Goal: Book appointment/travel/reservation

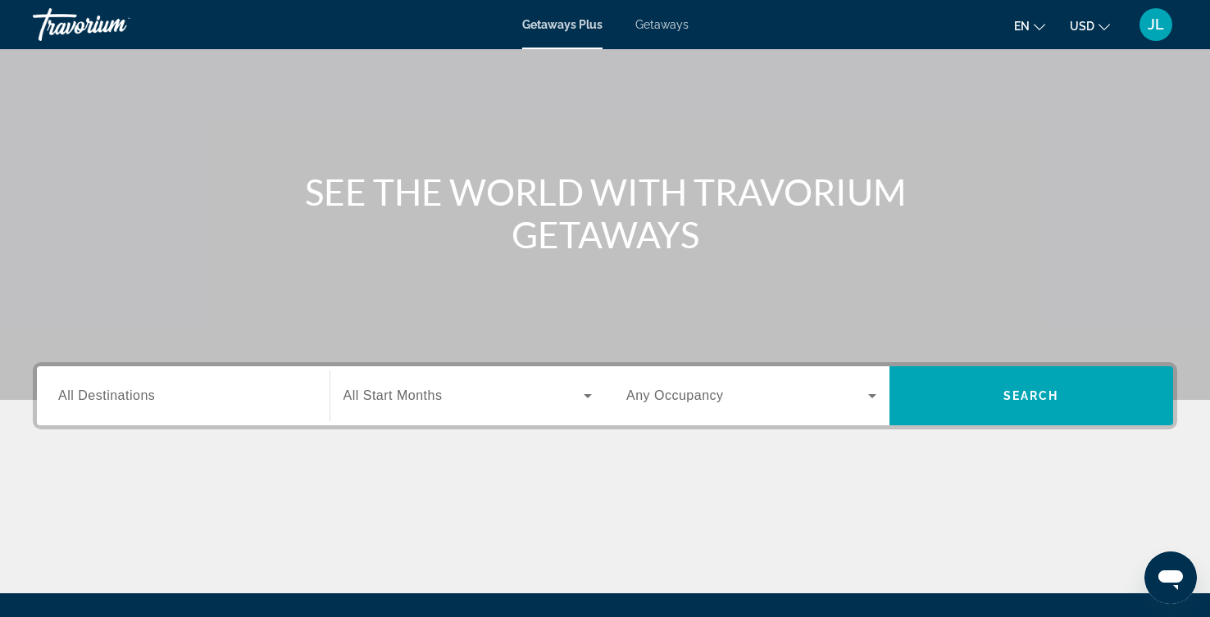
scroll to position [183, 0]
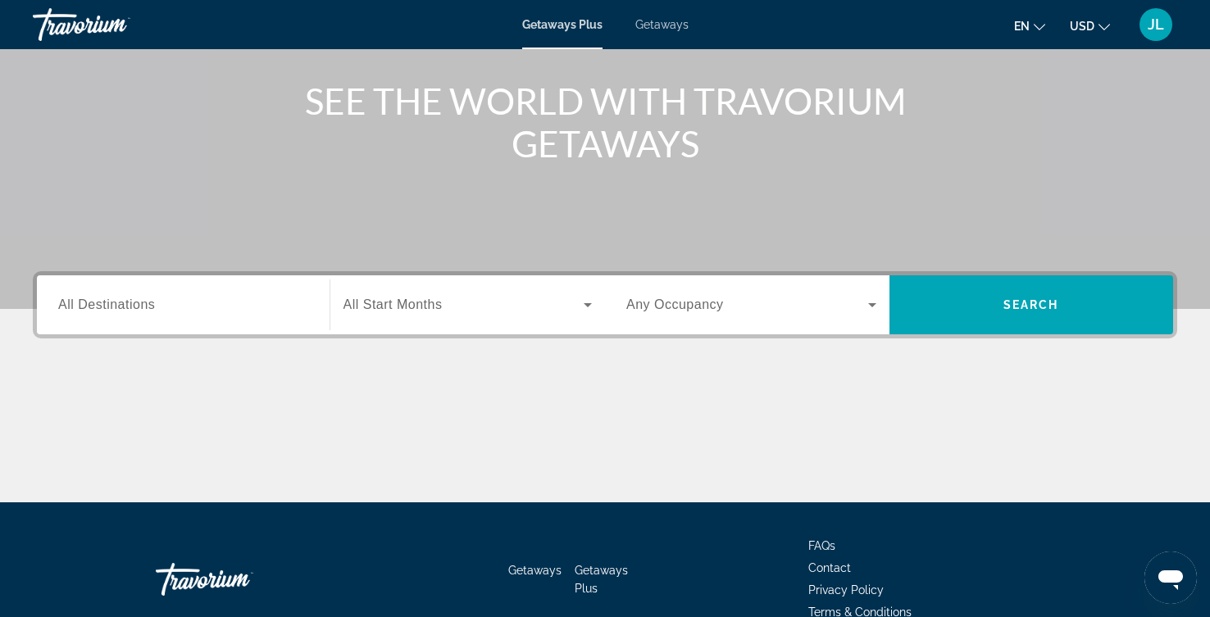
click at [204, 316] on input "Destination All Destinations" at bounding box center [183, 306] width 250 height 20
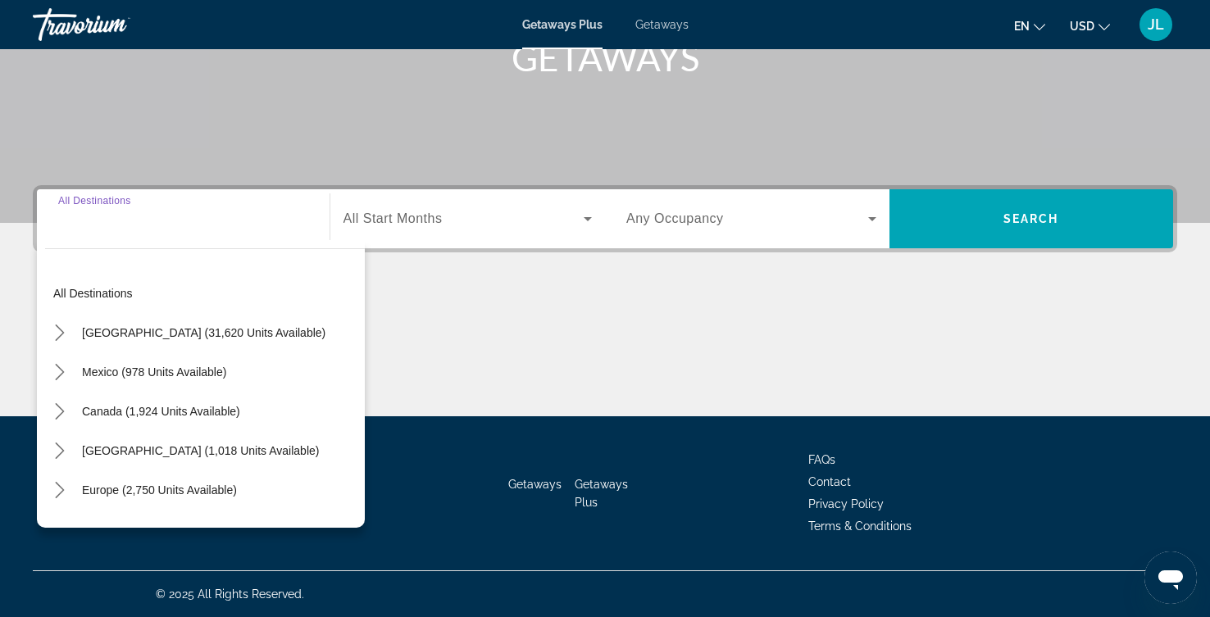
scroll to position [489, 0]
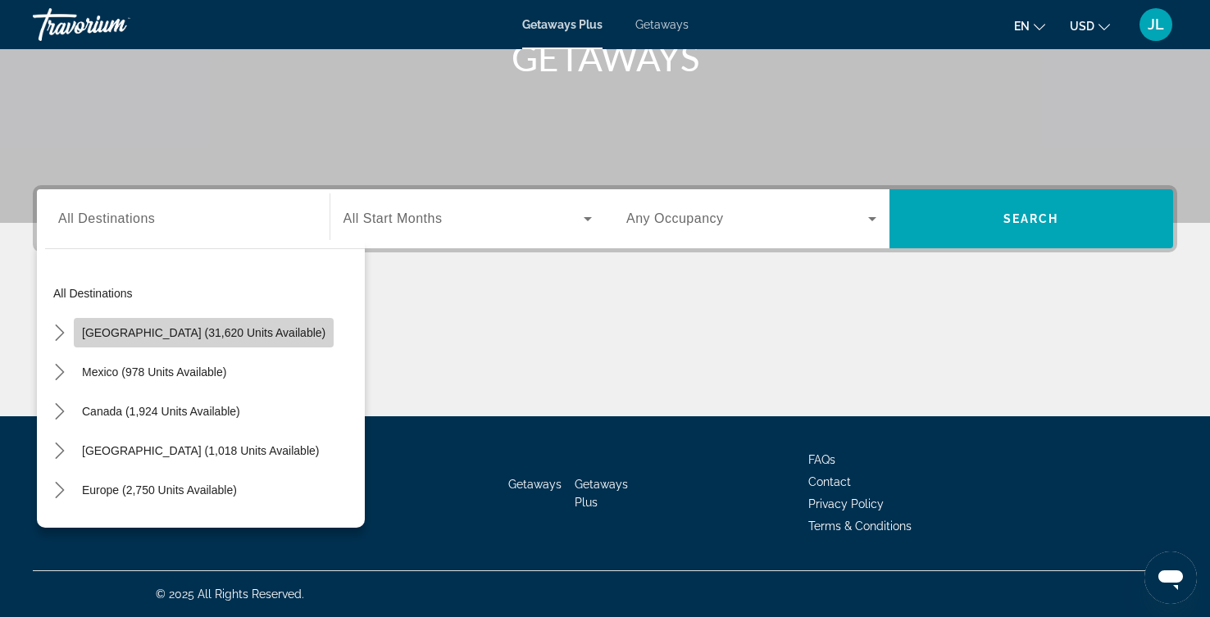
click at [229, 326] on span "[GEOGRAPHIC_DATA] (31,620 units available)" at bounding box center [203, 332] width 243 height 13
type input "**********"
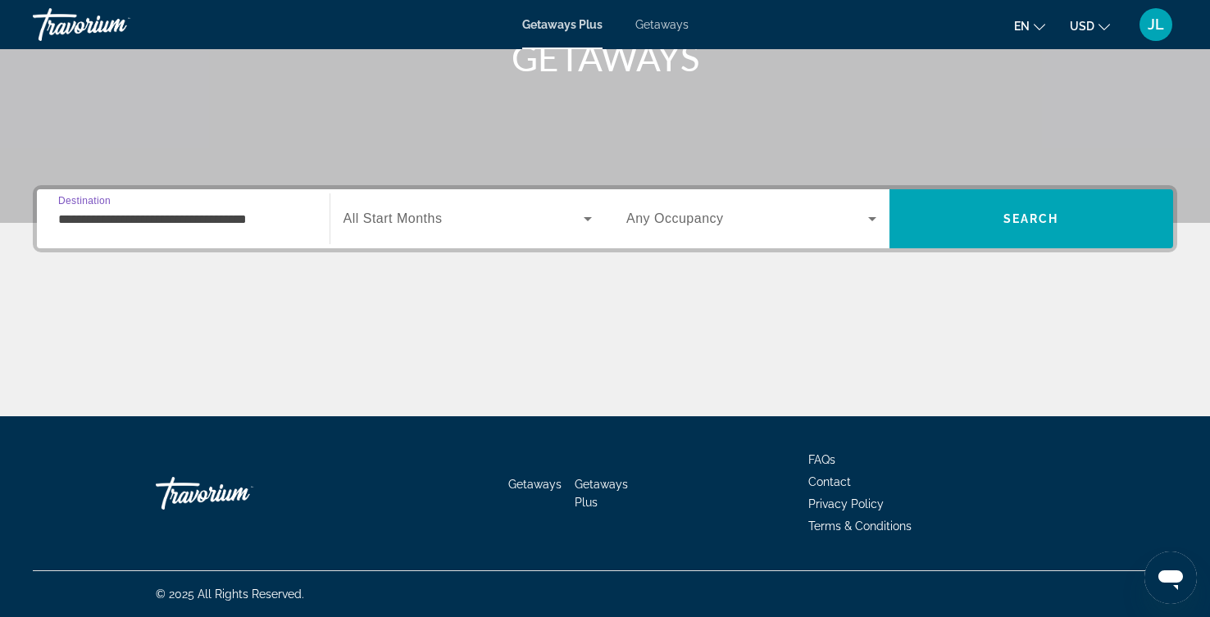
click at [589, 209] on icon "Search widget" at bounding box center [588, 219] width 20 height 20
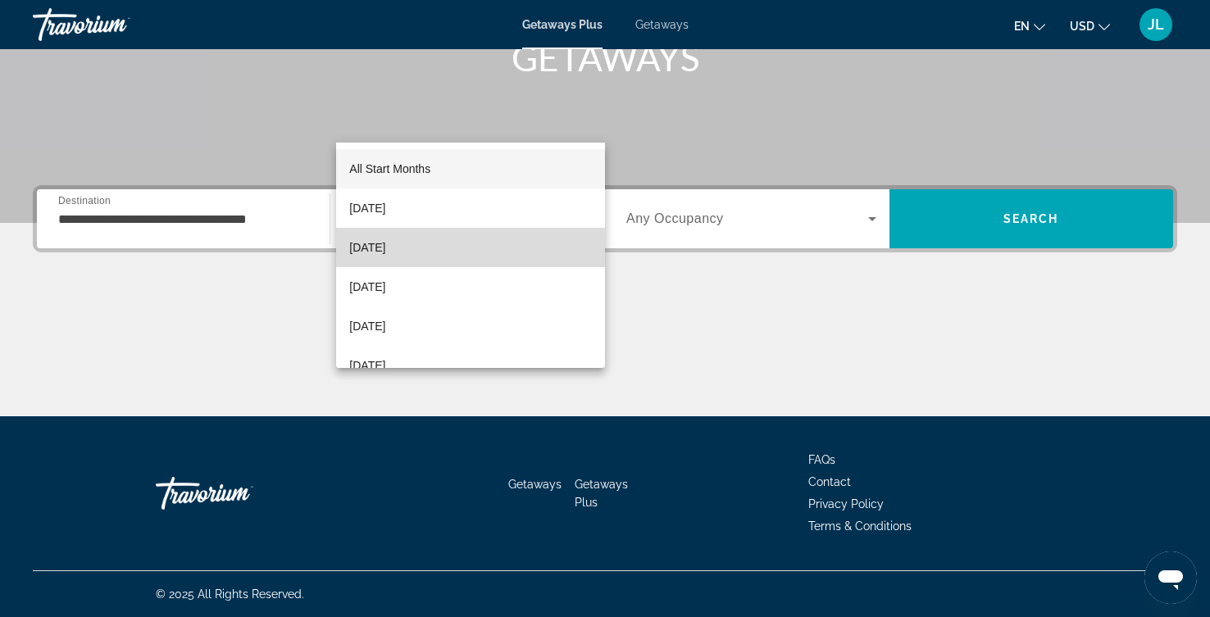
click at [385, 253] on span "[DATE]" at bounding box center [367, 248] width 36 height 20
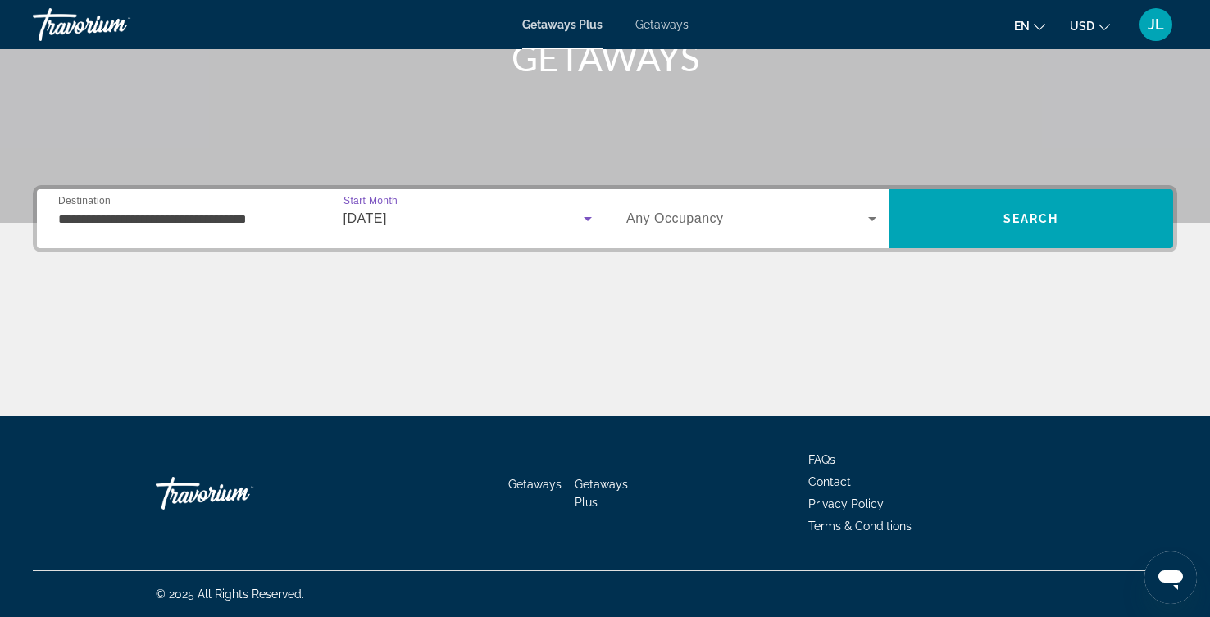
click at [862, 209] on icon "Search widget" at bounding box center [872, 219] width 20 height 20
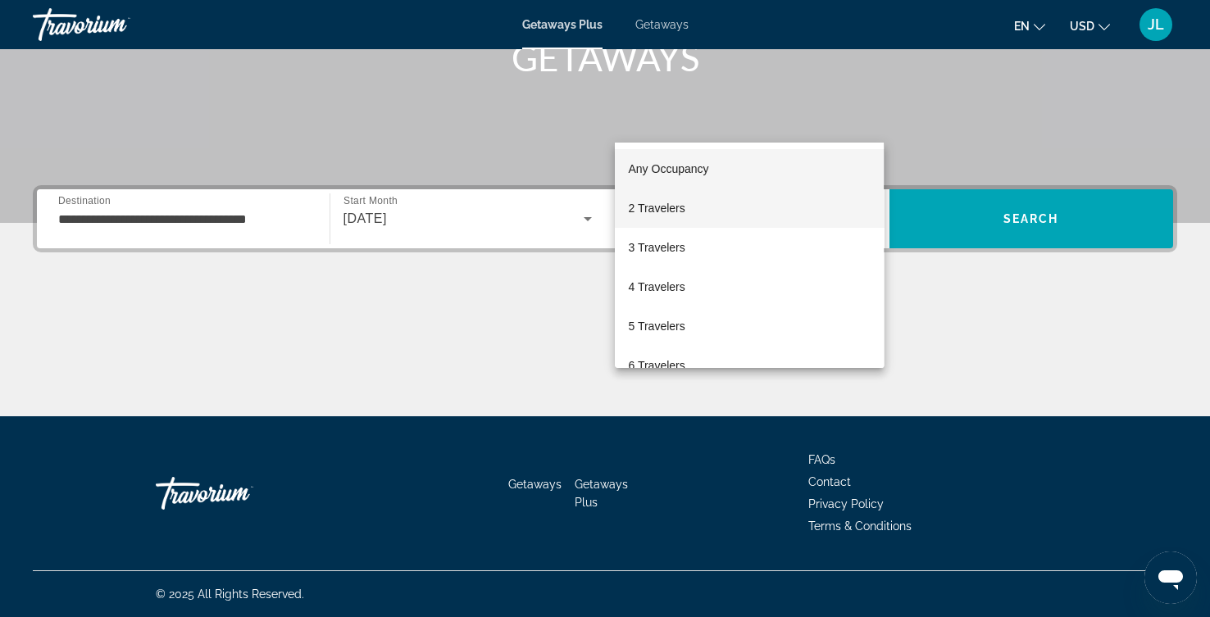
click at [684, 209] on span "2 Travelers" at bounding box center [656, 208] width 57 height 20
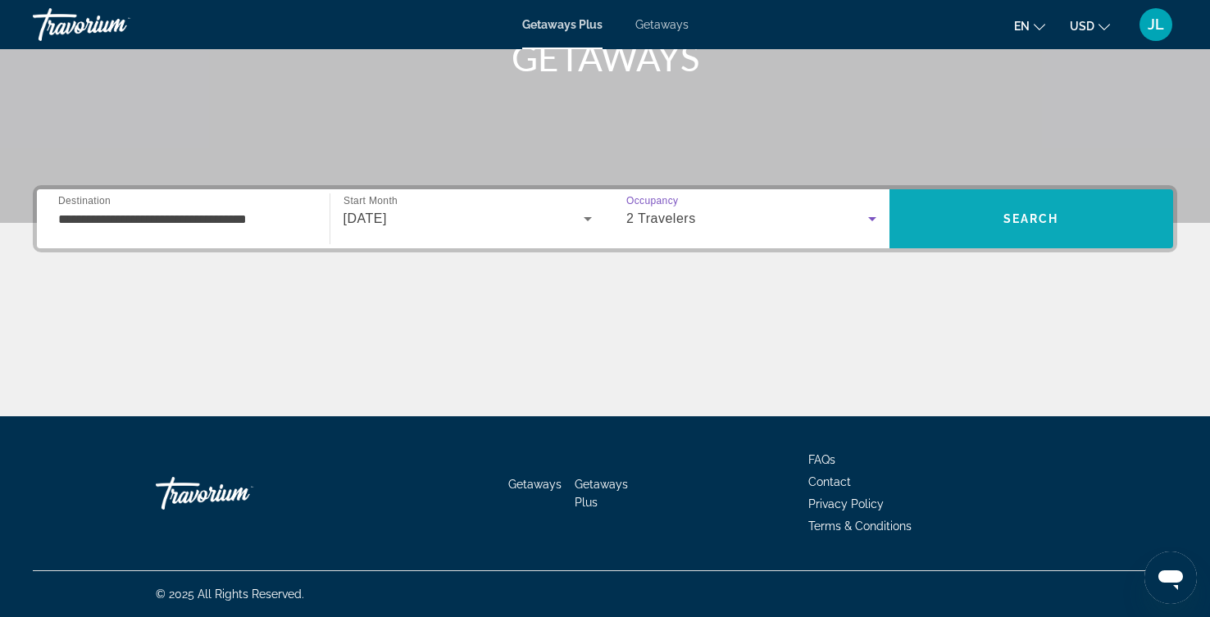
click at [1015, 199] on span "Search" at bounding box center [1031, 218] width 284 height 39
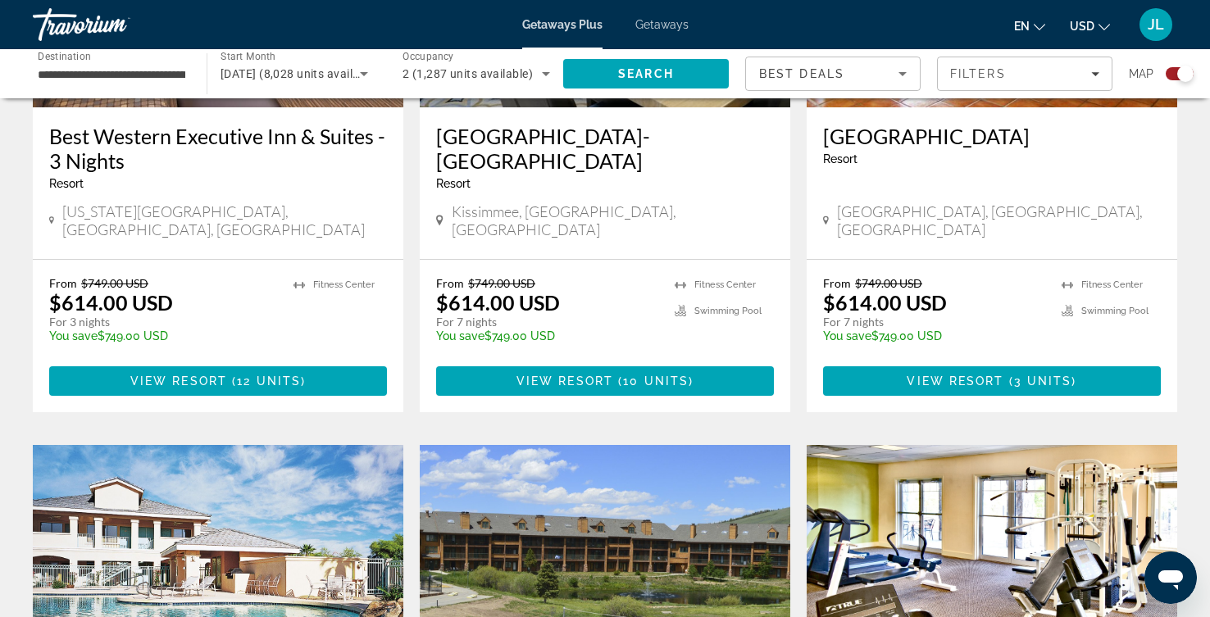
scroll to position [1561, 0]
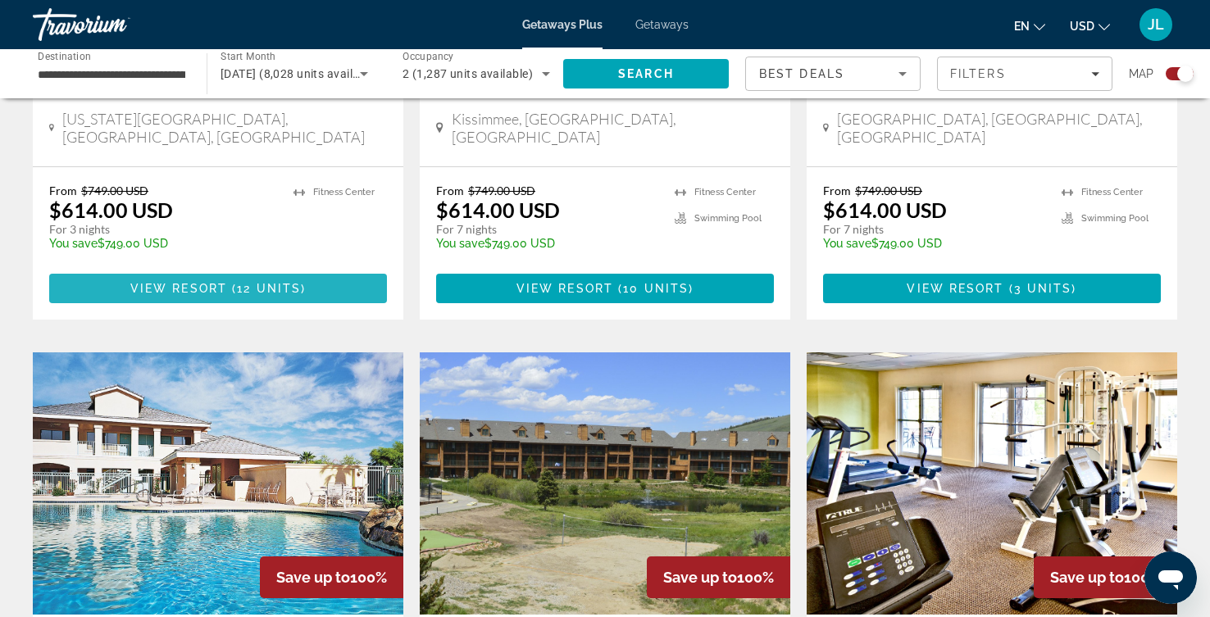
click at [240, 295] on span "( 12 units )" at bounding box center [266, 288] width 79 height 13
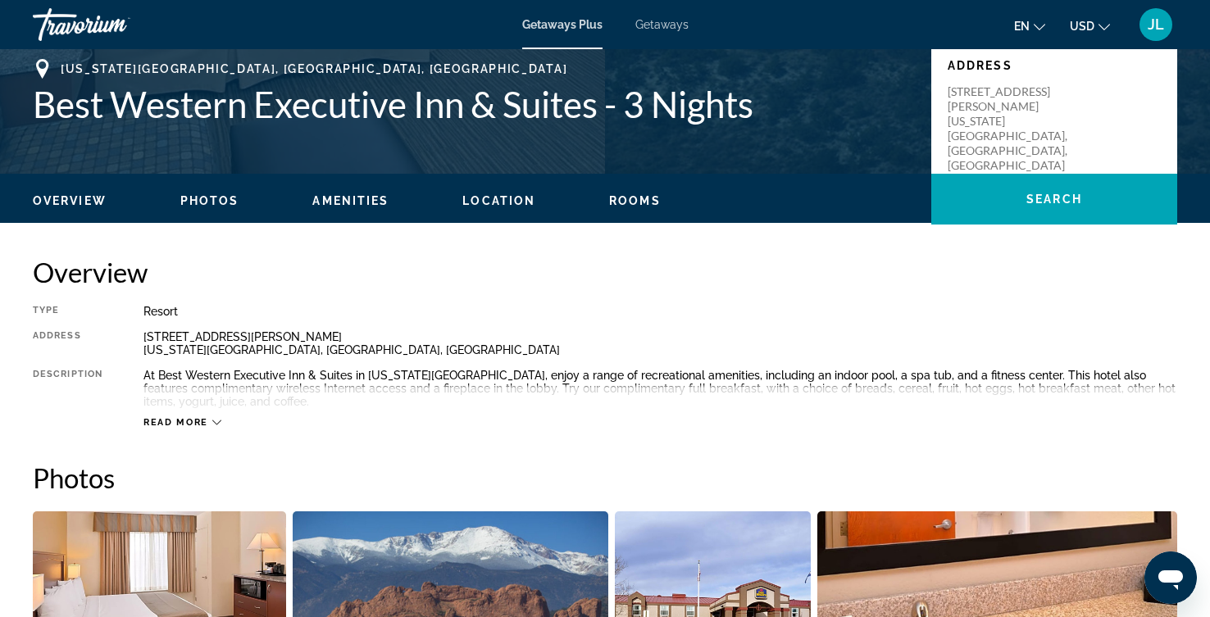
scroll to position [458, 0]
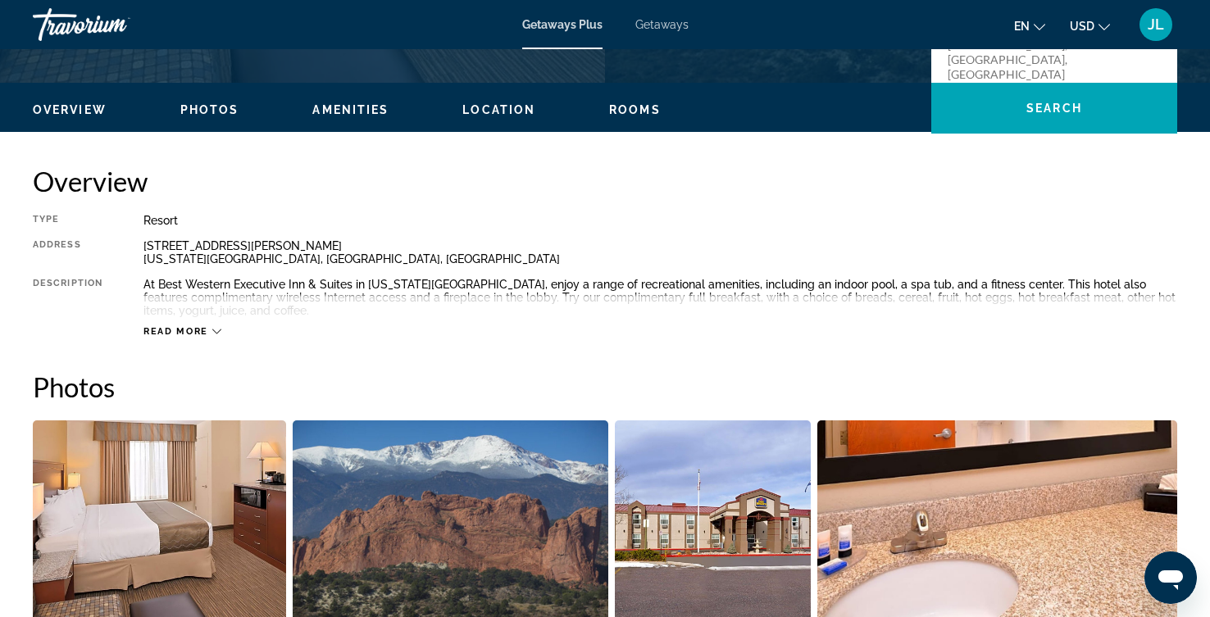
click at [221, 334] on icon "Main content" at bounding box center [216, 332] width 9 height 5
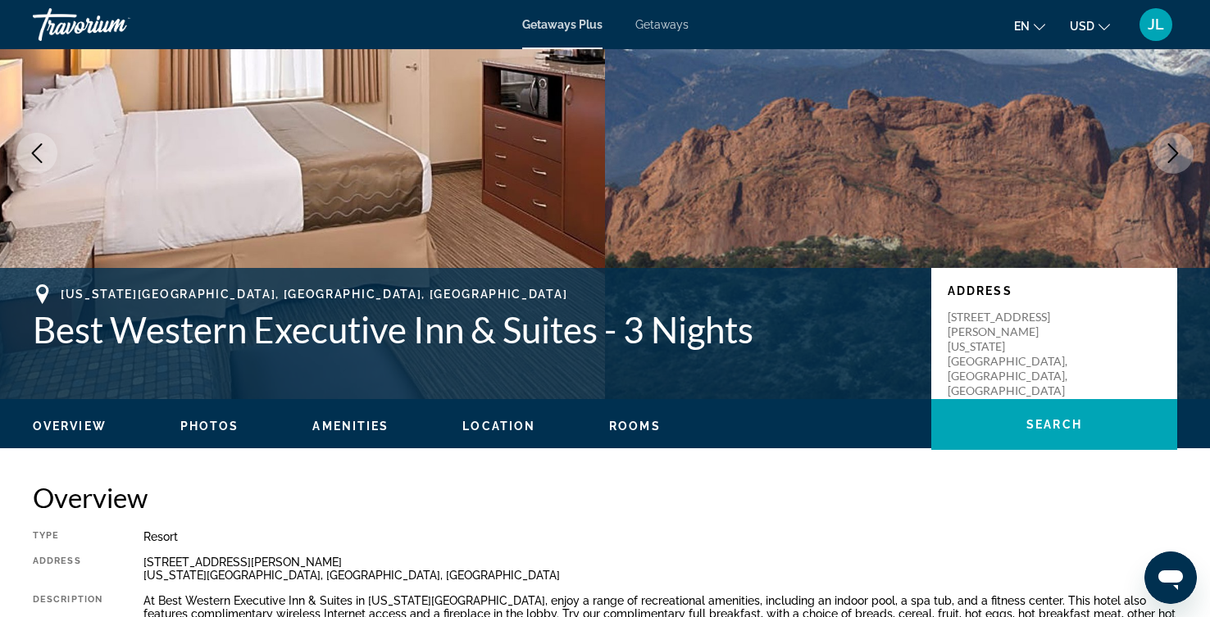
scroll to position [275, 0]
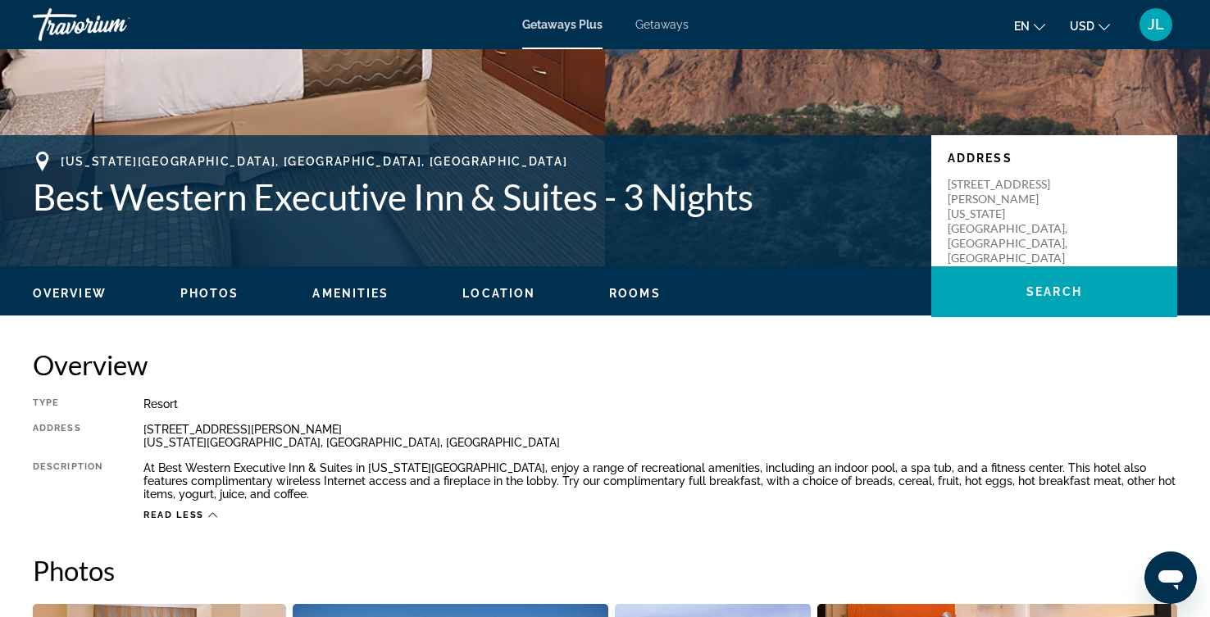
click at [57, 41] on button "Previous image" at bounding box center [36, 20] width 41 height 41
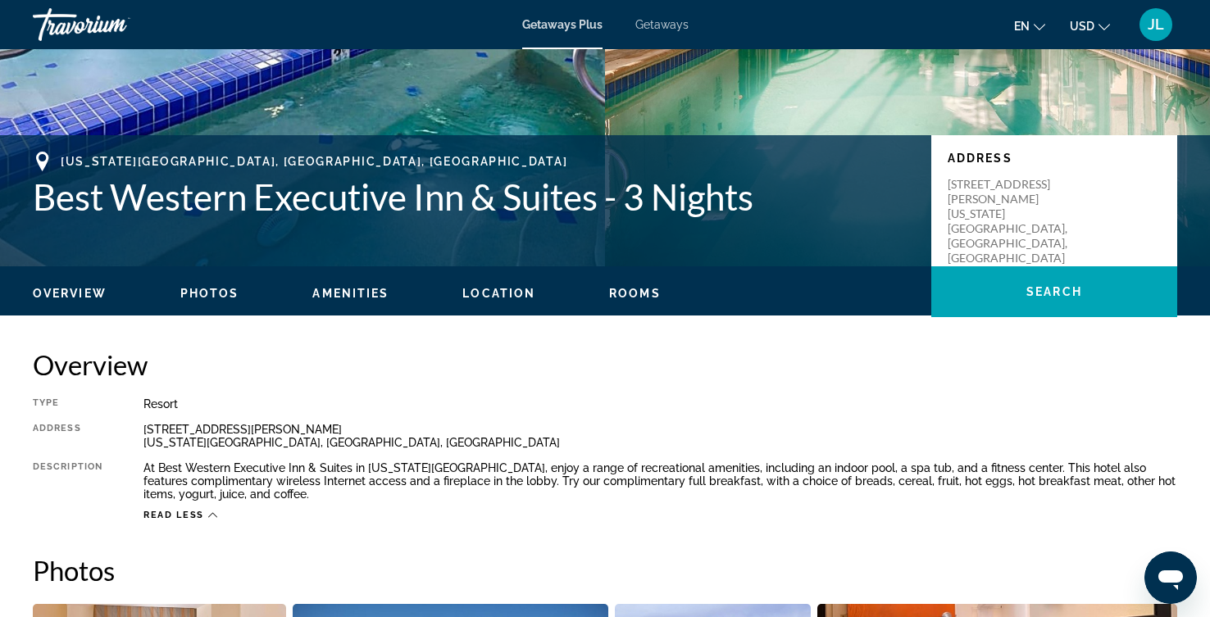
click at [43, 30] on icon "Previous image" at bounding box center [37, 21] width 11 height 20
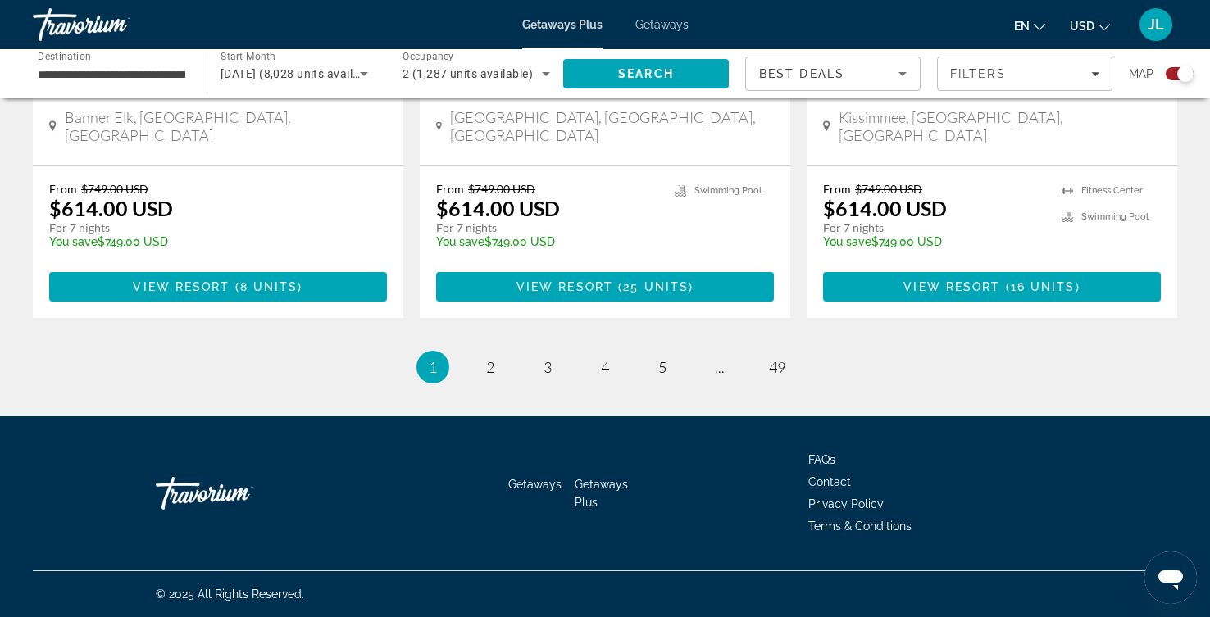
scroll to position [3120, 0]
click at [476, 382] on link "page 2" at bounding box center [490, 367] width 29 height 29
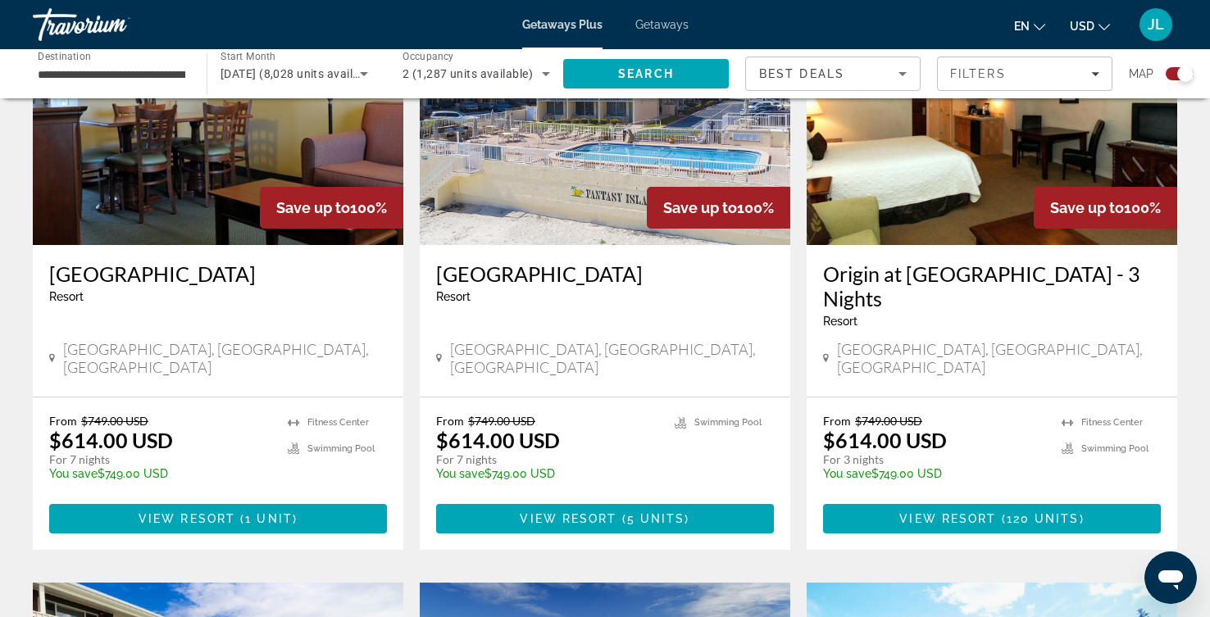
scroll to position [551, 0]
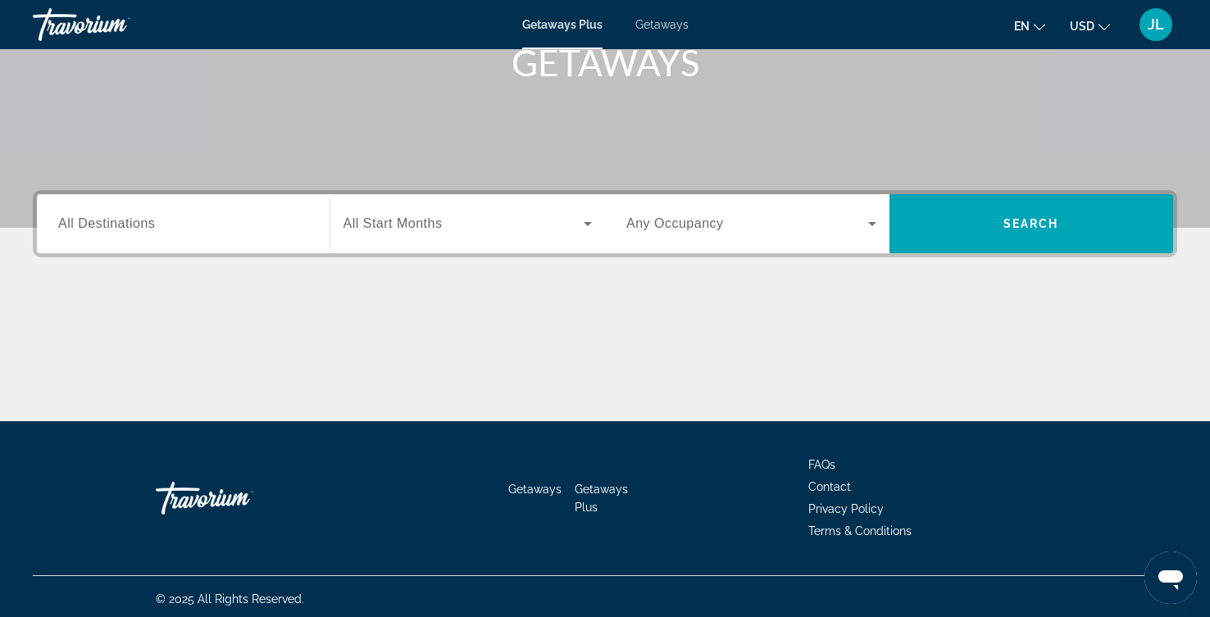
scroll to position [275, 0]
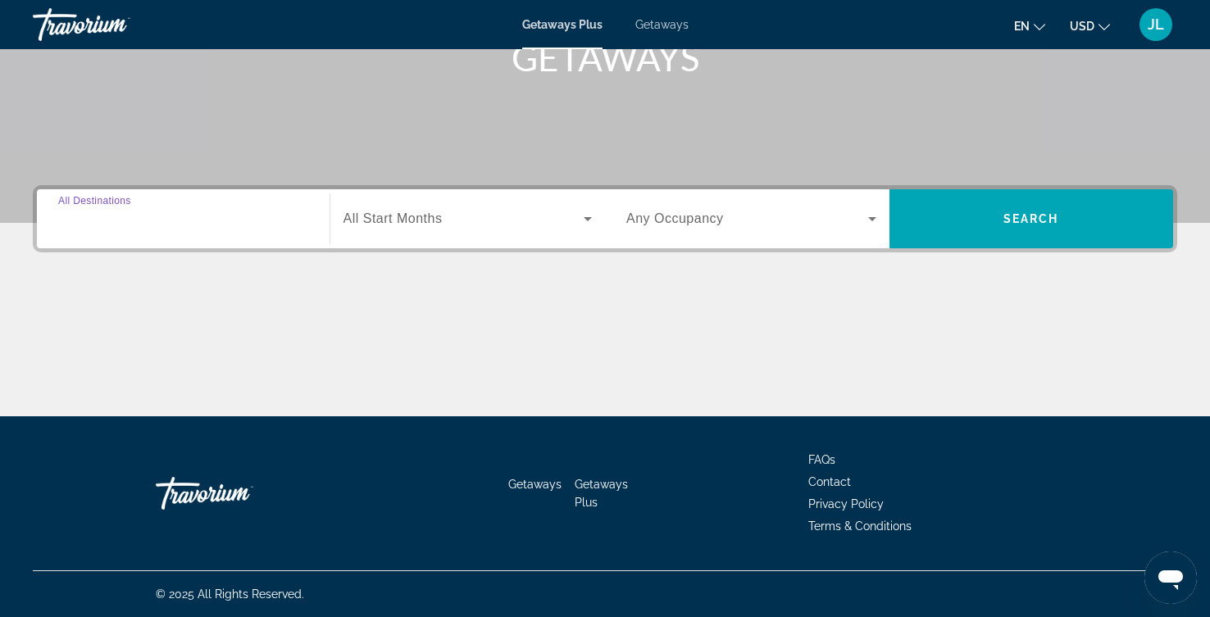
click at [227, 230] on input "Destination All Destinations" at bounding box center [183, 220] width 250 height 20
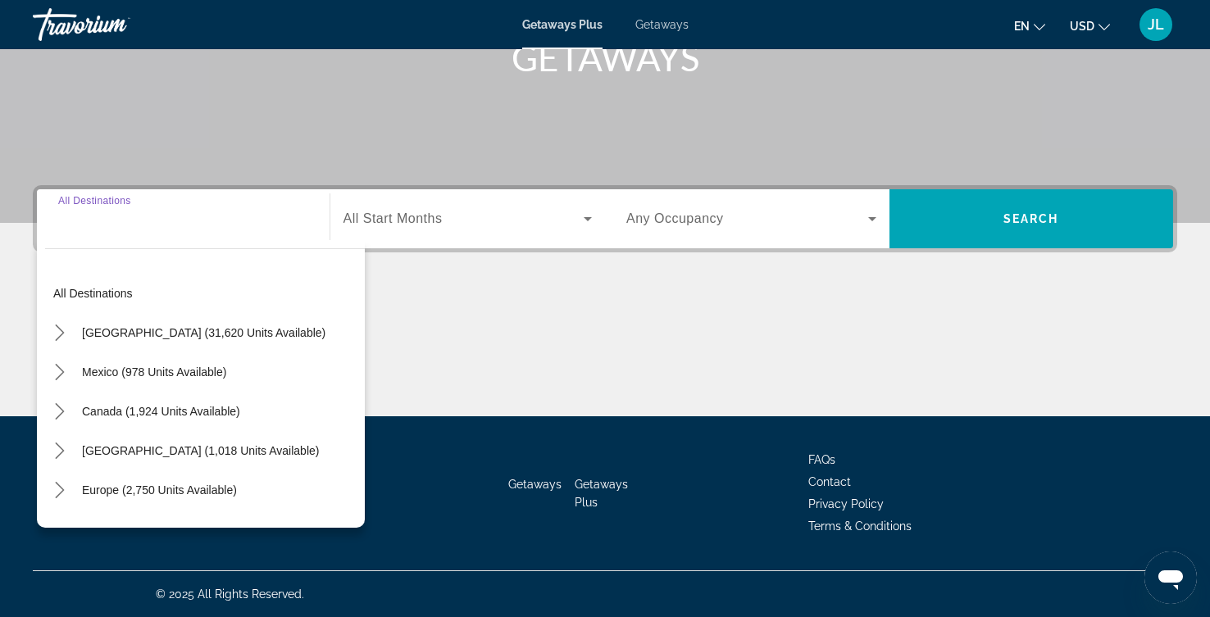
scroll to position [489, 0]
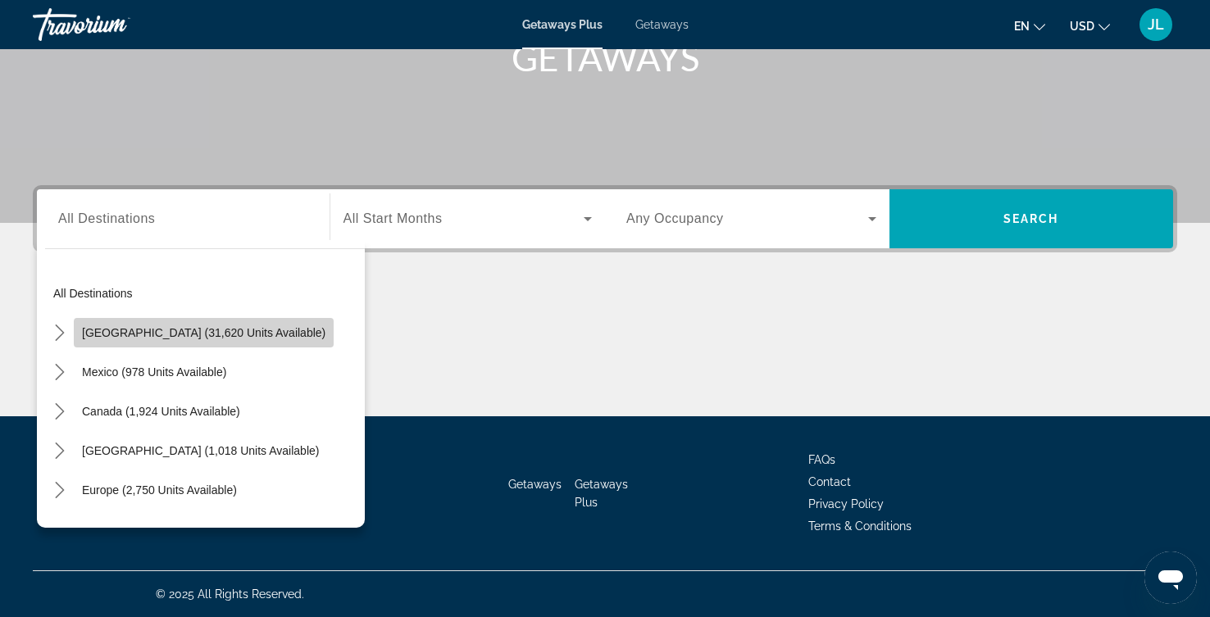
click at [251, 326] on span "[GEOGRAPHIC_DATA] (31,620 units available)" at bounding box center [203, 332] width 243 height 13
type input "**********"
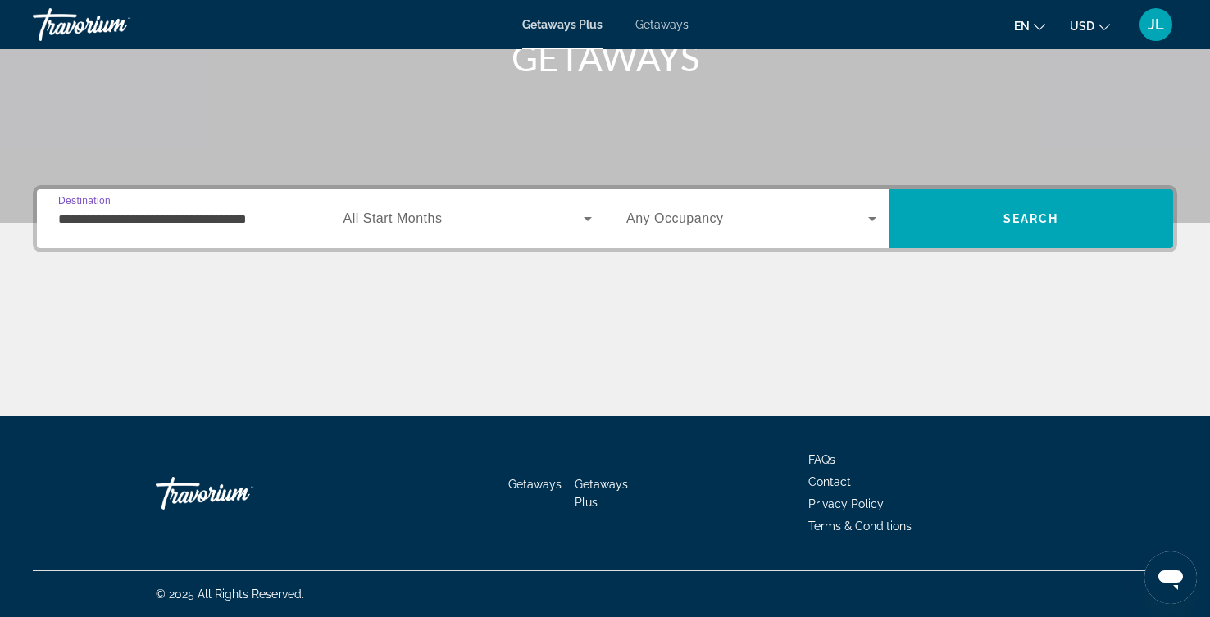
click at [589, 209] on icon "Search widget" at bounding box center [588, 219] width 20 height 20
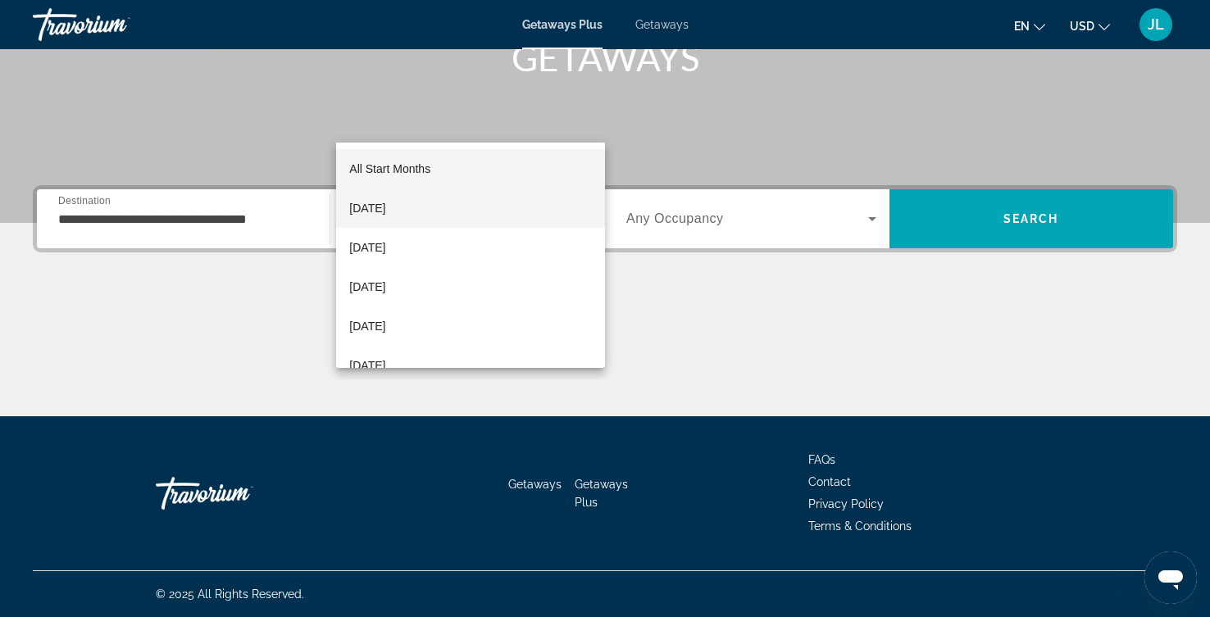
click at [385, 211] on span "[DATE]" at bounding box center [367, 208] width 36 height 20
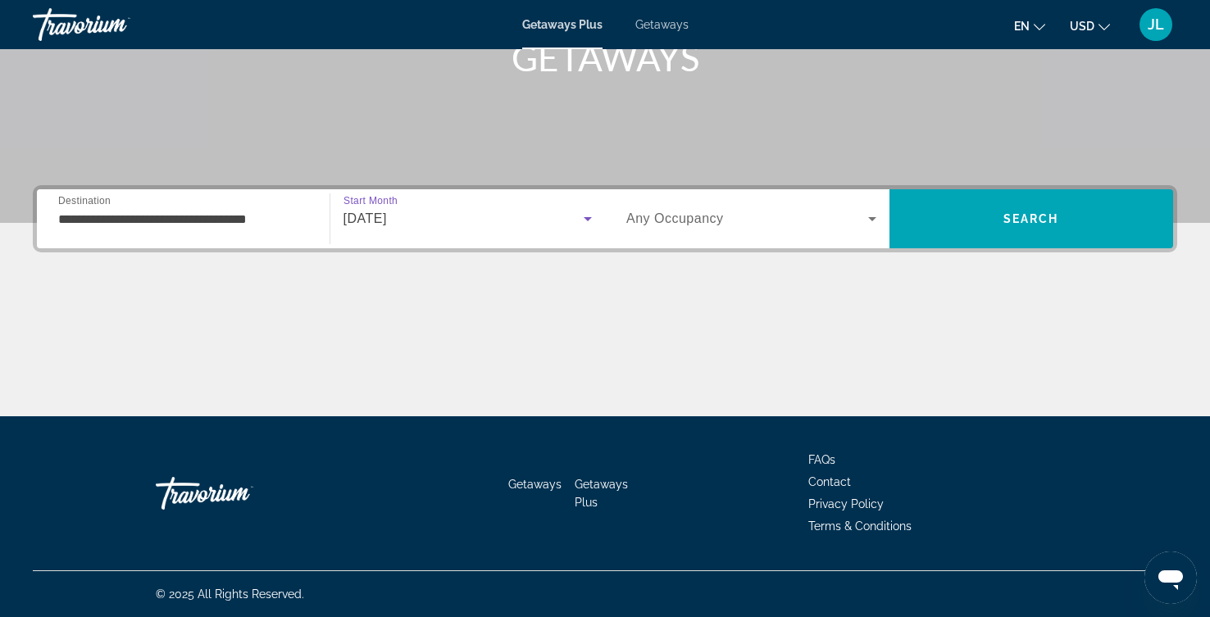
click at [587, 209] on icon "Search widget" at bounding box center [588, 219] width 20 height 20
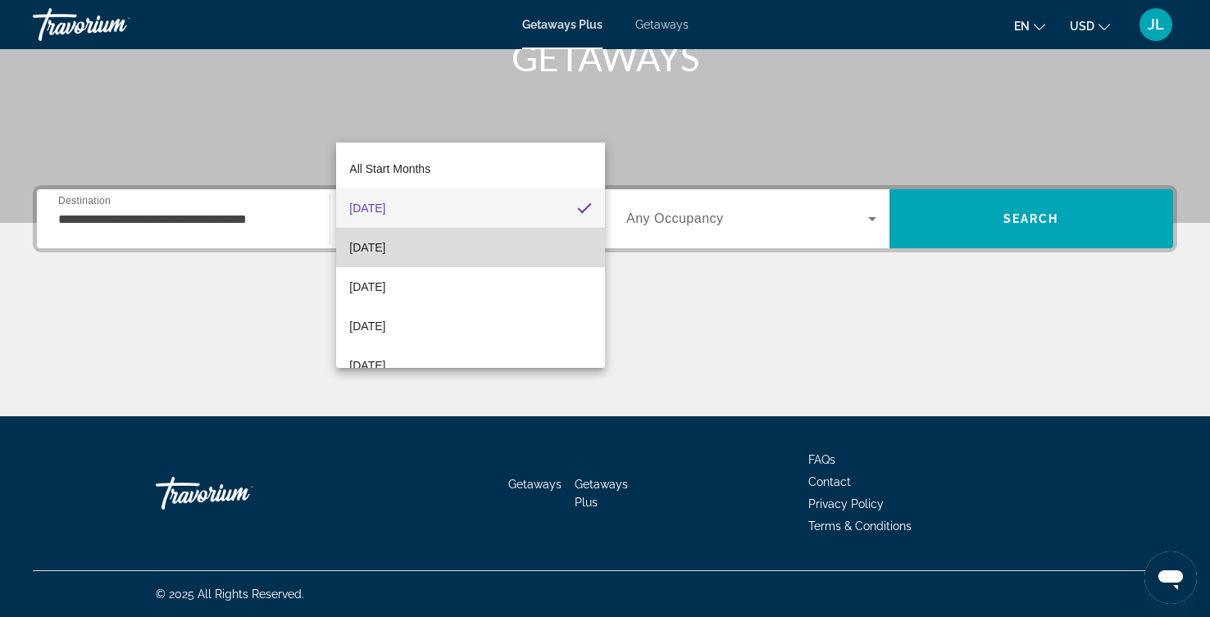
click at [385, 252] on span "[DATE]" at bounding box center [367, 248] width 36 height 20
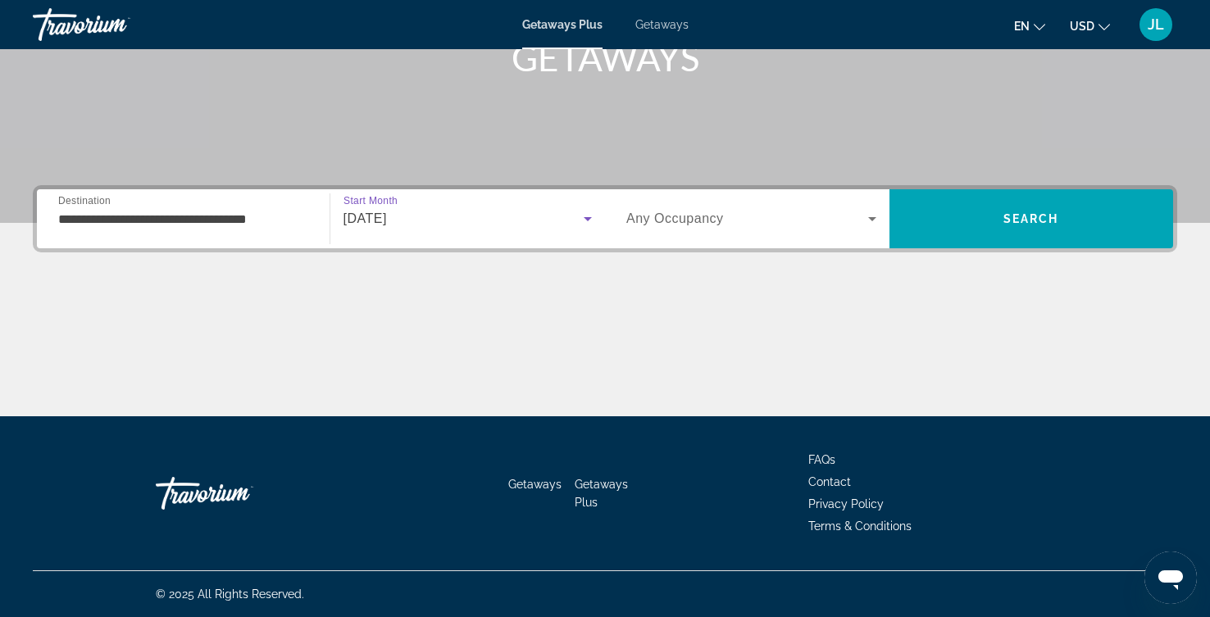
click at [862, 209] on icon "Search widget" at bounding box center [872, 219] width 20 height 20
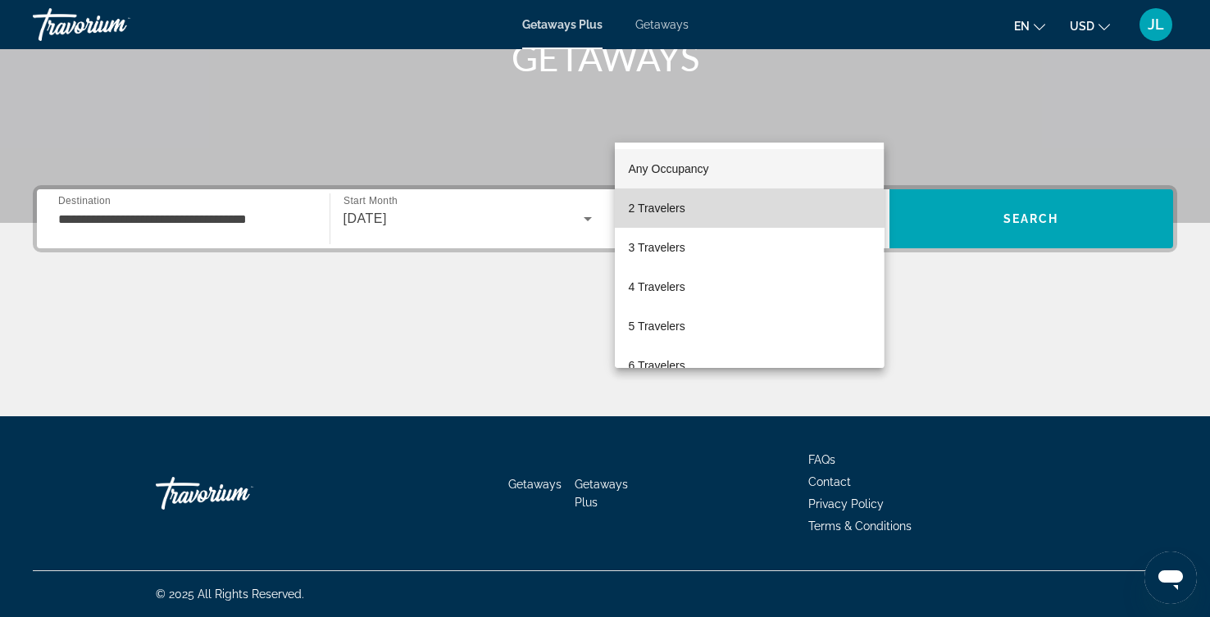
click at [684, 214] on span "2 Travelers" at bounding box center [656, 208] width 57 height 20
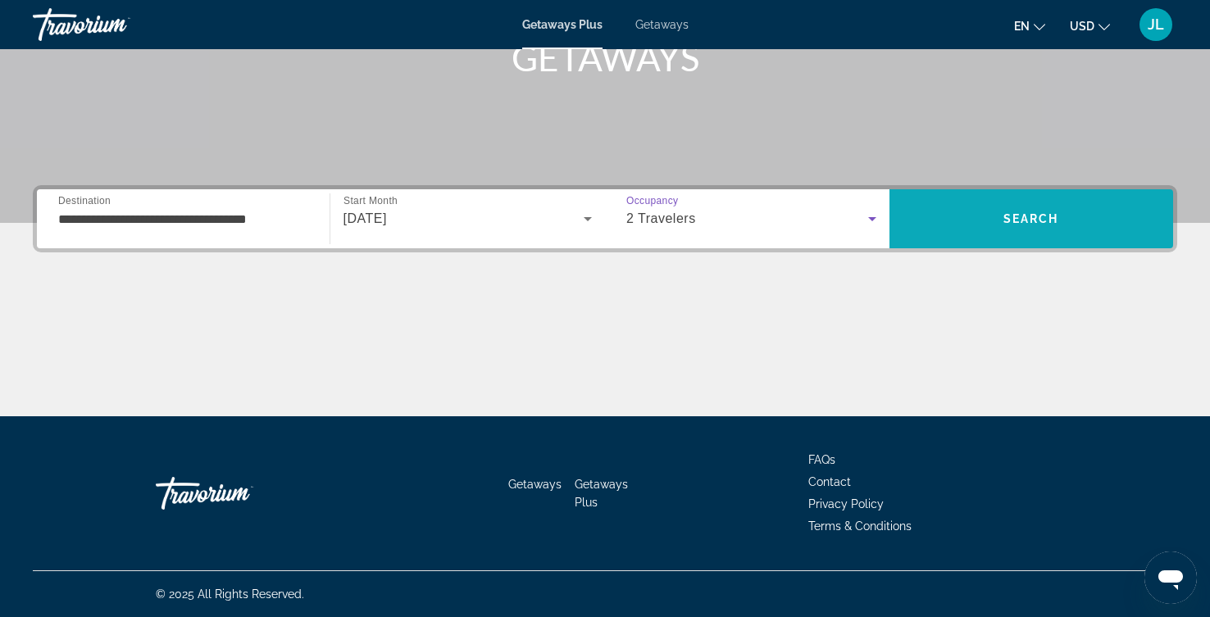
click at [1070, 199] on span "Search" at bounding box center [1031, 218] width 284 height 39
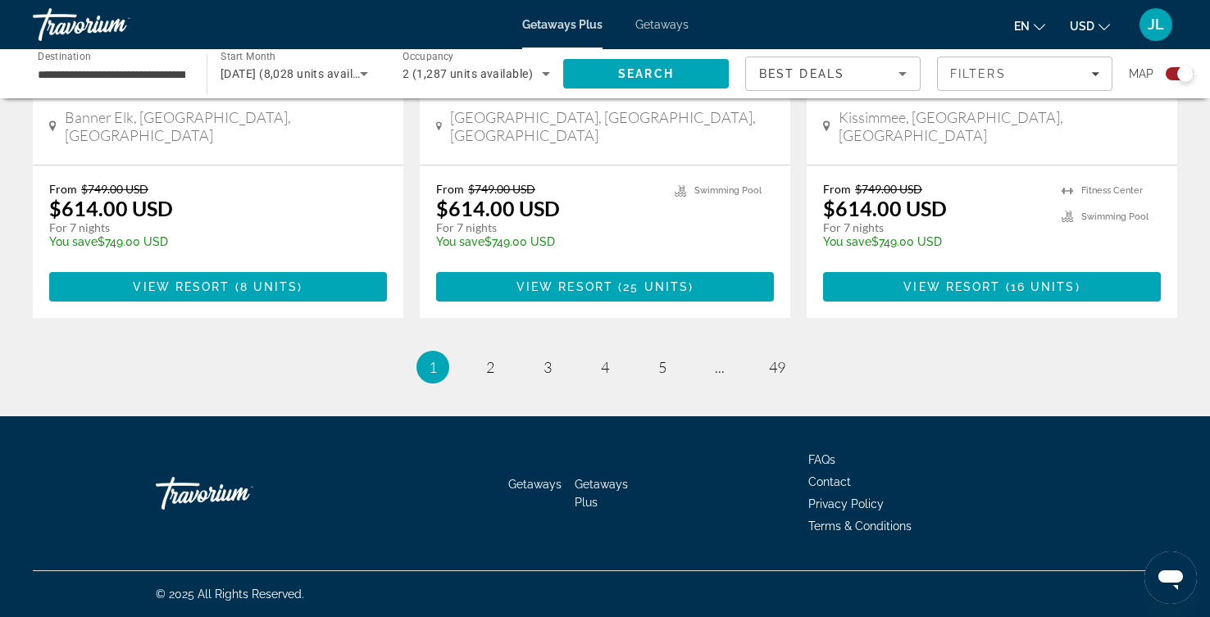
scroll to position [3305, 0]
click at [486, 358] on span "2" at bounding box center [490, 367] width 8 height 18
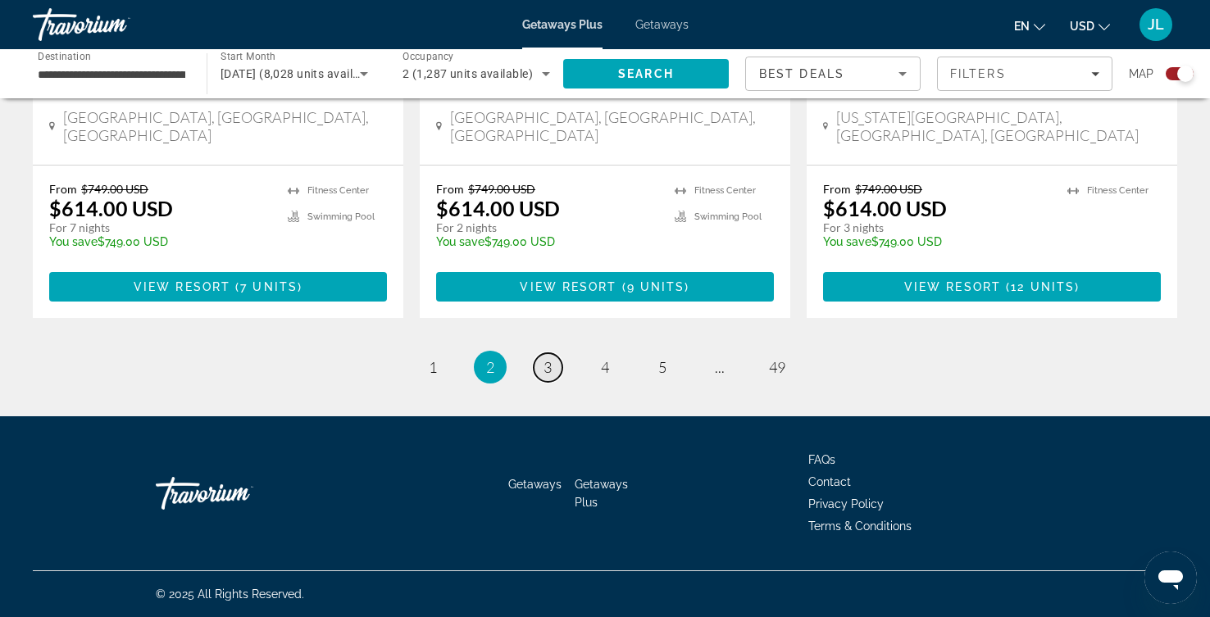
click at [543, 376] on span "3" at bounding box center [547, 367] width 8 height 18
click at [601, 358] on span "4" at bounding box center [605, 367] width 8 height 18
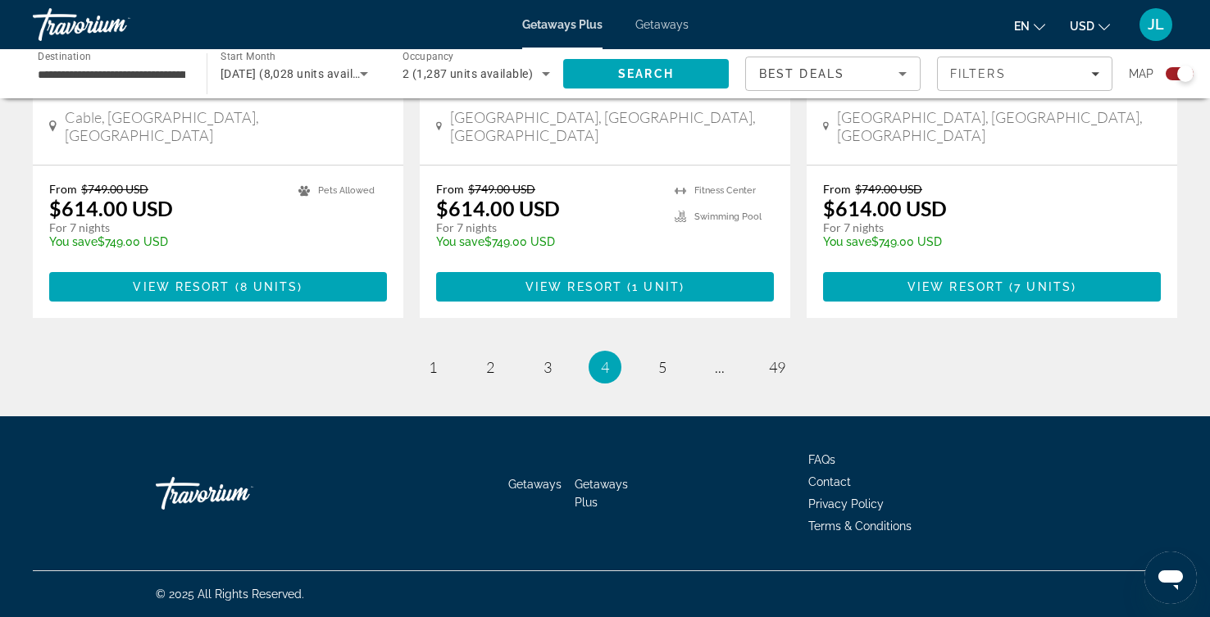
scroll to position [3186, 0]
click at [666, 376] on span "5" at bounding box center [662, 367] width 8 height 18
click at [666, 376] on span "6" at bounding box center [662, 367] width 8 height 18
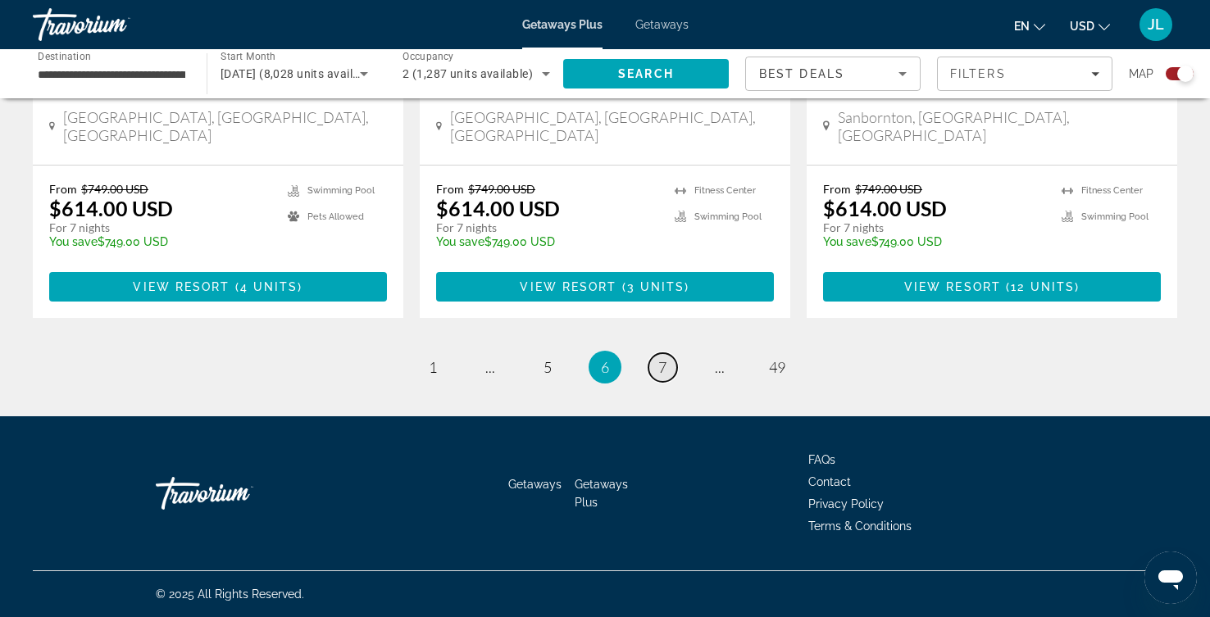
click at [666, 358] on span "7" at bounding box center [662, 367] width 8 height 18
click at [666, 358] on span "8" at bounding box center [662, 367] width 8 height 18
click at [666, 358] on span "9" at bounding box center [662, 367] width 8 height 18
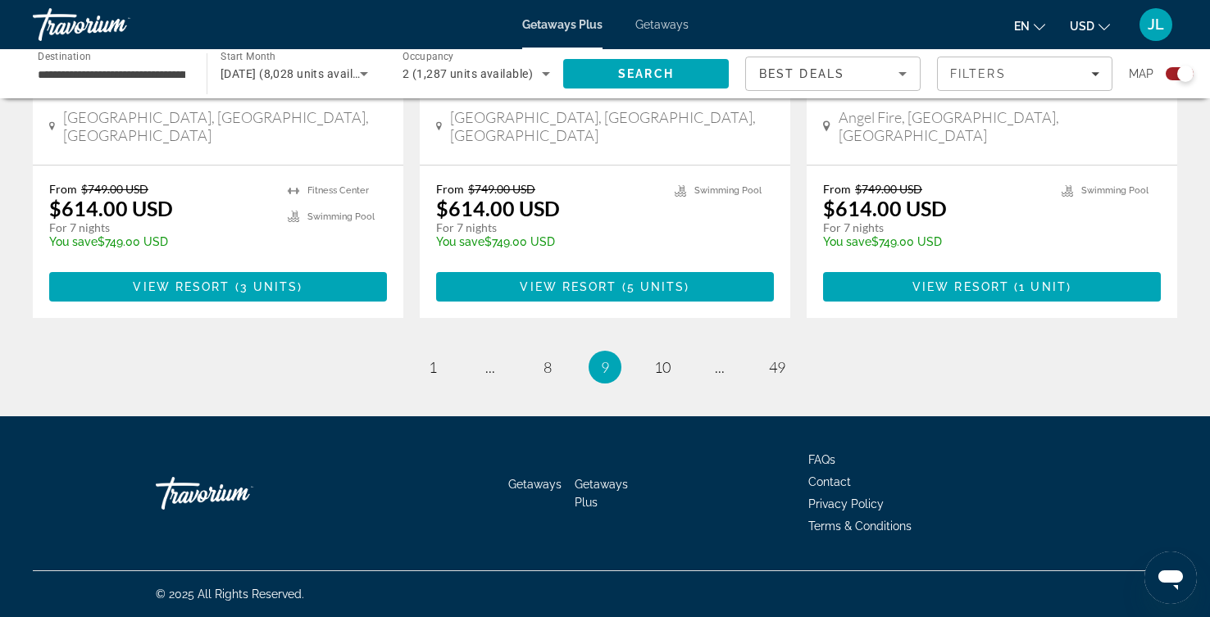
scroll to position [3361, 0]
click at [670, 358] on span "10" at bounding box center [662, 367] width 16 height 18
click at [670, 376] on span "11" at bounding box center [662, 367] width 16 height 18
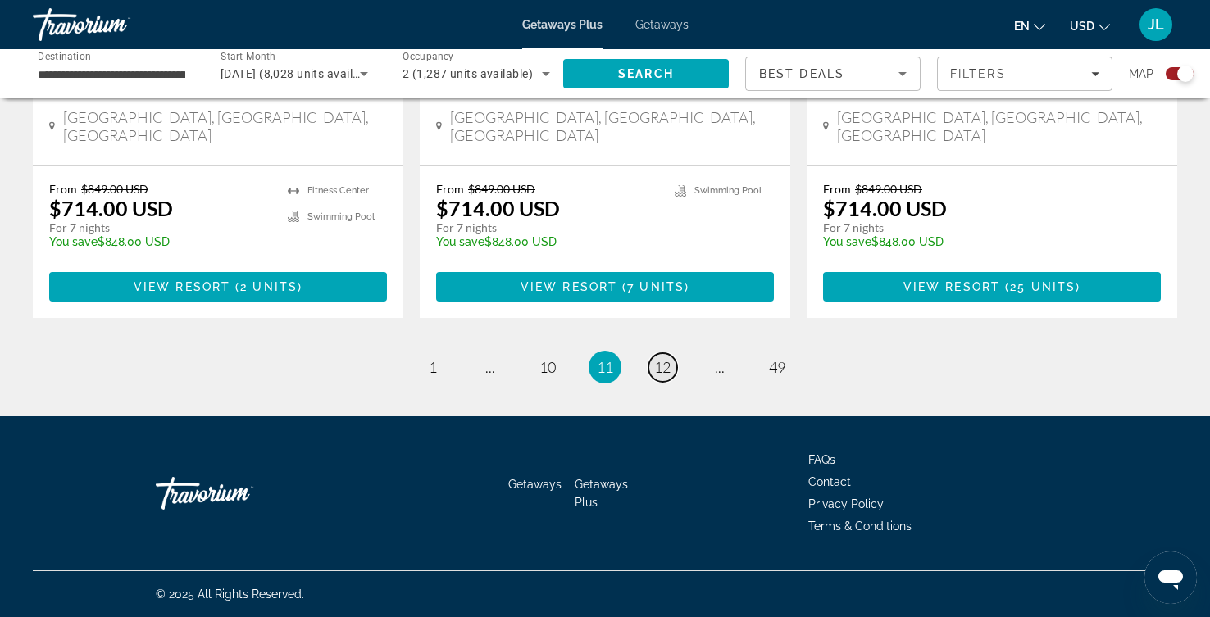
click at [670, 376] on span "12" at bounding box center [662, 367] width 16 height 18
click at [670, 358] on span "13" at bounding box center [662, 367] width 16 height 18
click at [670, 358] on span "14" at bounding box center [662, 367] width 16 height 18
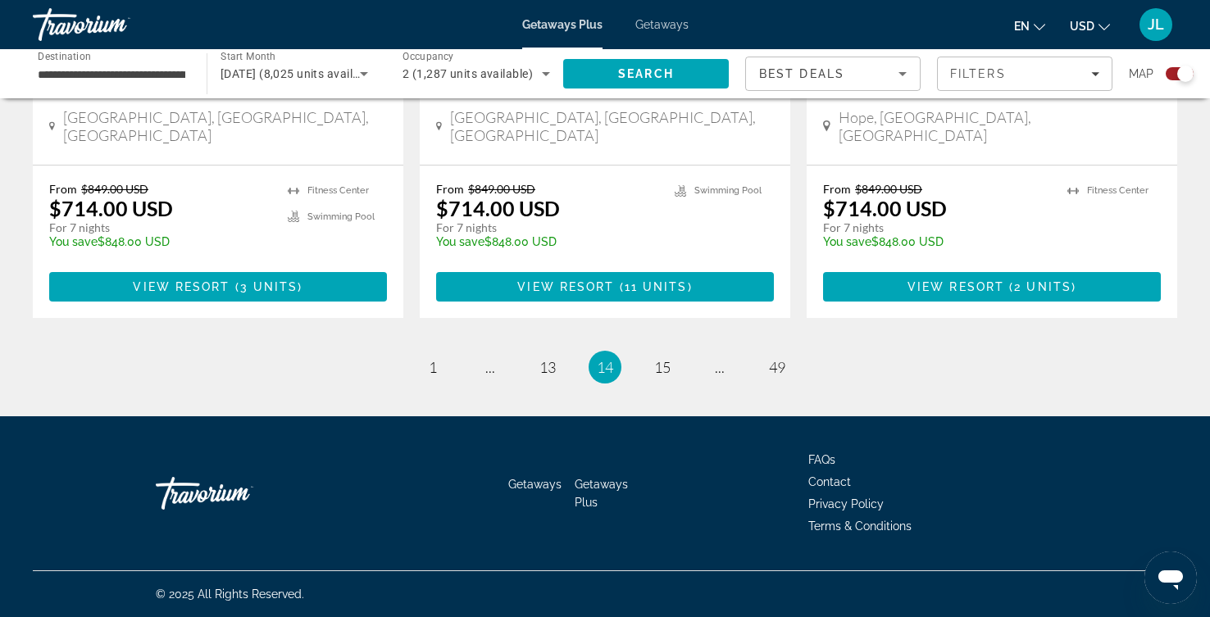
scroll to position [3186, 0]
click at [670, 376] on span "15" at bounding box center [662, 367] width 16 height 18
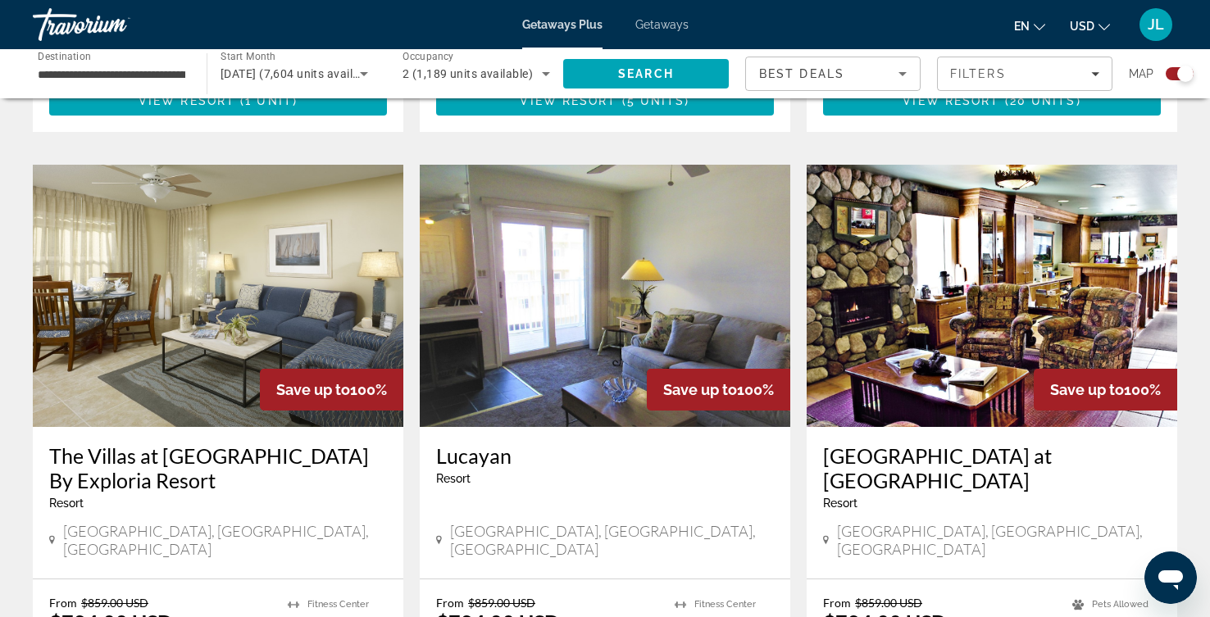
scroll to position [616, 0]
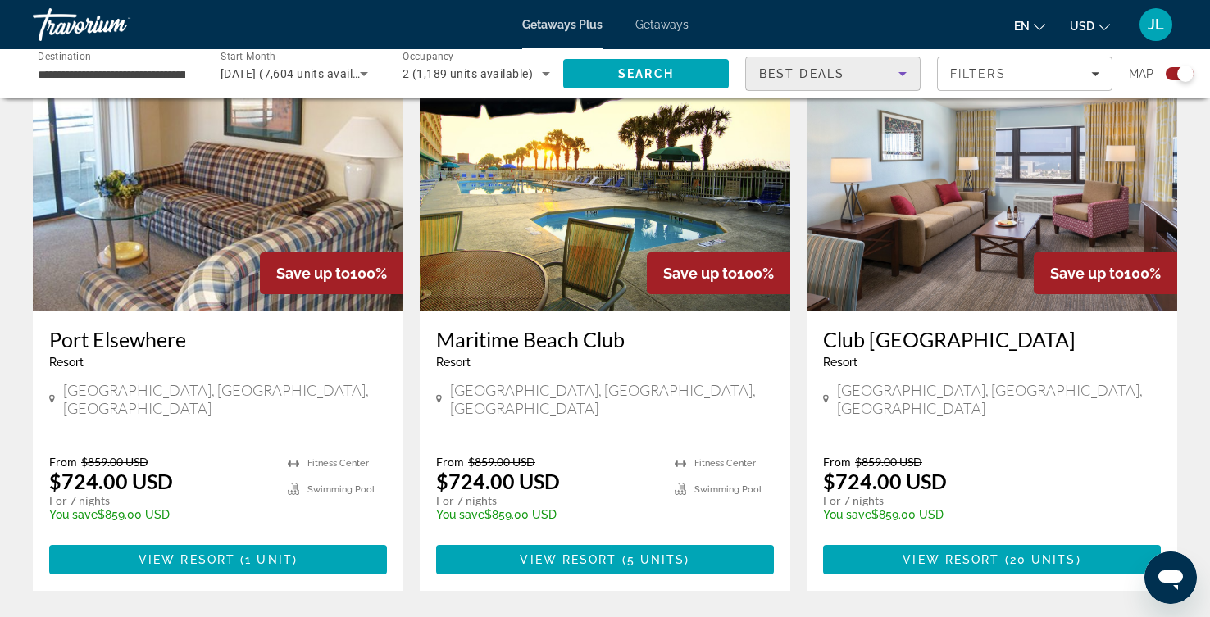
click at [898, 76] on icon "Sort by" at bounding box center [902, 74] width 8 height 4
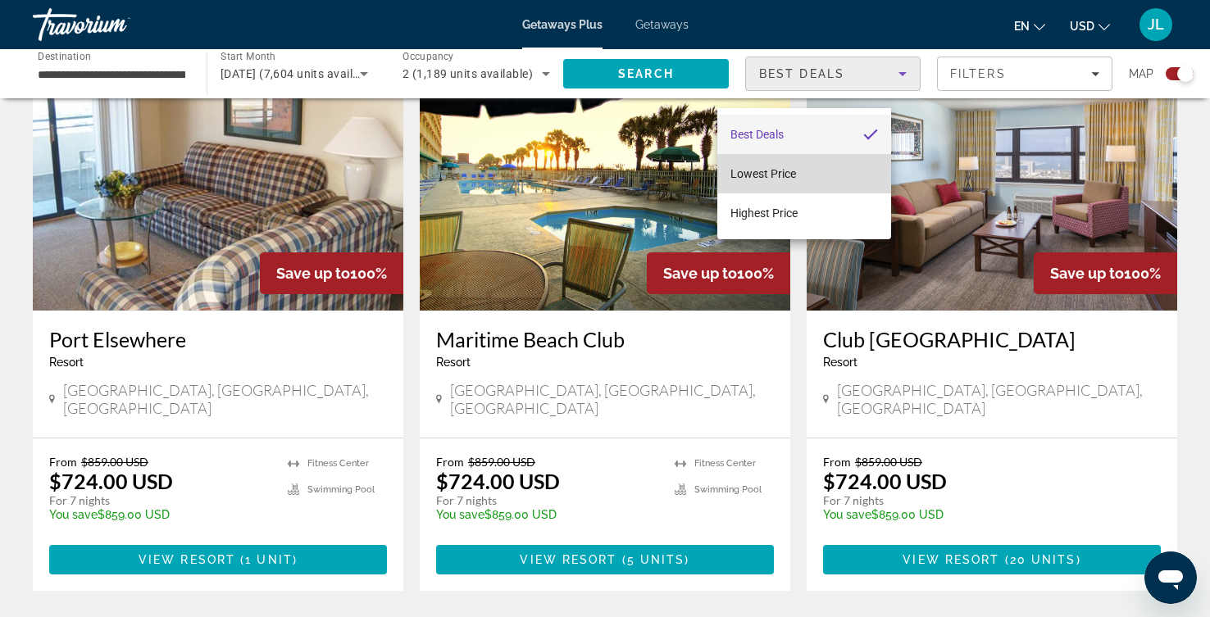
click at [782, 173] on span "Lowest Price" at bounding box center [763, 173] width 66 height 13
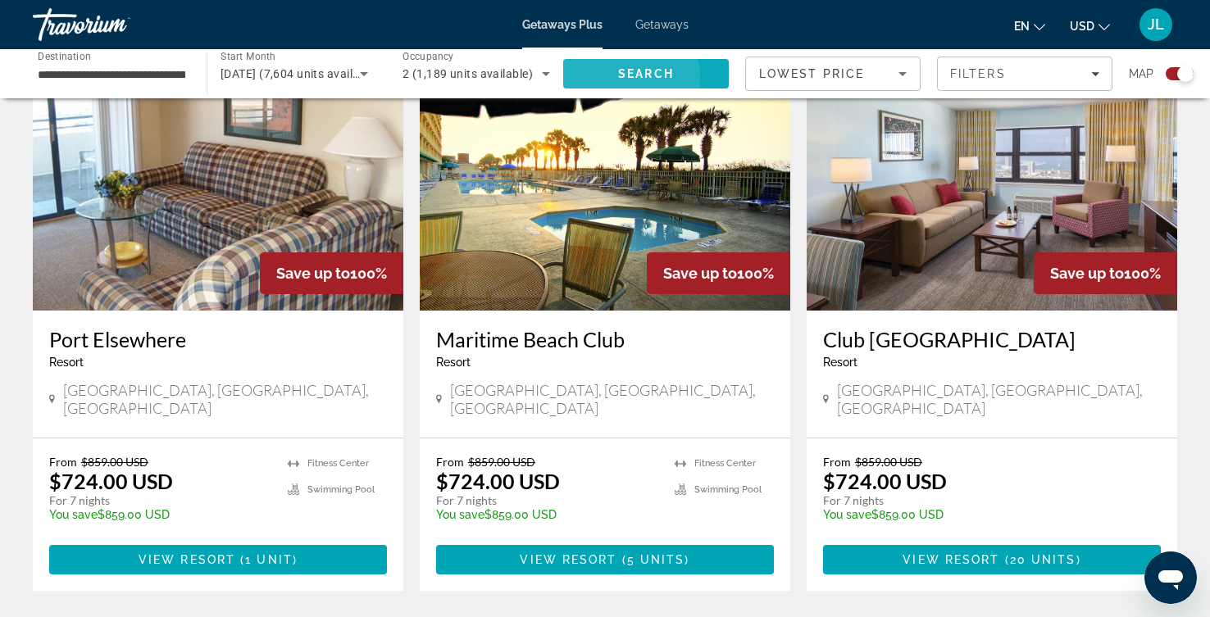
click at [640, 80] on span "Search" at bounding box center [646, 73] width 56 height 13
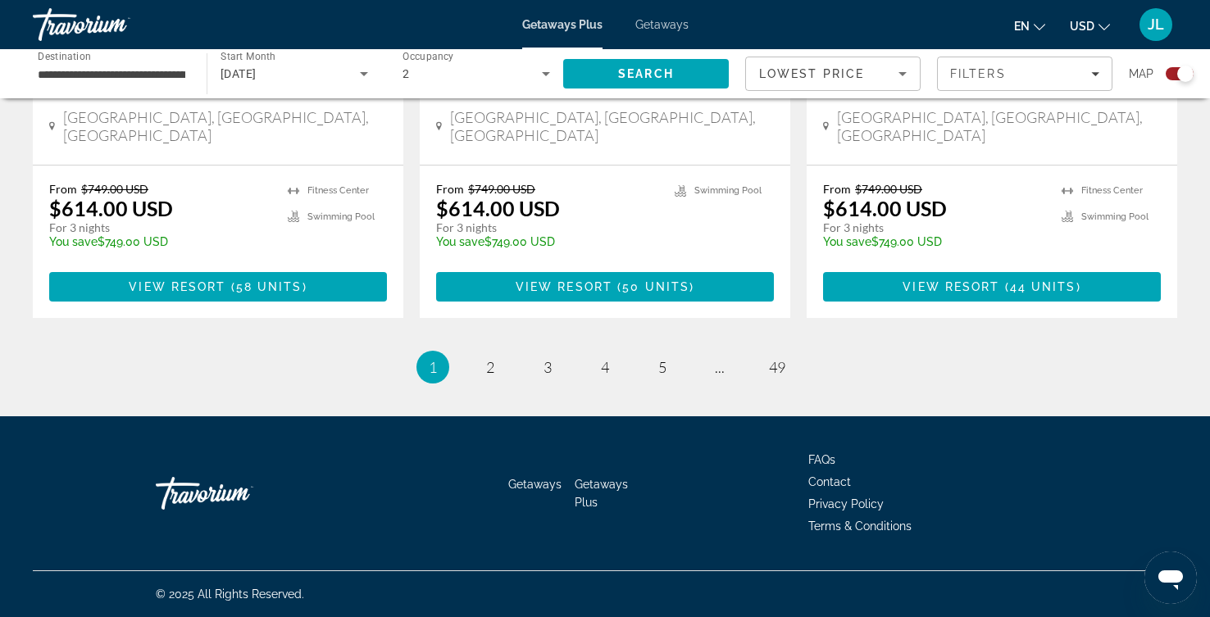
scroll to position [3423, 0]
click at [486, 358] on span "2" at bounding box center [490, 367] width 8 height 18
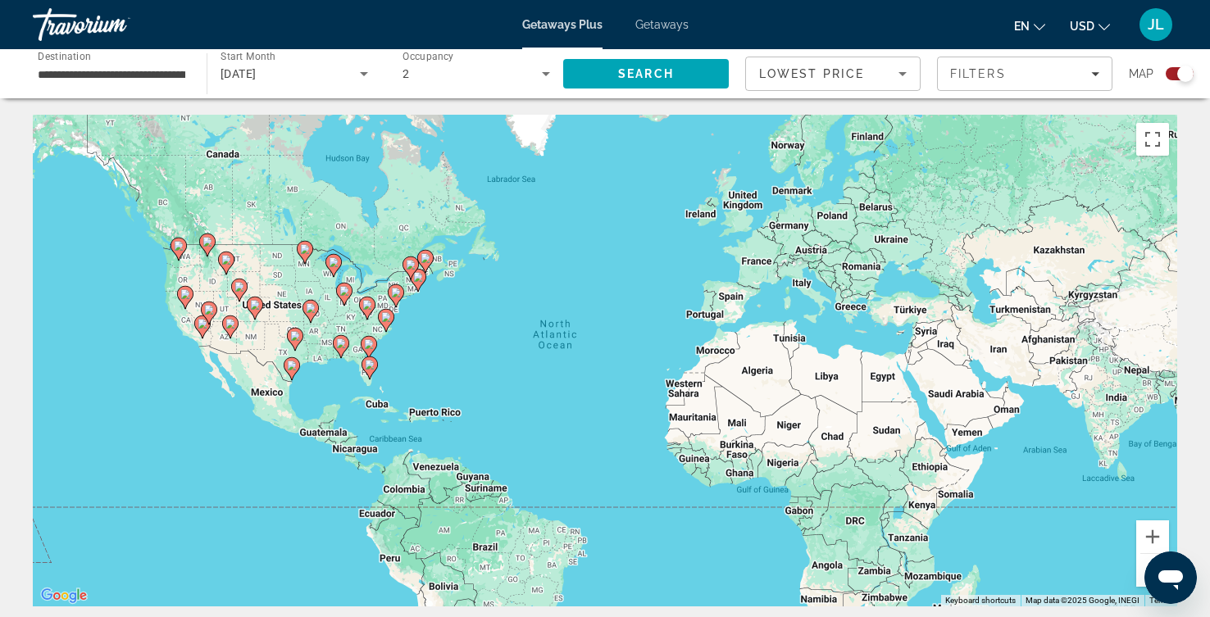
click at [364, 84] on icon "Search widget" at bounding box center [364, 74] width 20 height 20
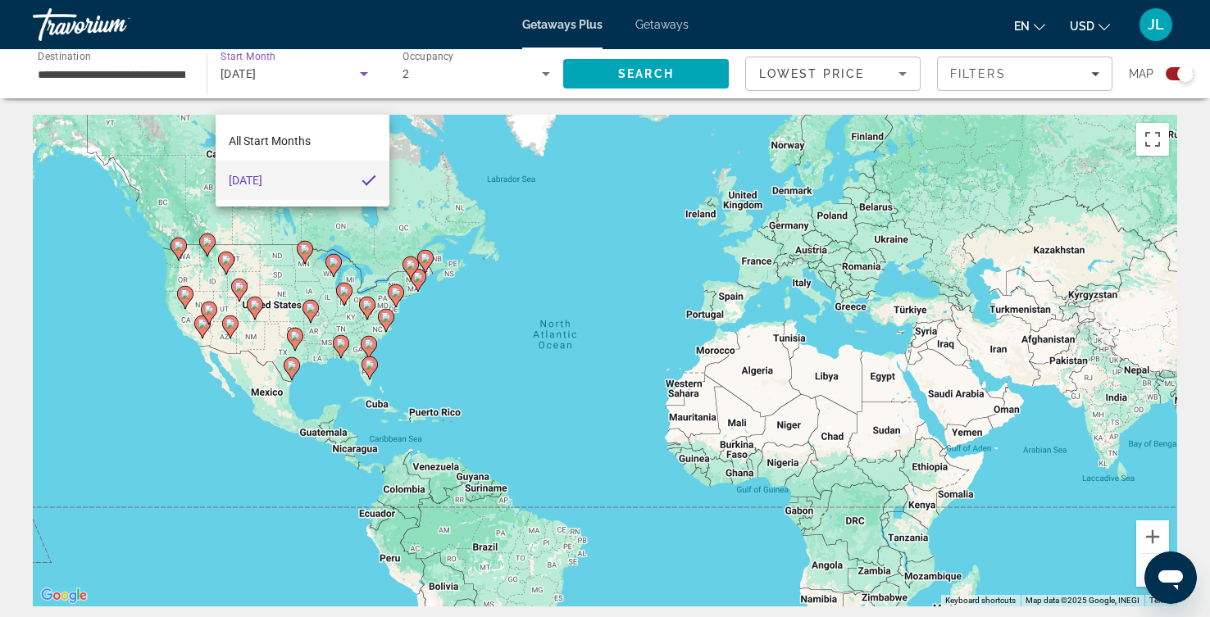
click at [693, 33] on div at bounding box center [605, 308] width 1210 height 617
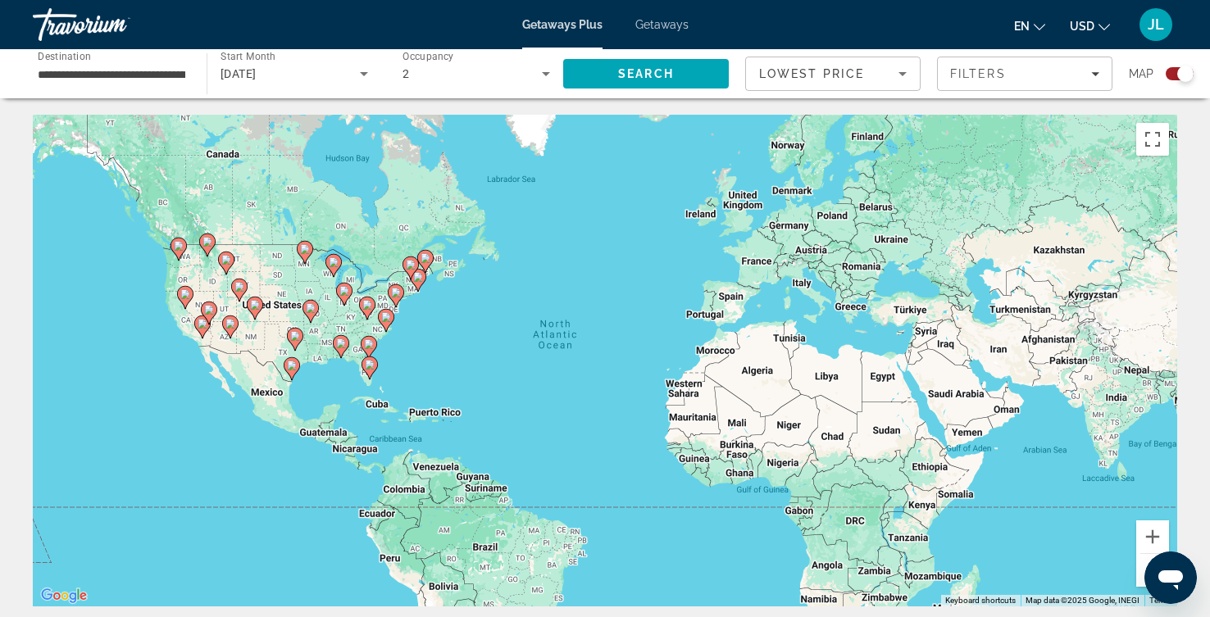
click at [689, 31] on span "Getaways" at bounding box center [661, 24] width 53 height 13
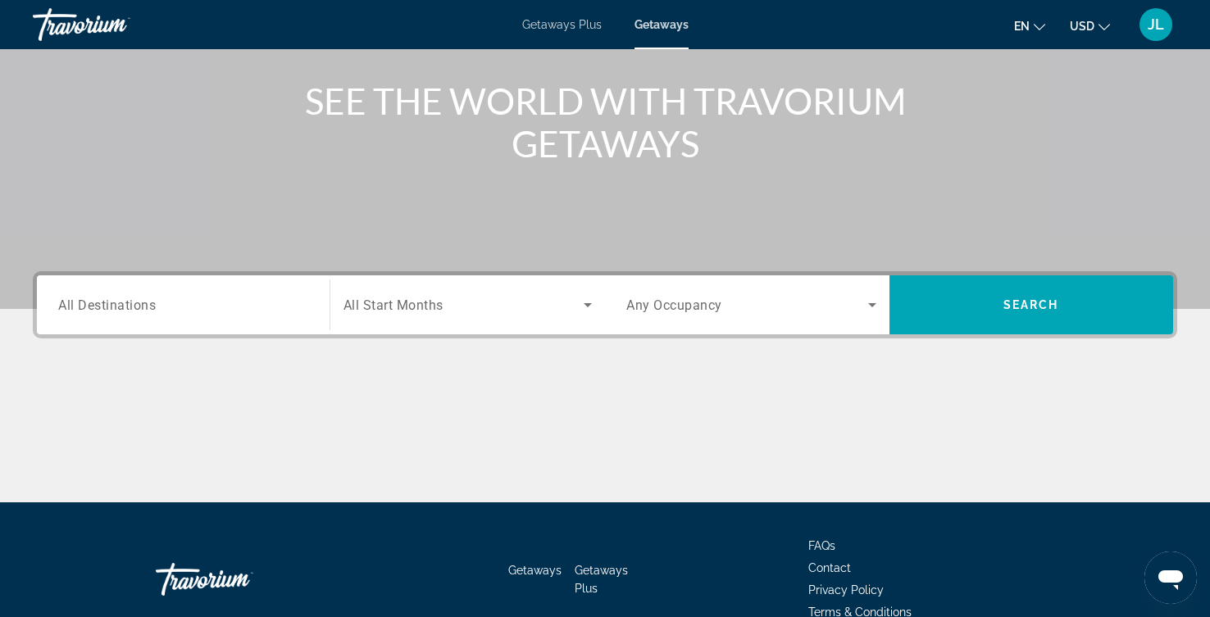
scroll to position [458, 0]
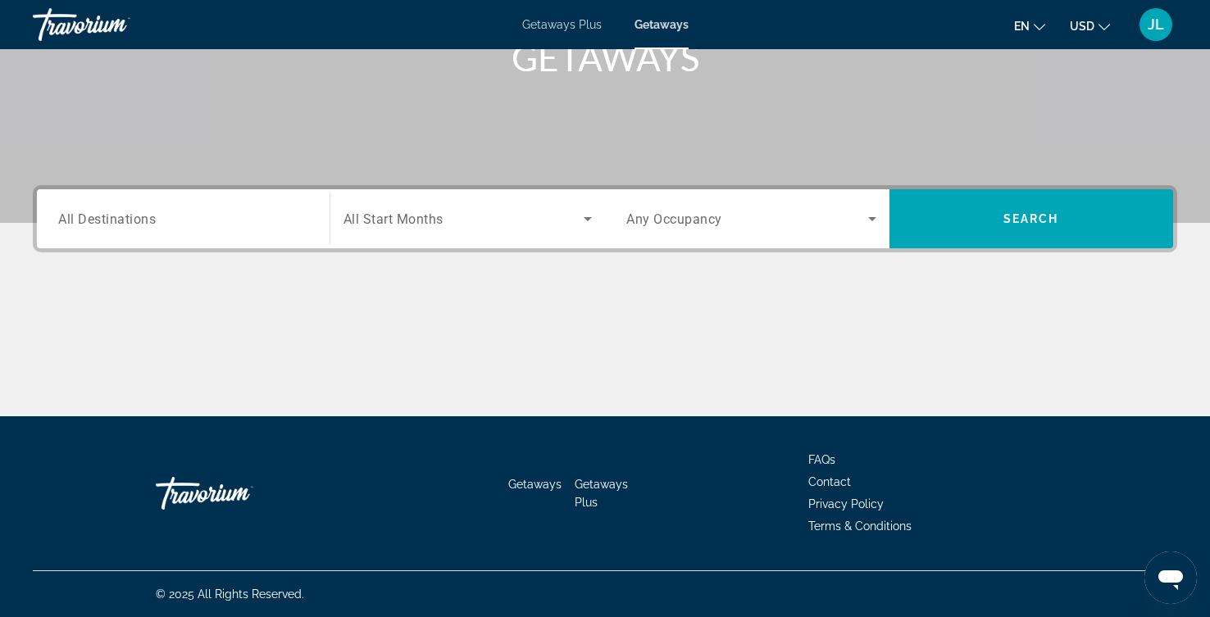
click at [231, 210] on input "Destination All Destinations" at bounding box center [183, 220] width 250 height 20
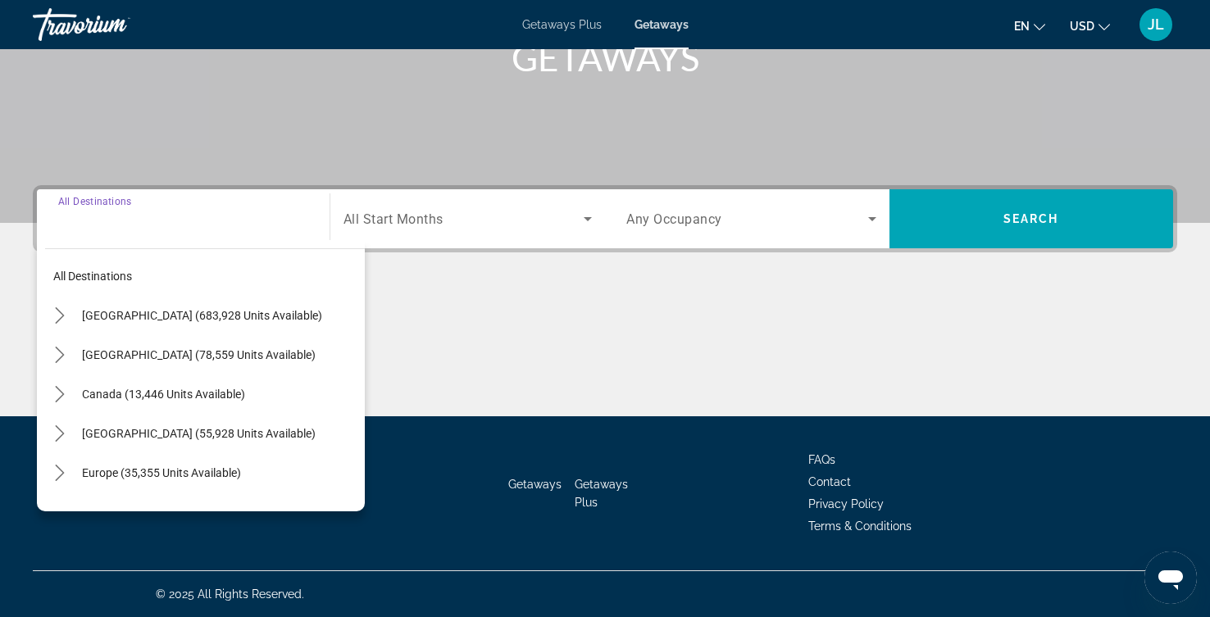
scroll to position [0, 0]
click at [277, 310] on span "[GEOGRAPHIC_DATA] (683,928 units available)" at bounding box center [202, 316] width 240 height 13
type input "**********"
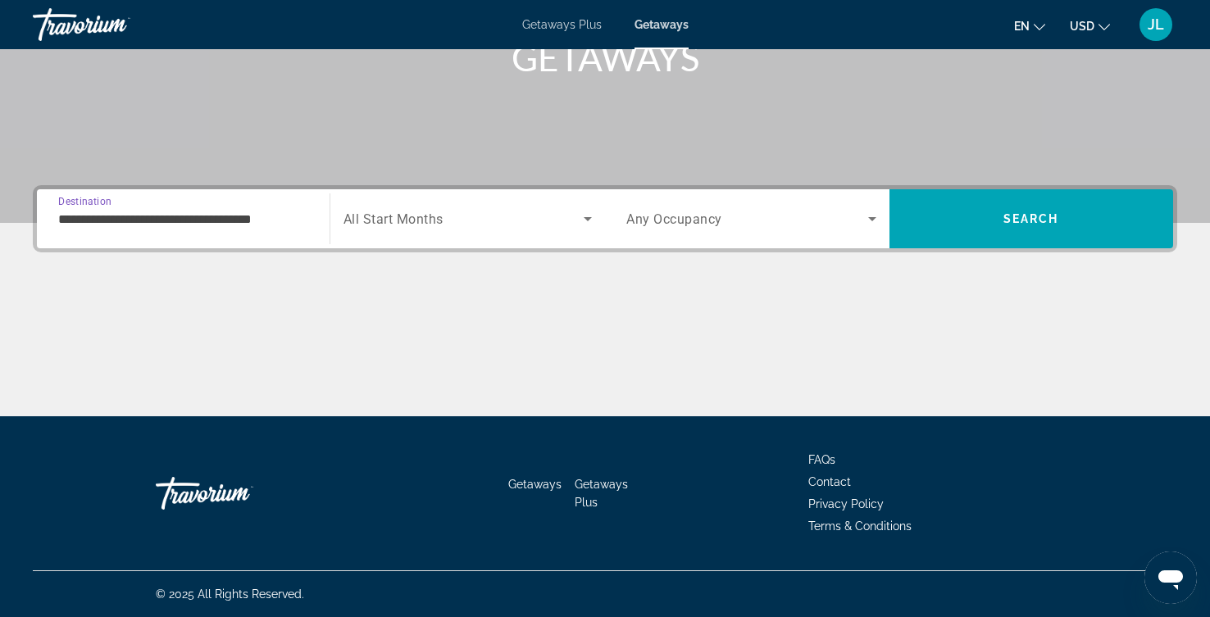
click at [590, 209] on icon "Search widget" at bounding box center [588, 219] width 20 height 20
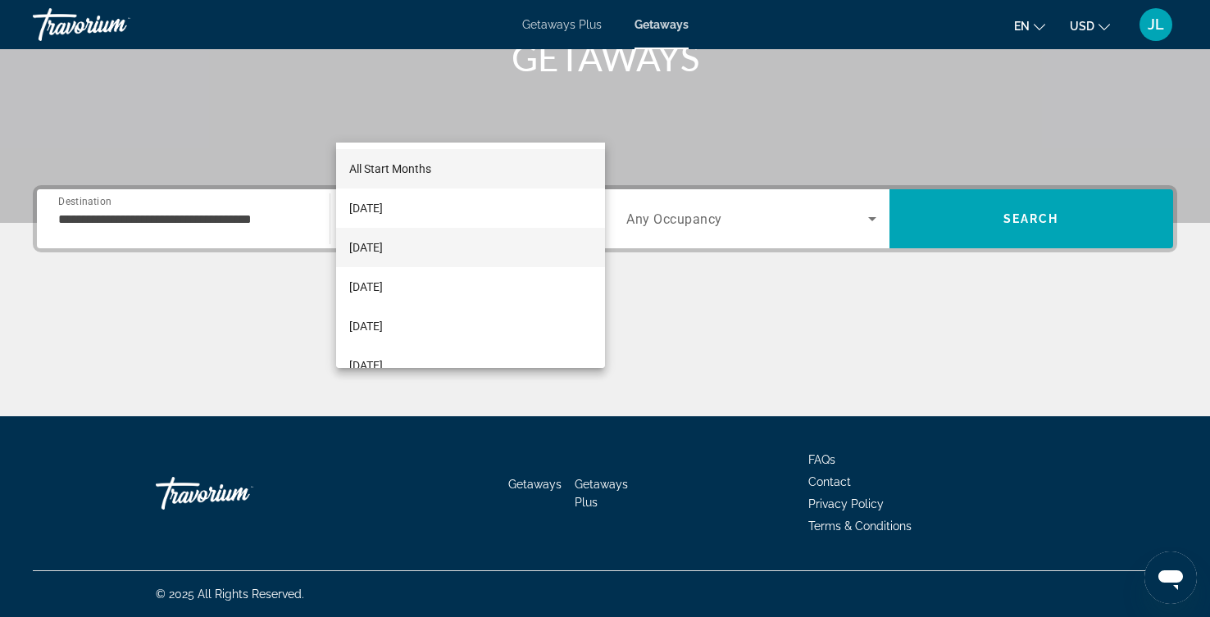
click at [383, 244] on span "[DATE]" at bounding box center [366, 248] width 34 height 20
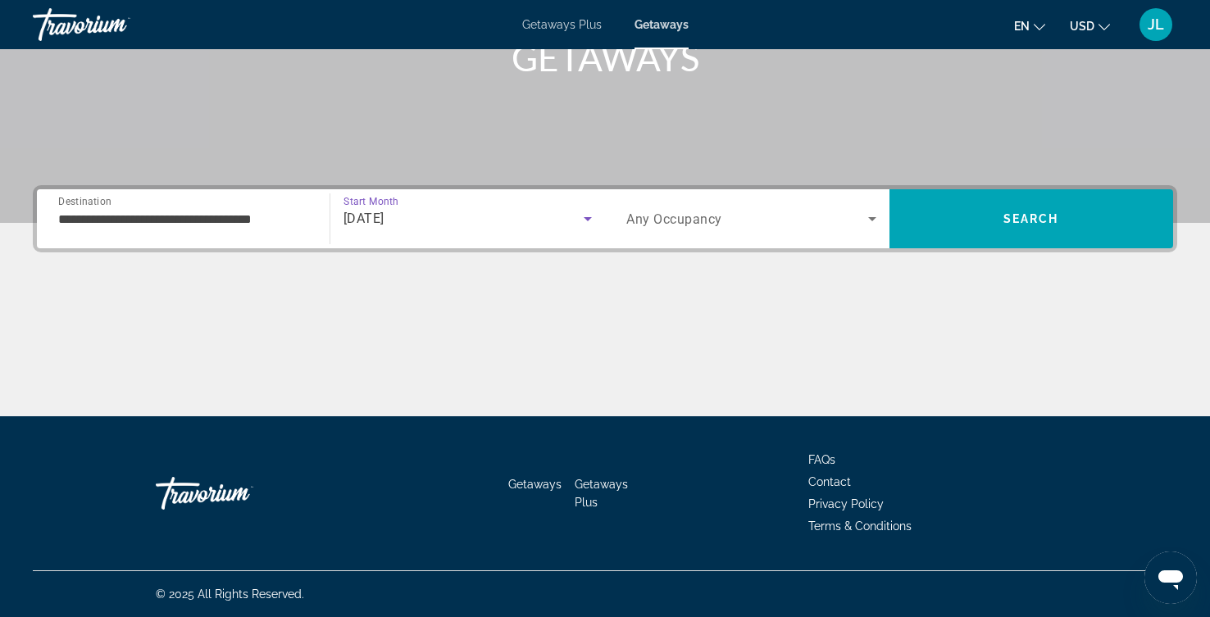
click at [862, 209] on icon "Search widget" at bounding box center [872, 219] width 20 height 20
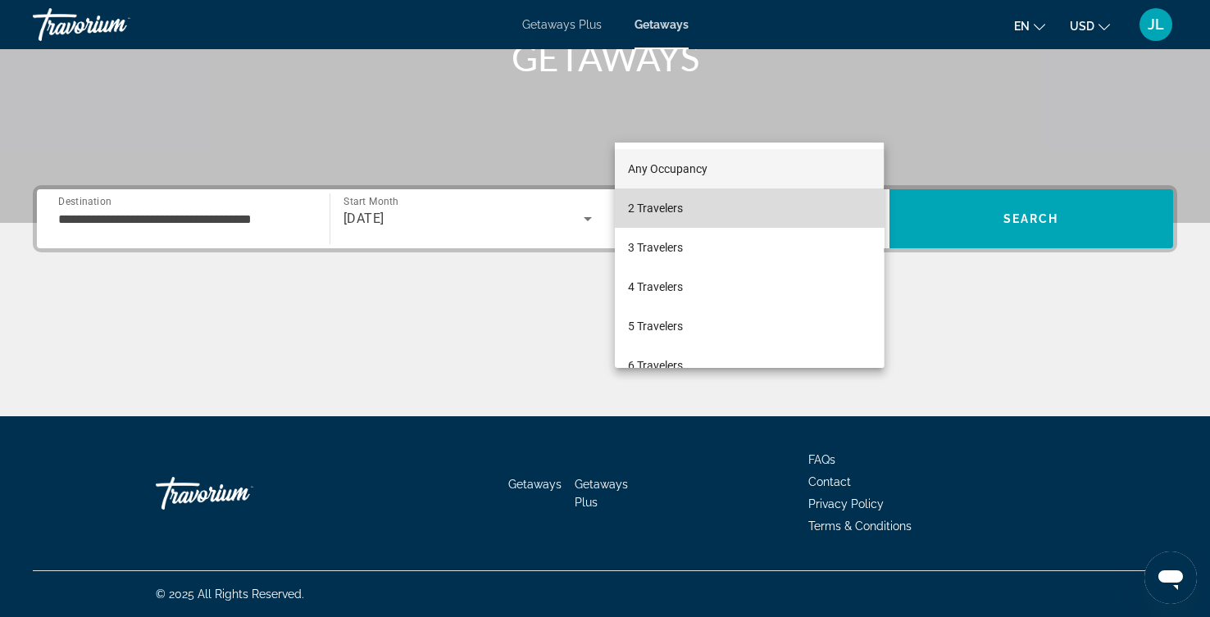
click at [683, 206] on span "2 Travelers" at bounding box center [655, 208] width 55 height 20
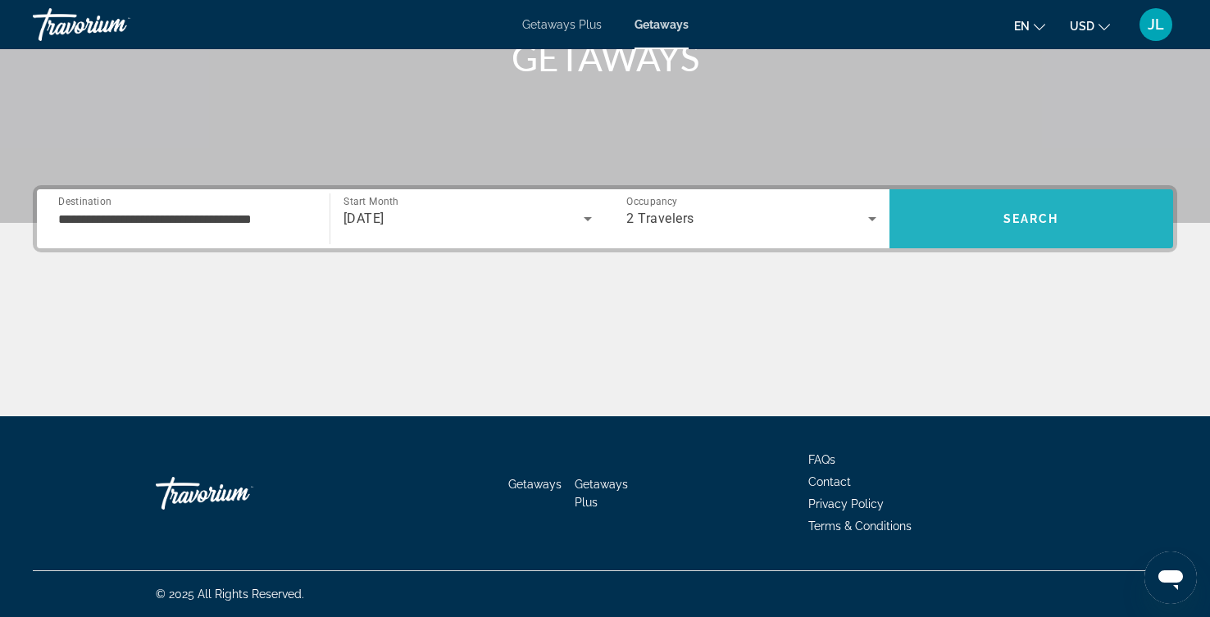
click at [1059, 199] on span "Search" at bounding box center [1031, 218] width 284 height 39
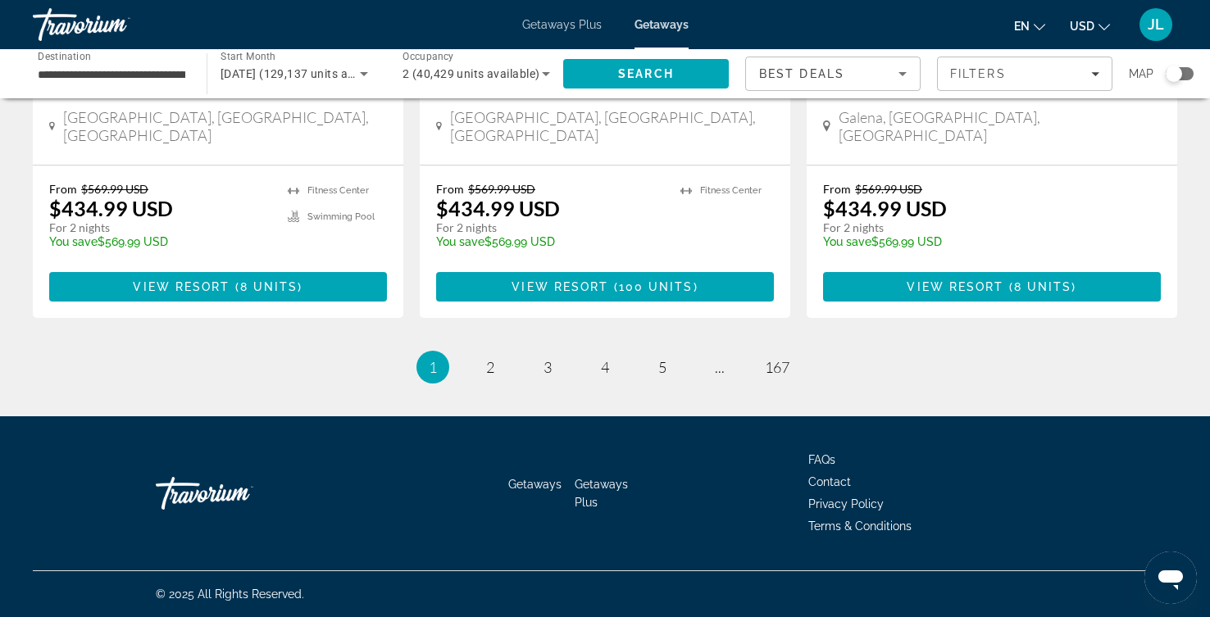
scroll to position [2570, 0]
click at [486, 376] on span "2" at bounding box center [490, 367] width 8 height 18
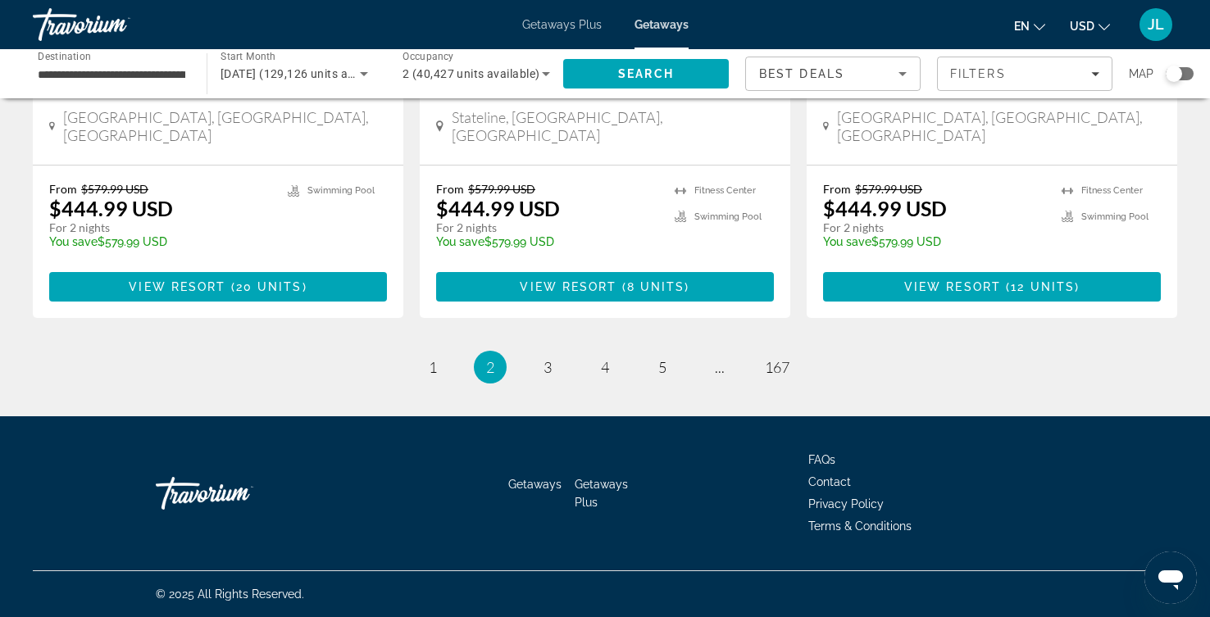
scroll to position [2850, 0]
click at [543, 358] on span "3" at bounding box center [547, 367] width 8 height 18
click at [607, 376] on span "4" at bounding box center [605, 367] width 8 height 18
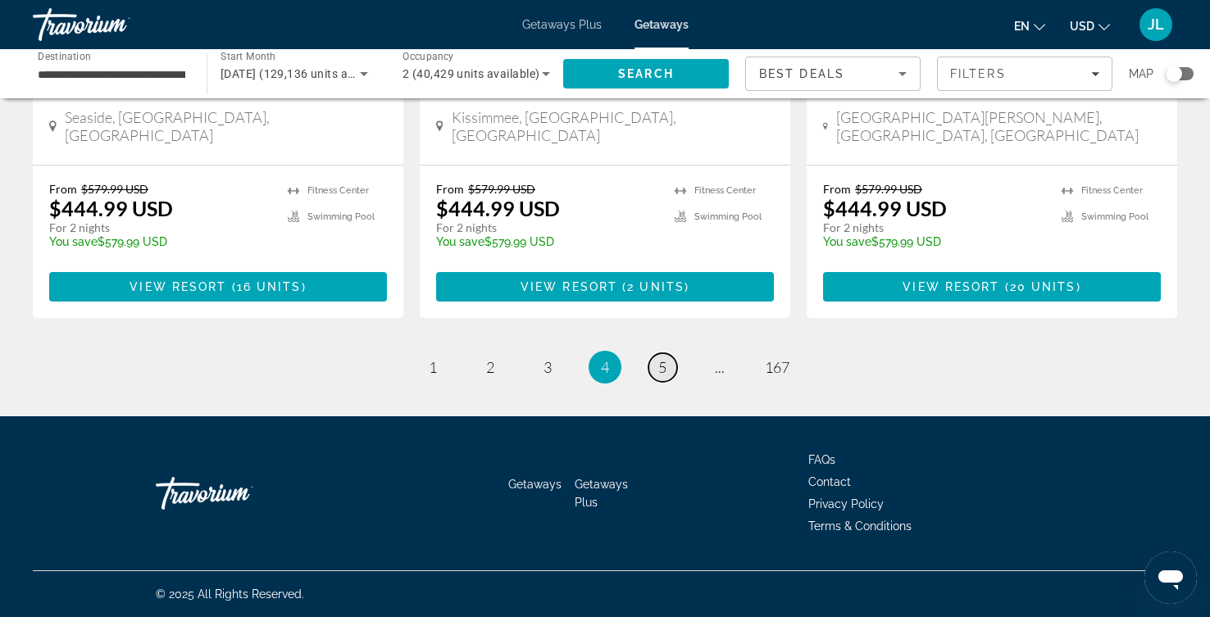
click at [677, 353] on link "page 5" at bounding box center [662, 367] width 29 height 29
click at [666, 358] on span "6" at bounding box center [662, 367] width 8 height 18
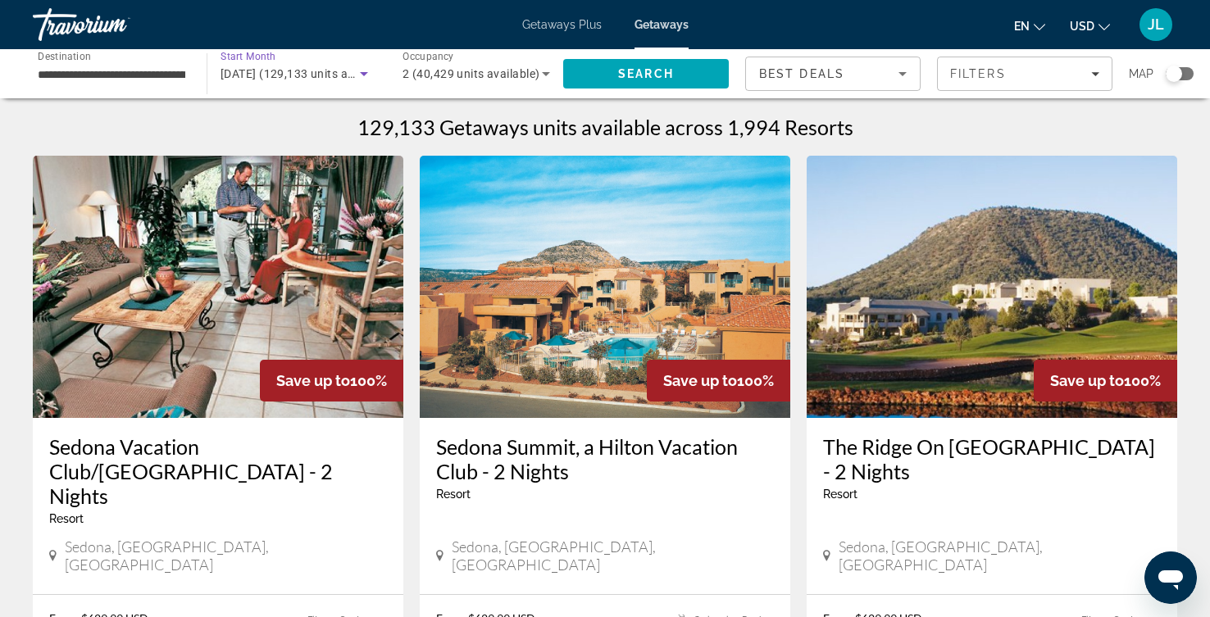
click at [368, 76] on icon "Search widget" at bounding box center [364, 74] width 8 height 4
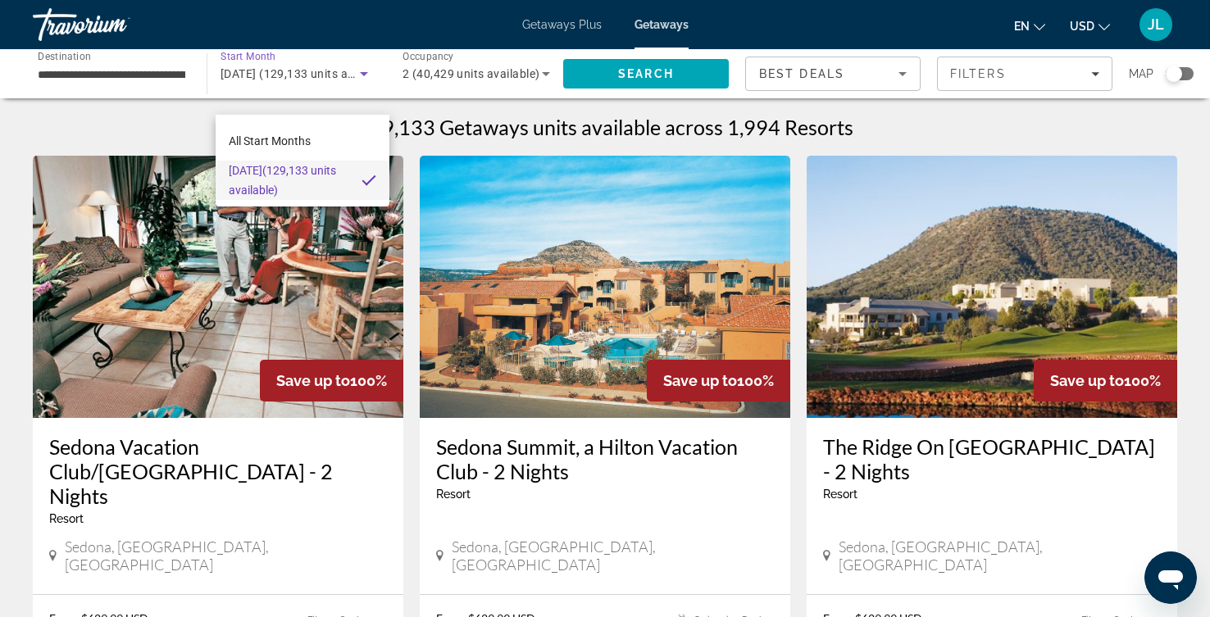
click at [374, 92] on div at bounding box center [605, 308] width 1210 height 617
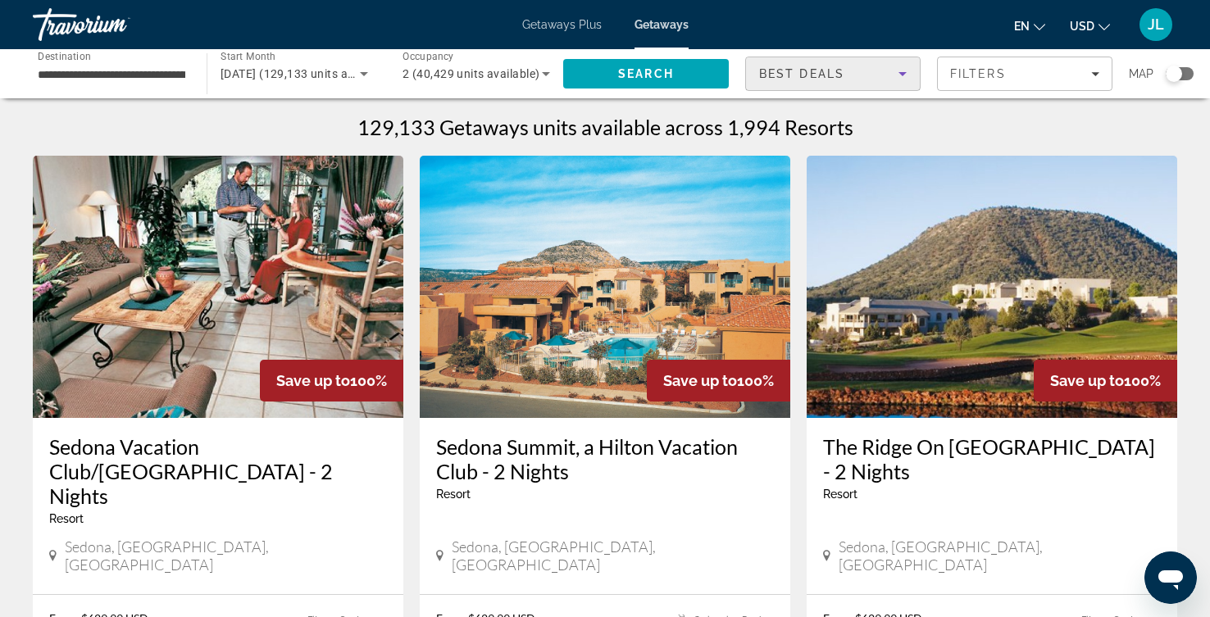
click at [893, 84] on icon "Sort by" at bounding box center [903, 74] width 20 height 20
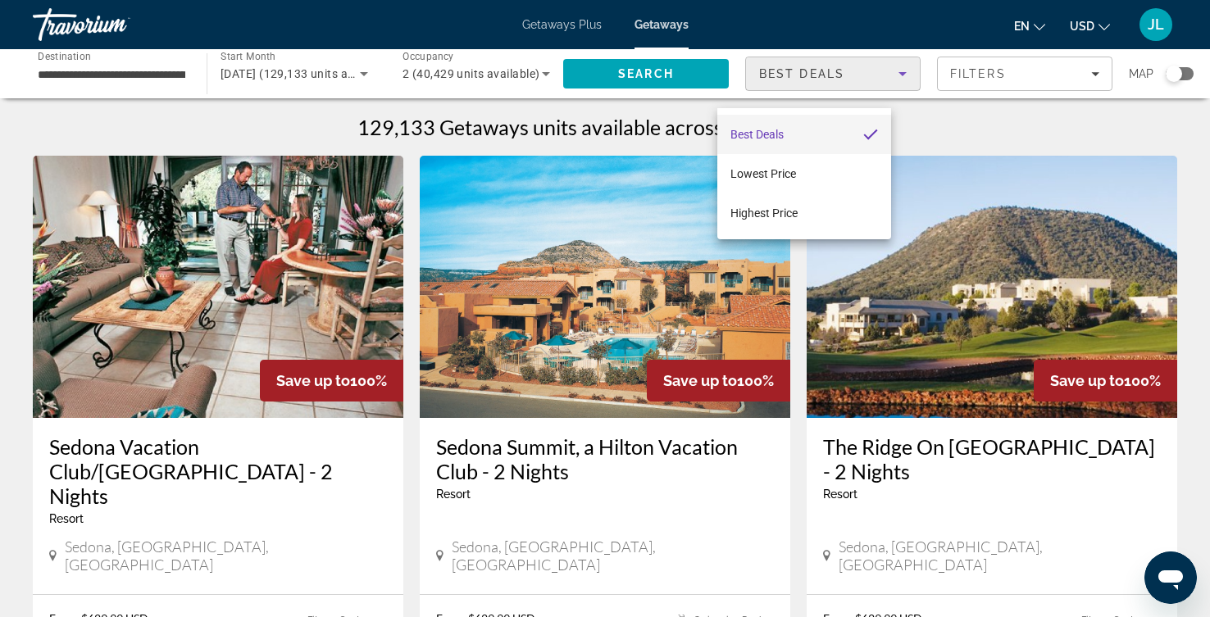
click at [879, 93] on div at bounding box center [605, 308] width 1210 height 617
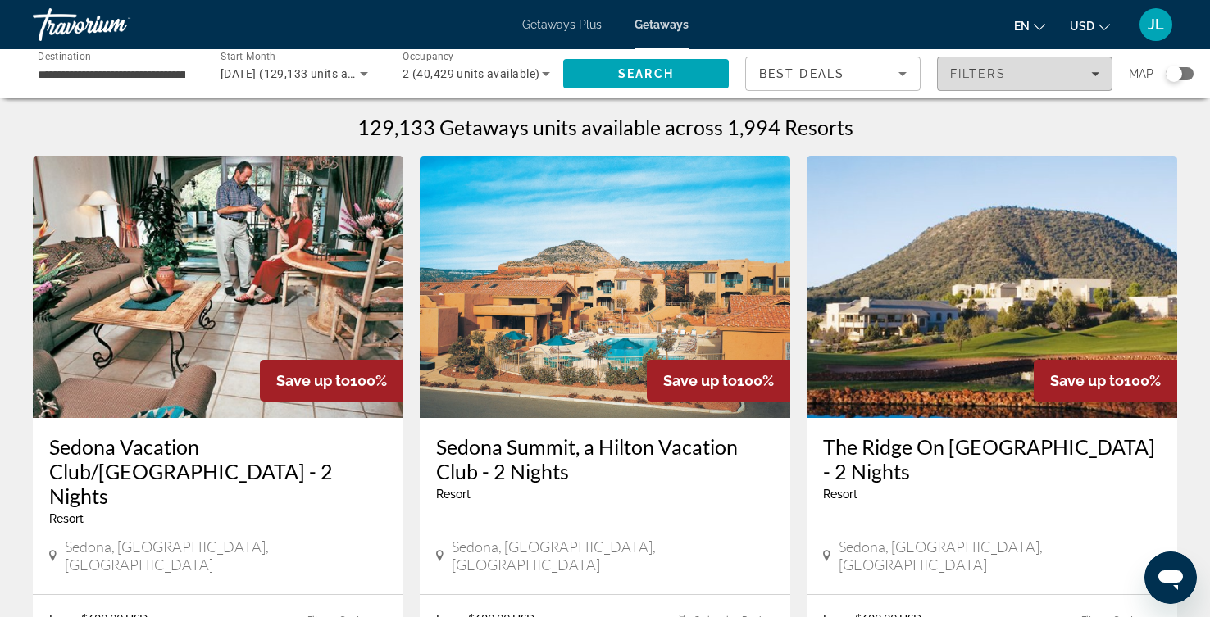
click at [1091, 76] on icon "Filters" at bounding box center [1095, 74] width 8 height 4
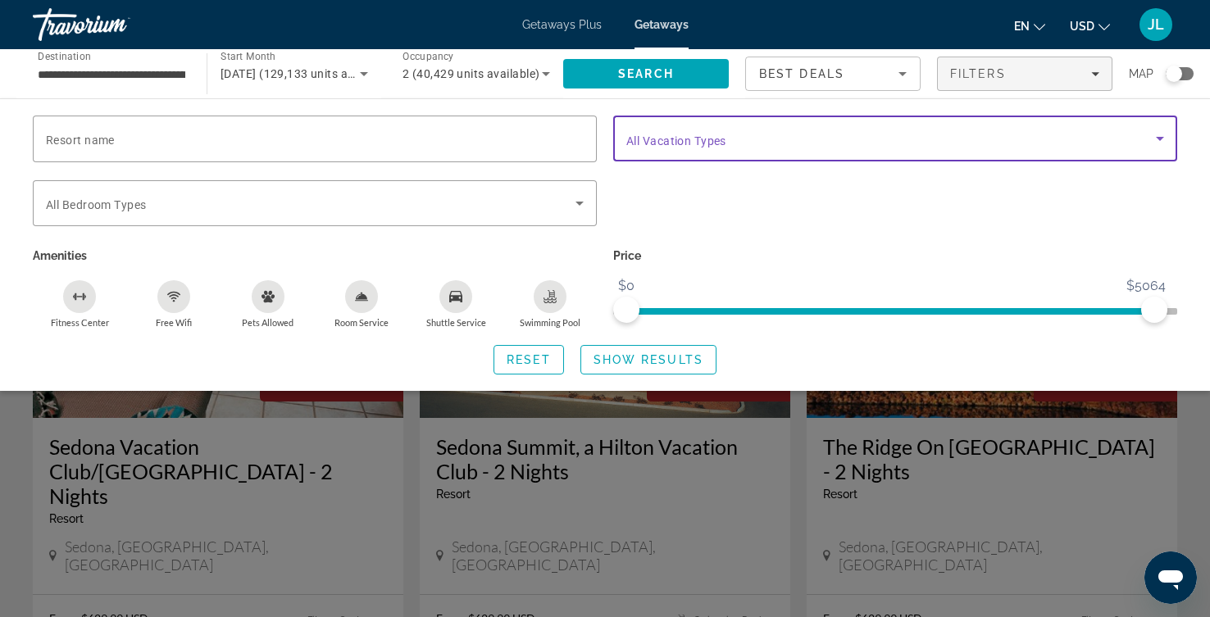
click at [1150, 148] on icon "Search widget" at bounding box center [1160, 139] width 20 height 20
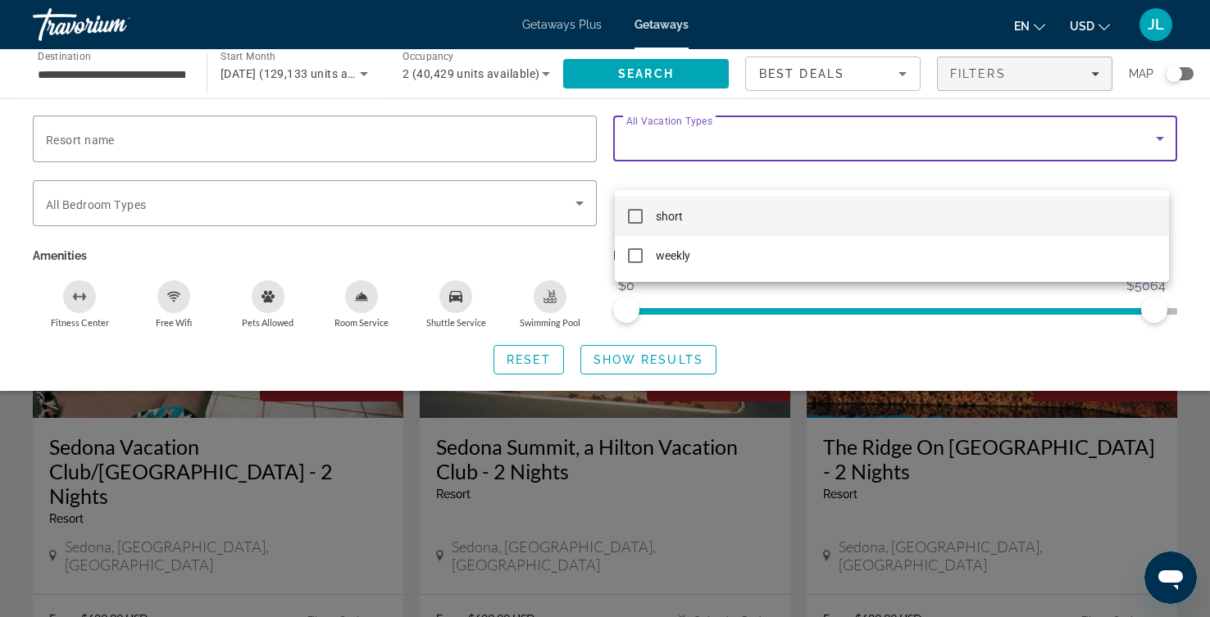
click at [638, 210] on mat-pseudo-checkbox at bounding box center [635, 216] width 15 height 15
click at [267, 157] on div at bounding box center [605, 308] width 1210 height 617
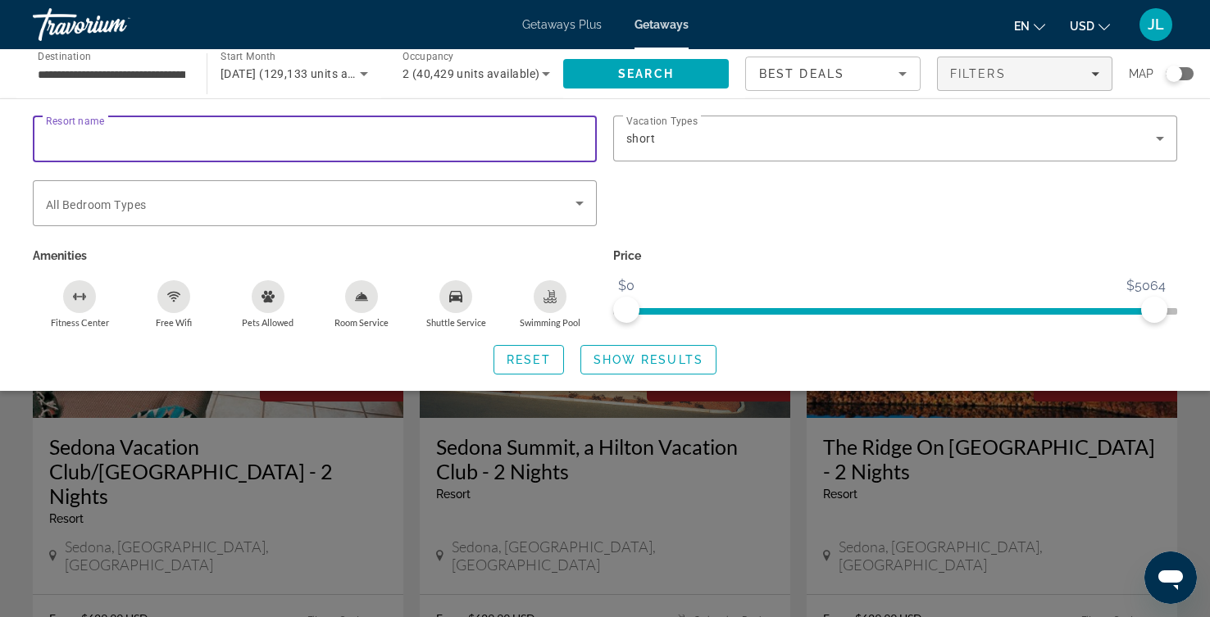
click at [267, 149] on input "Resort name" at bounding box center [315, 140] width 538 height 20
click at [577, 213] on icon "Search widget" at bounding box center [580, 203] width 20 height 20
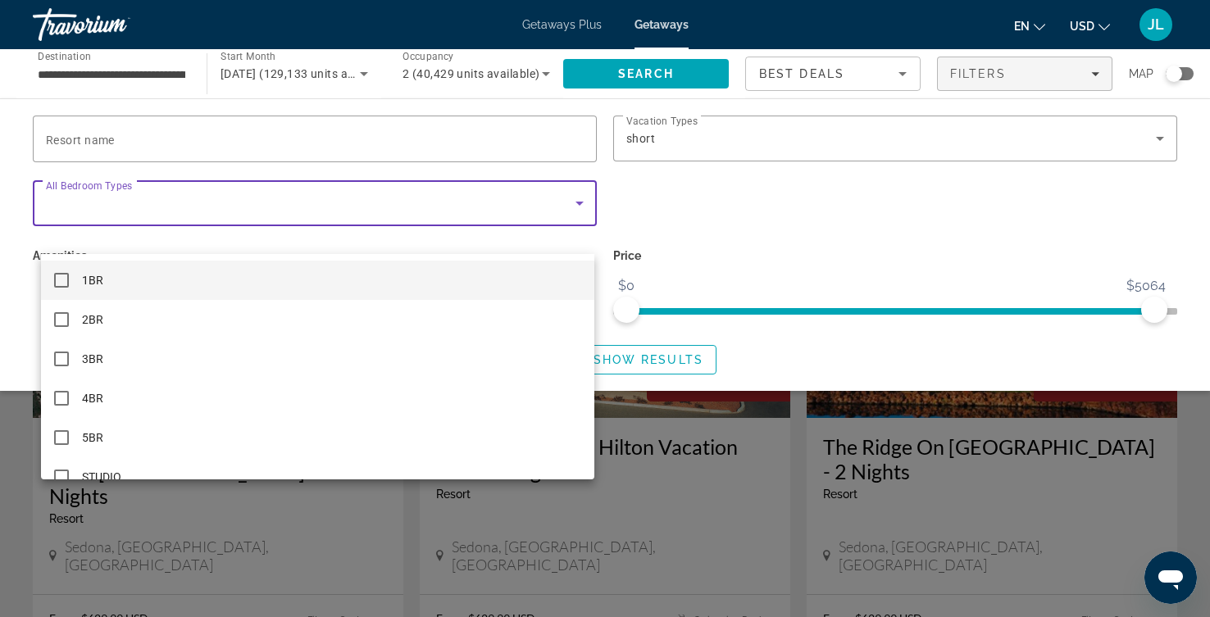
click at [202, 279] on mat-option "1BR" at bounding box center [318, 280] width 554 height 39
click at [354, 161] on div at bounding box center [605, 308] width 1210 height 617
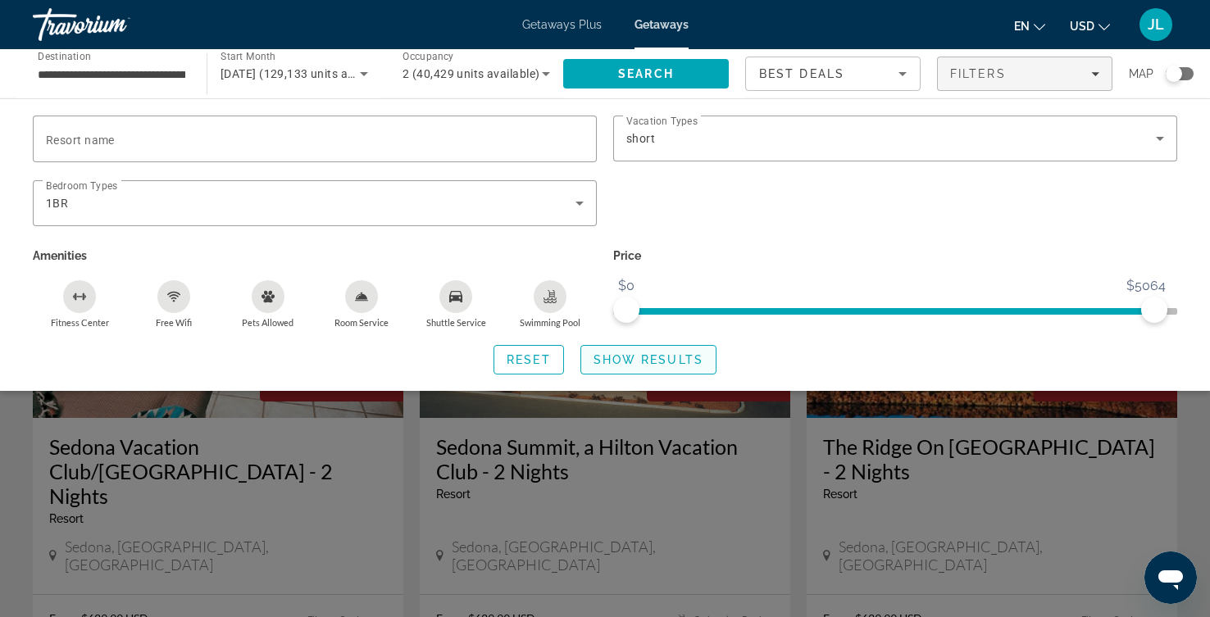
click at [645, 366] on span "Show Results" at bounding box center [648, 359] width 110 height 13
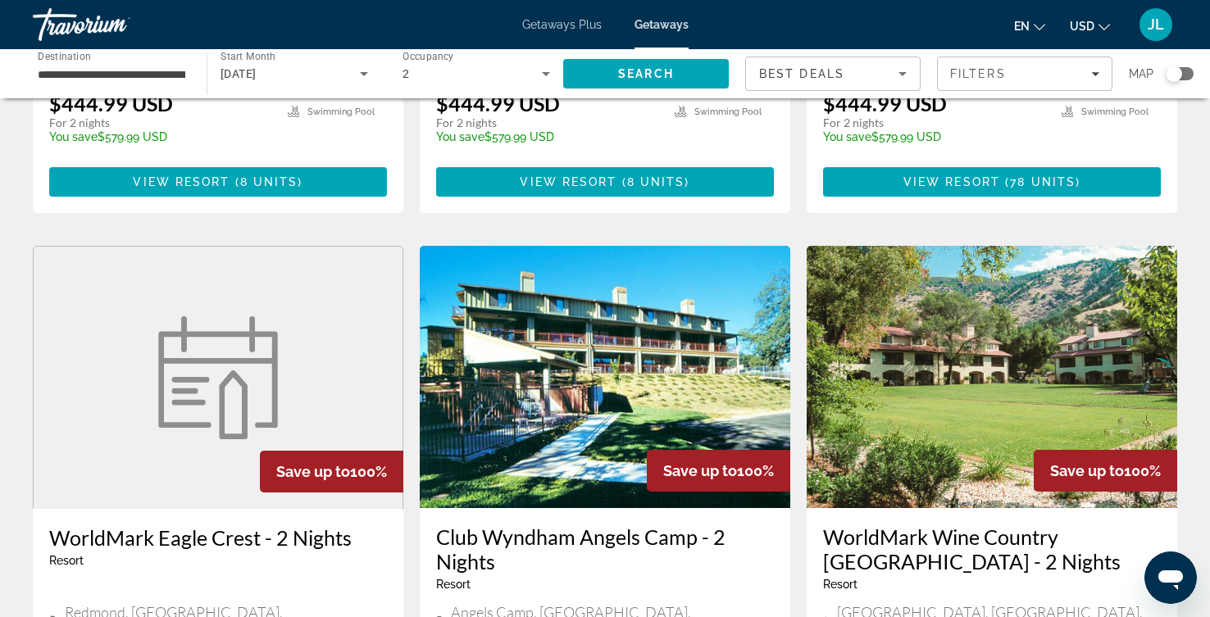
scroll to position [1743, 0]
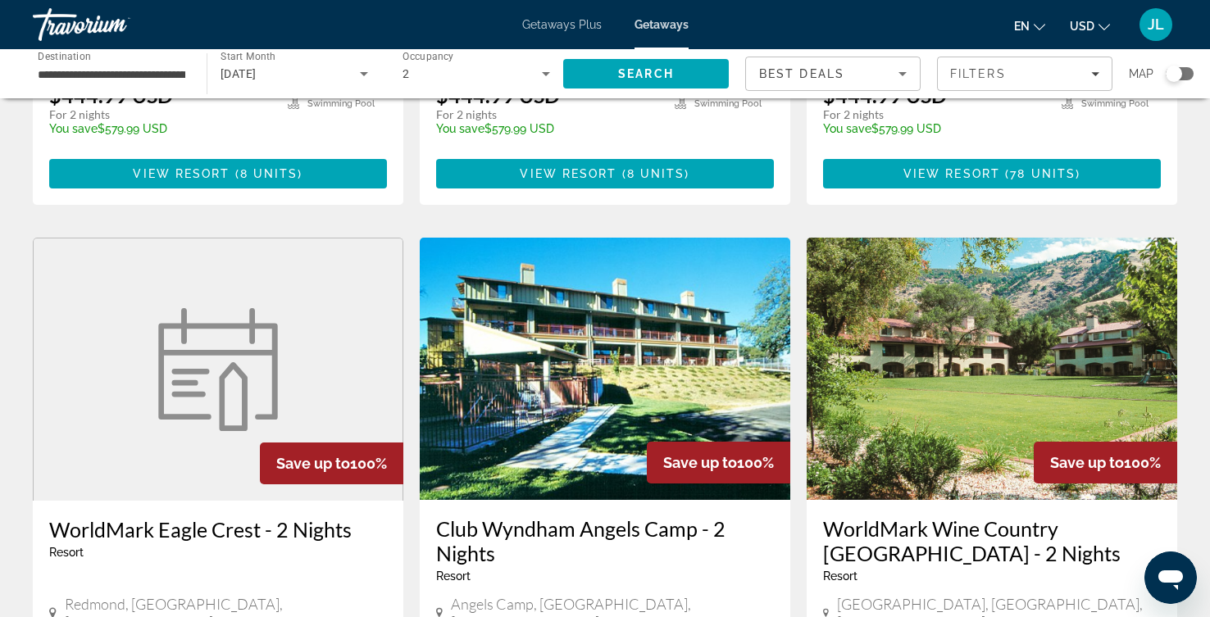
click at [549, 27] on span "Getaways Plus" at bounding box center [562, 24] width 80 height 13
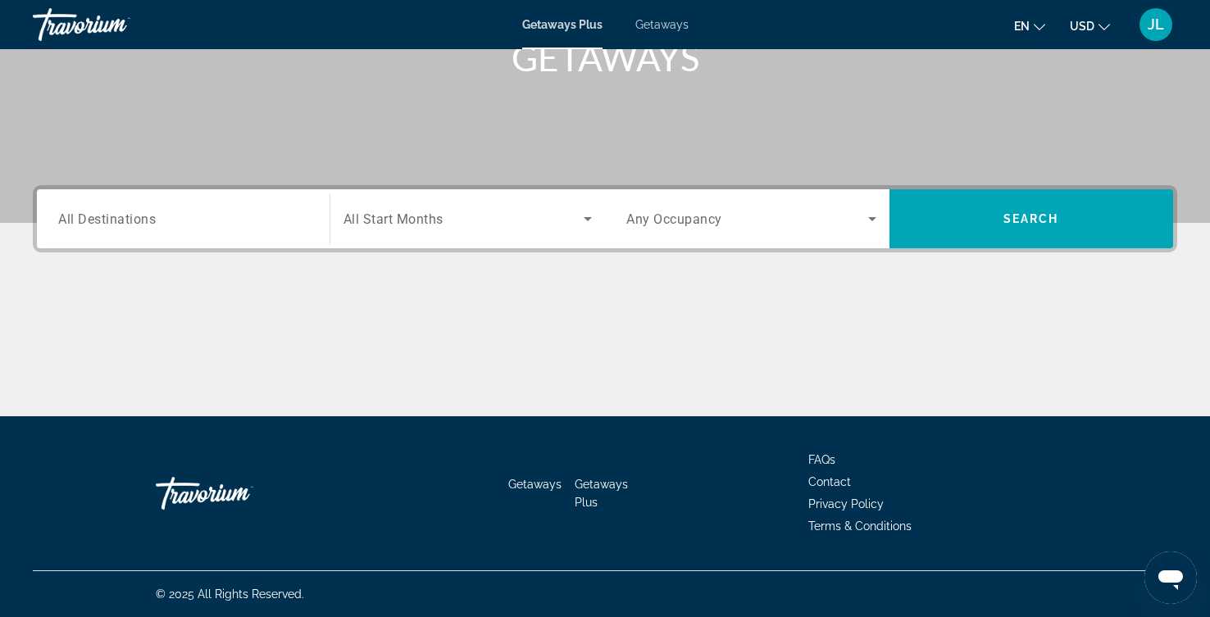
scroll to position [367, 0]
click at [268, 230] on input "Destination All Destinations" at bounding box center [183, 220] width 250 height 20
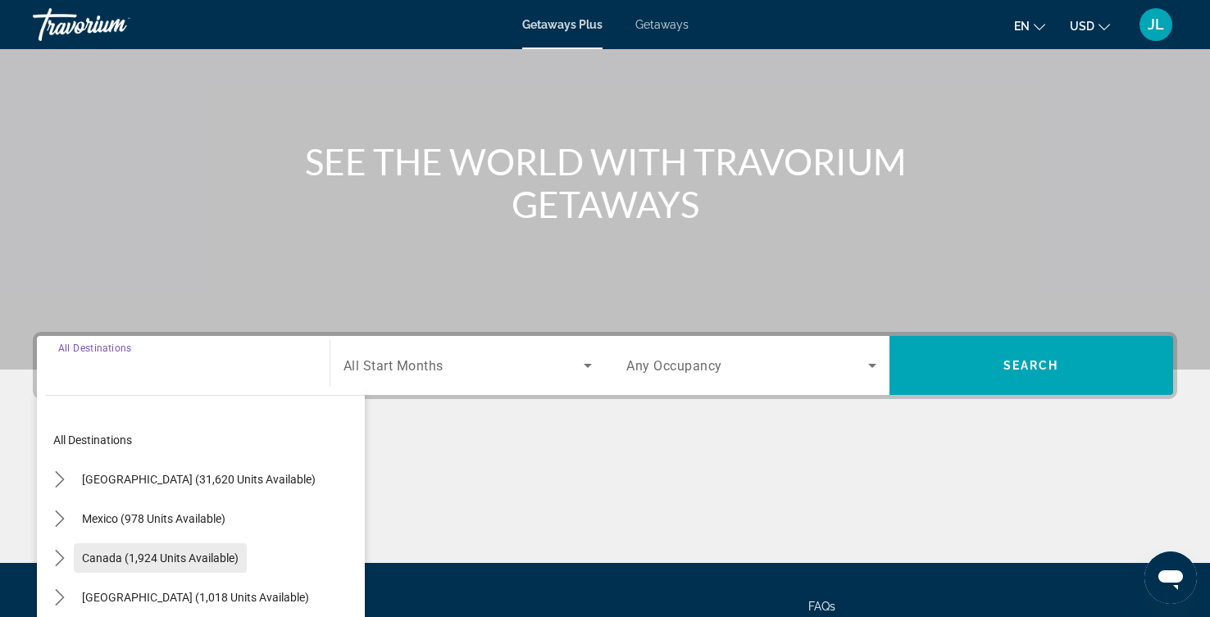
scroll to position [306, 0]
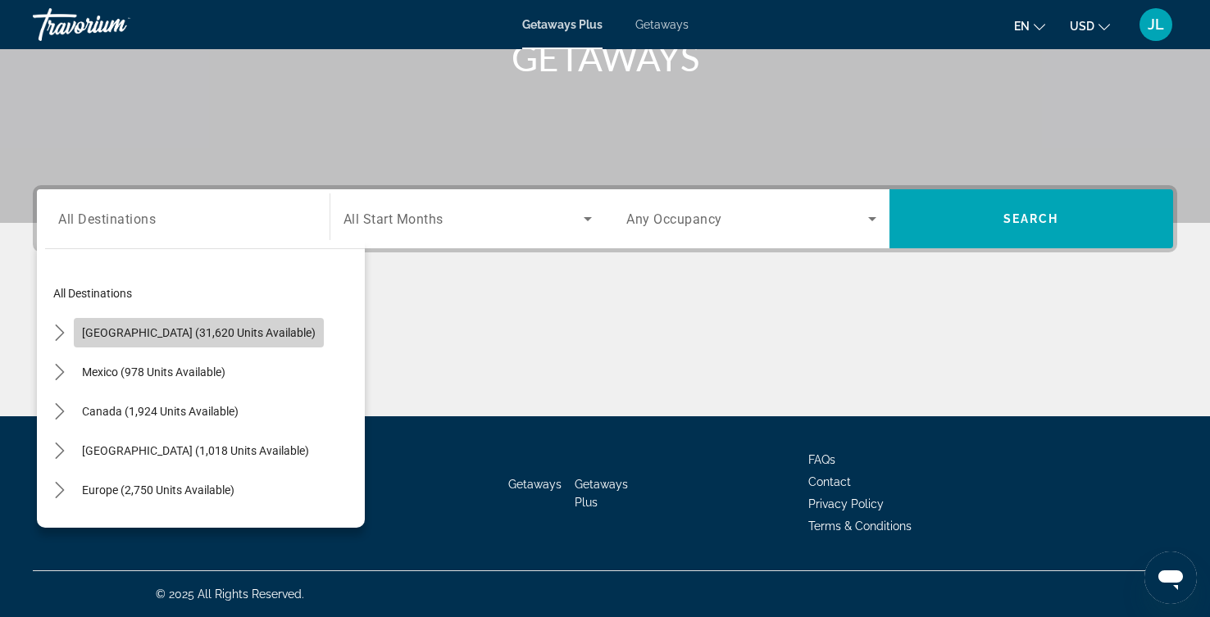
click at [225, 339] on span "[GEOGRAPHIC_DATA] (31,620 units available)" at bounding box center [199, 332] width 234 height 13
type input "**********"
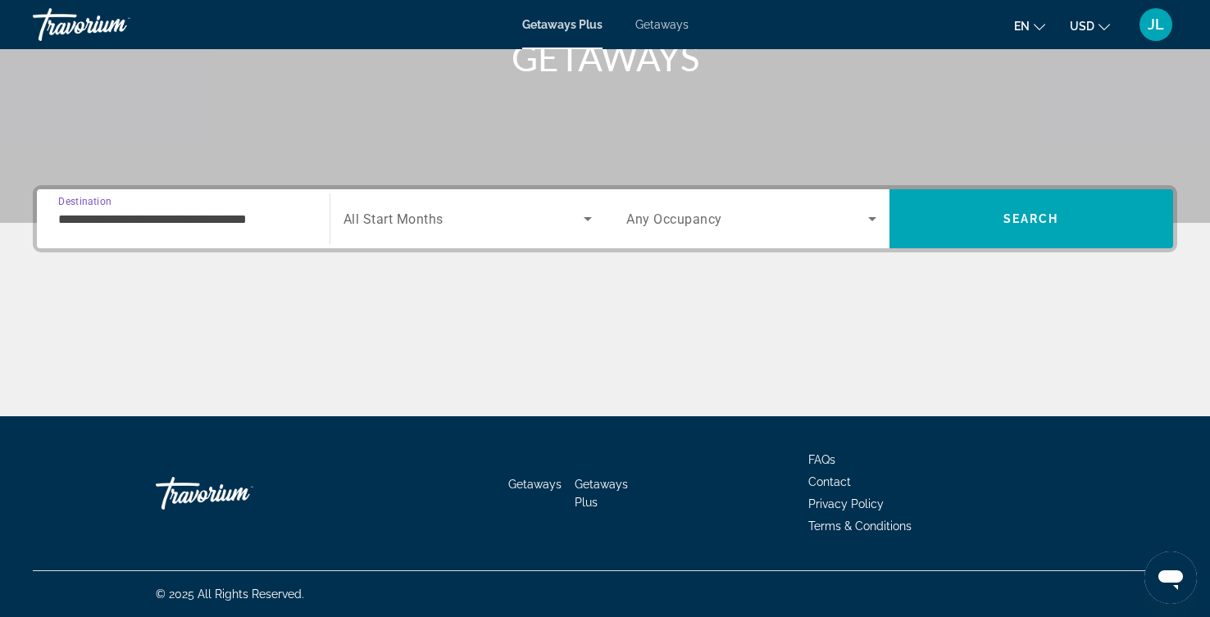
scroll to position [489, 0]
click at [591, 209] on icon "Search widget" at bounding box center [588, 219] width 20 height 20
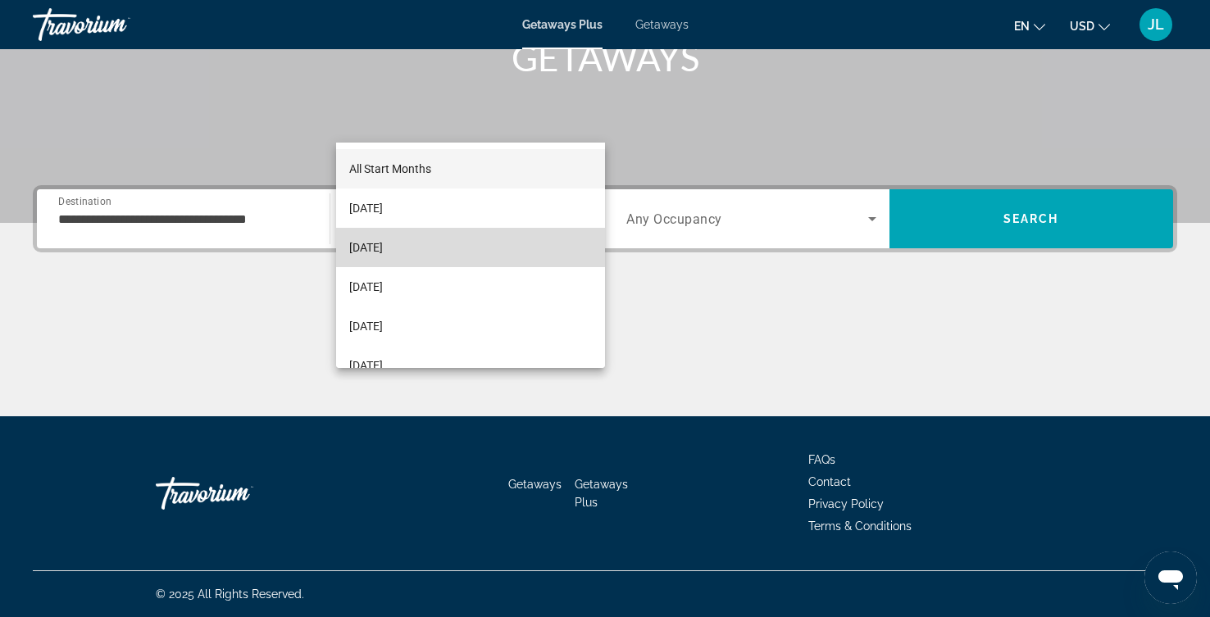
click at [383, 241] on span "[DATE]" at bounding box center [366, 248] width 34 height 20
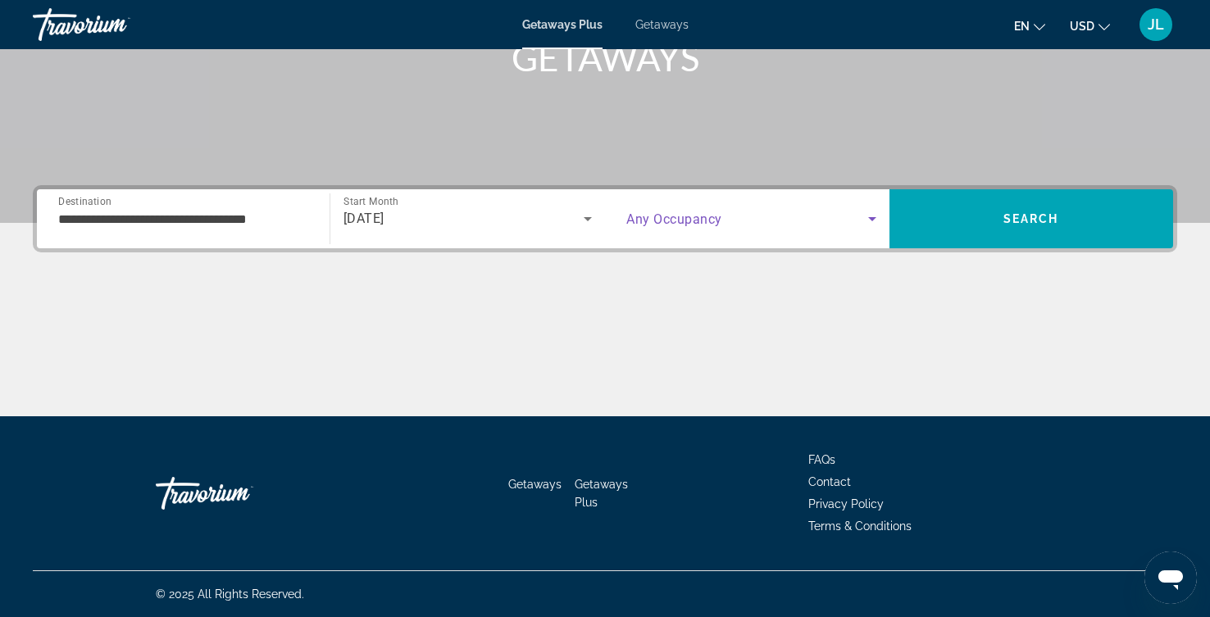
click at [870, 209] on icon "Search widget" at bounding box center [872, 219] width 20 height 20
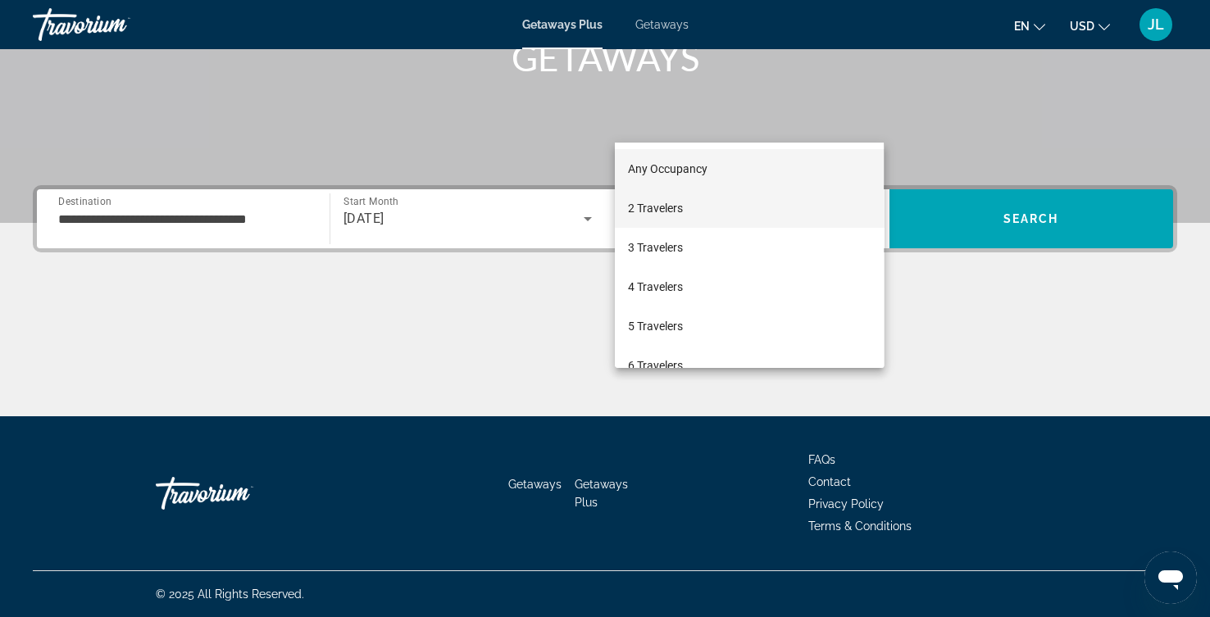
click at [675, 202] on span "2 Travelers" at bounding box center [655, 208] width 55 height 20
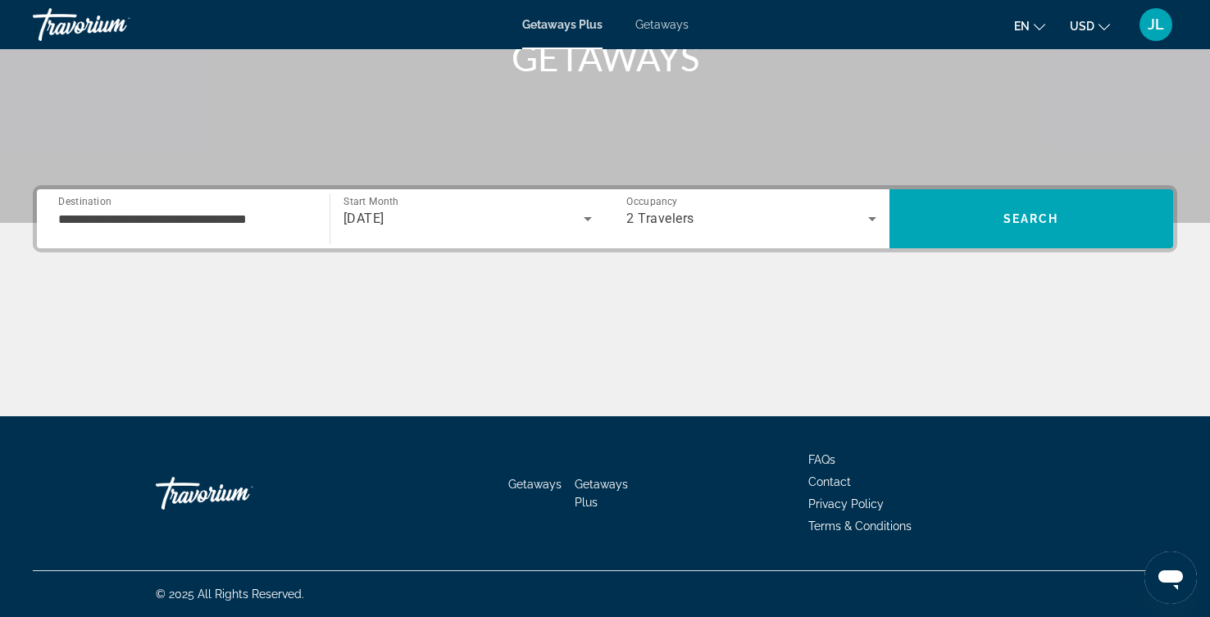
click at [1034, 33] on icon "Change language" at bounding box center [1039, 26] width 11 height 11
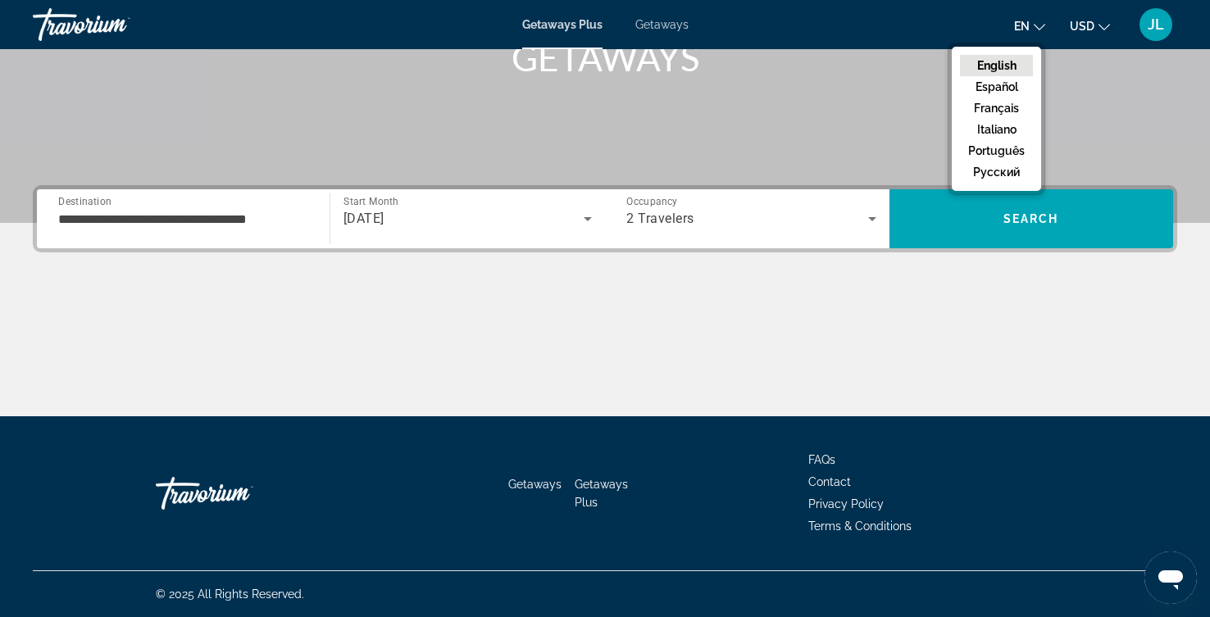
click at [1034, 33] on icon "Change language" at bounding box center [1039, 26] width 11 height 11
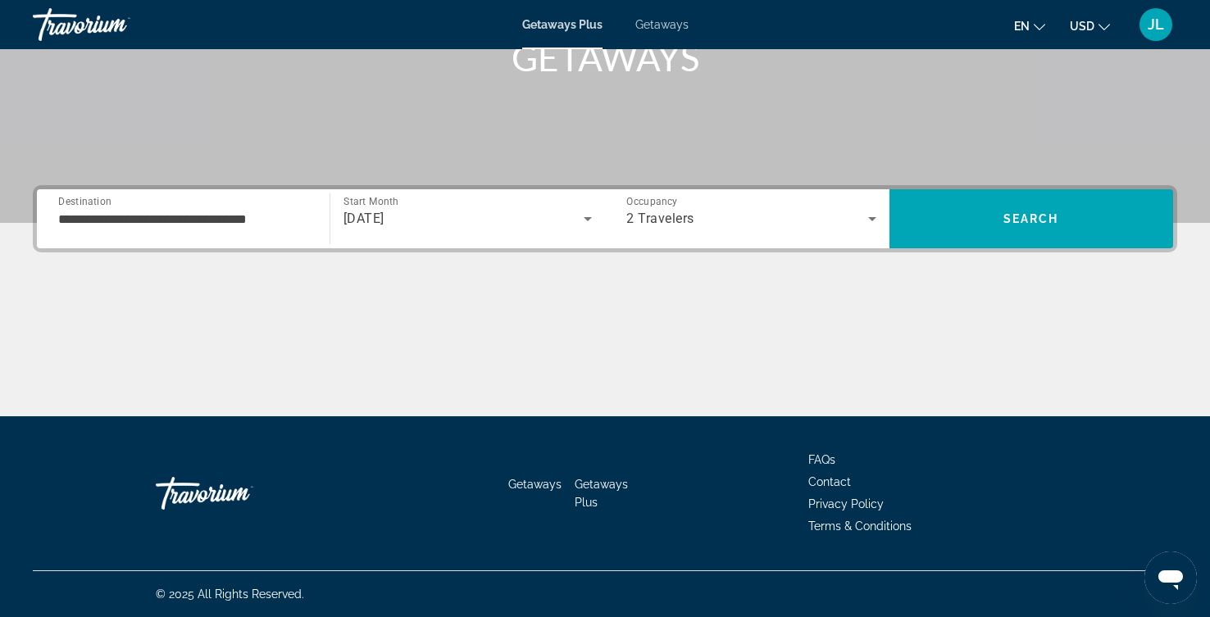
click at [1098, 33] on icon "Change currency" at bounding box center [1103, 26] width 11 height 11
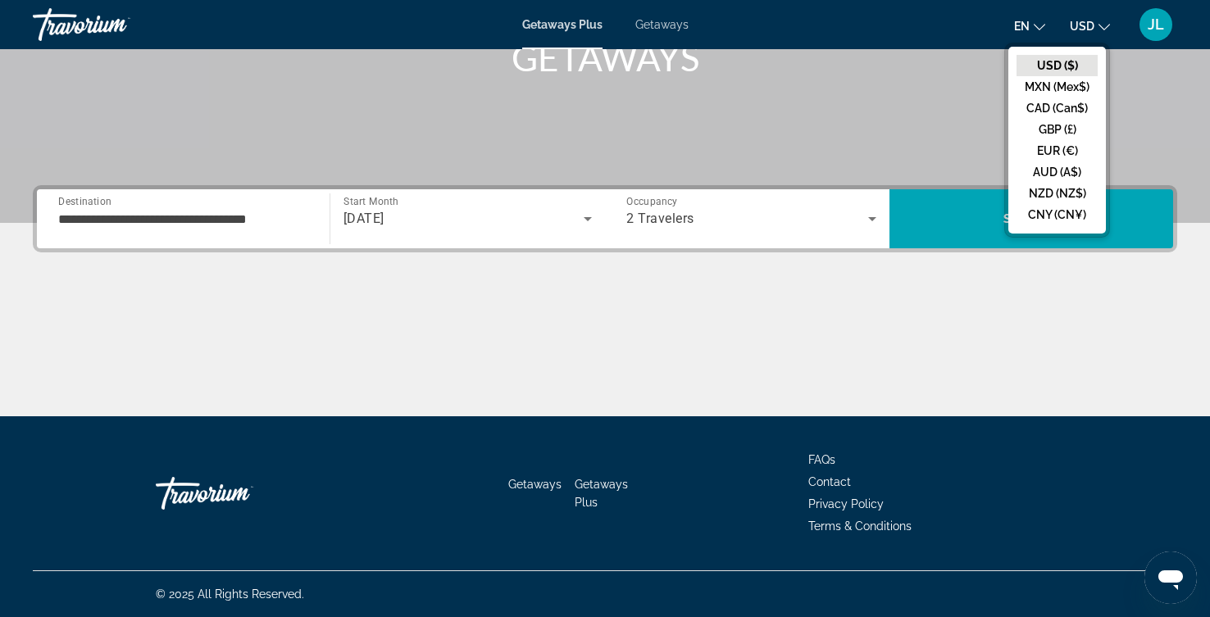
click at [1041, 69] on button "USD ($)" at bounding box center [1056, 65] width 81 height 21
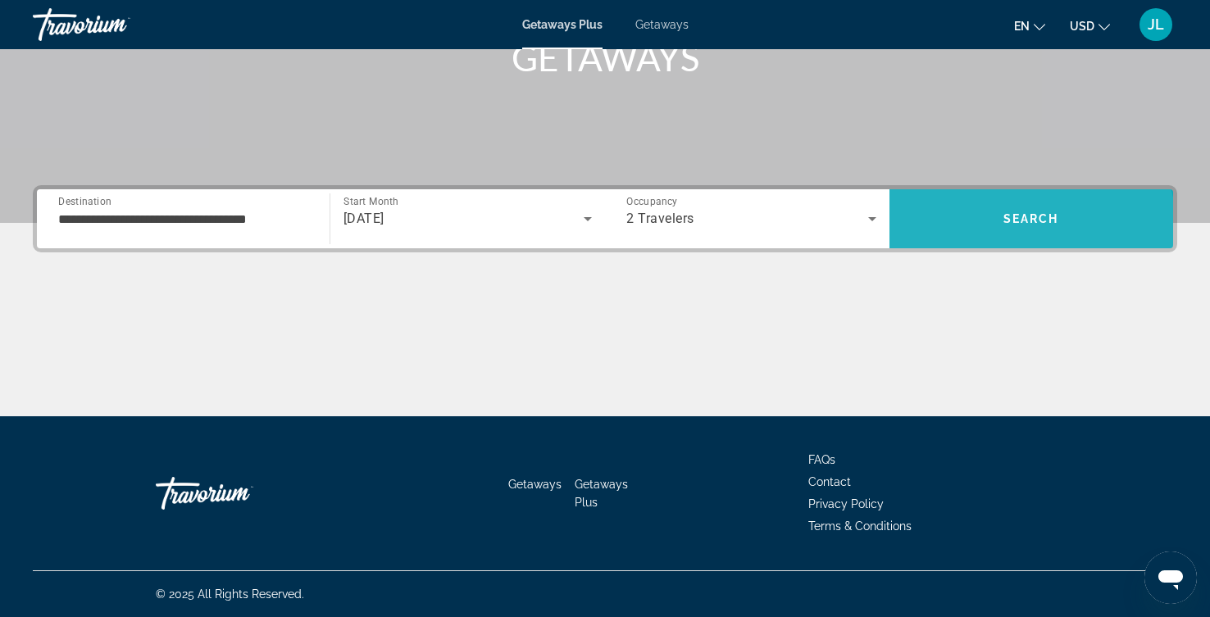
click at [1025, 212] on span "Search" at bounding box center [1031, 218] width 56 height 13
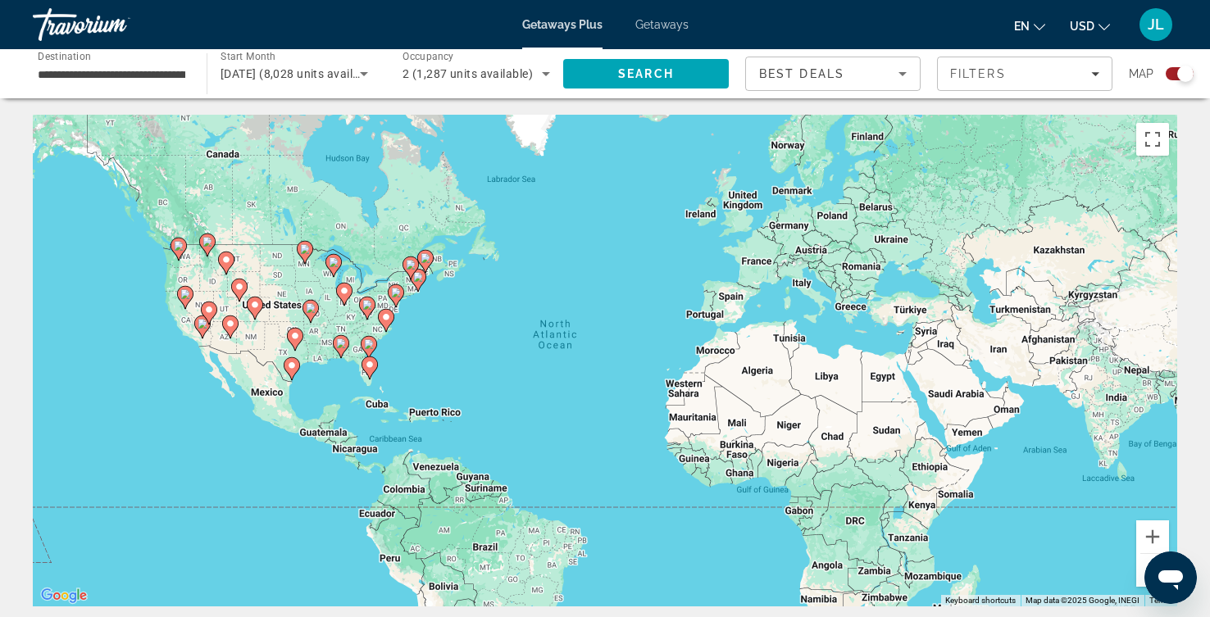
click at [234, 301] on icon "Main content" at bounding box center [239, 290] width 15 height 21
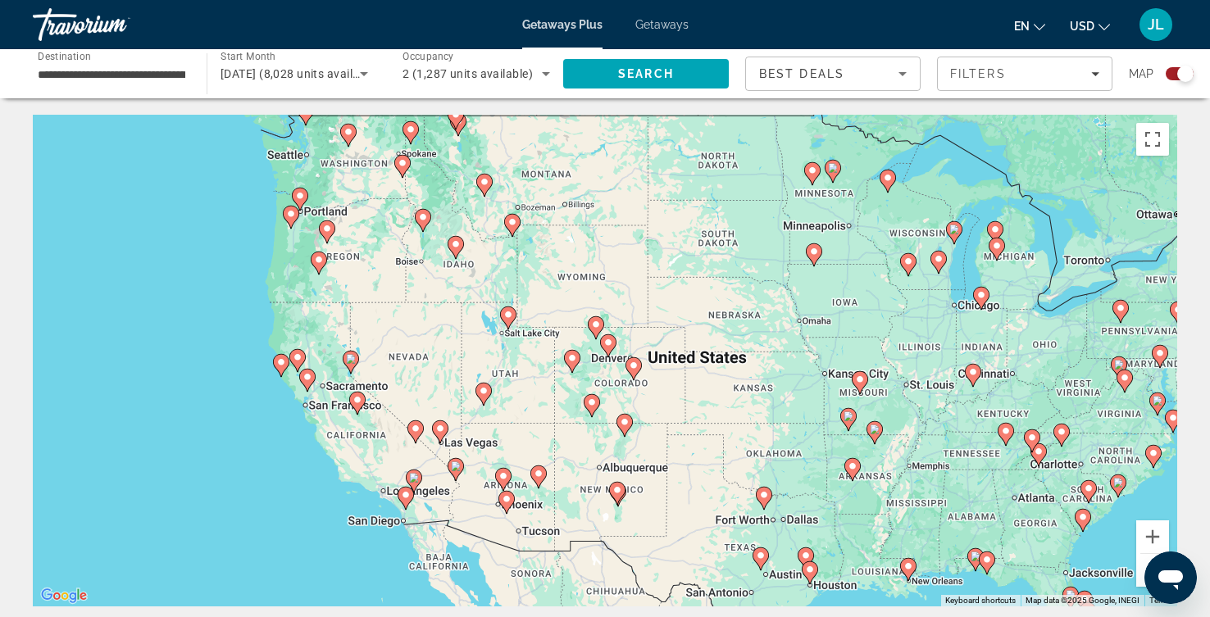
click at [611, 348] on image "Main content" at bounding box center [608, 343] width 10 height 10
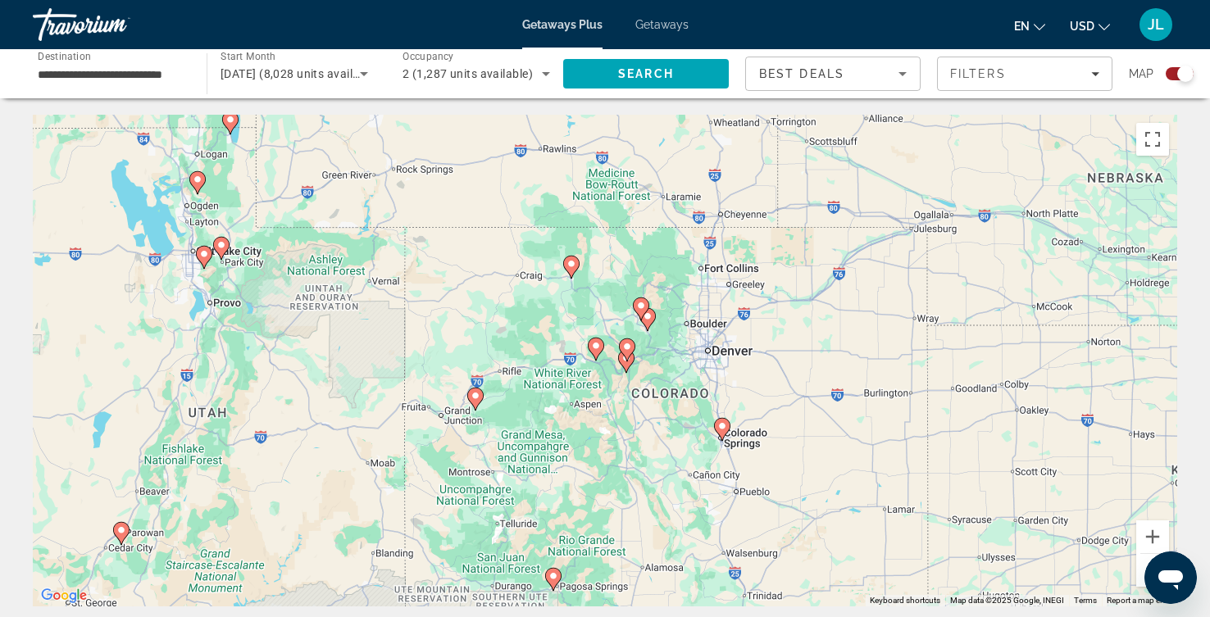
click at [477, 401] on image "Main content" at bounding box center [475, 396] width 10 height 10
type input "**********"
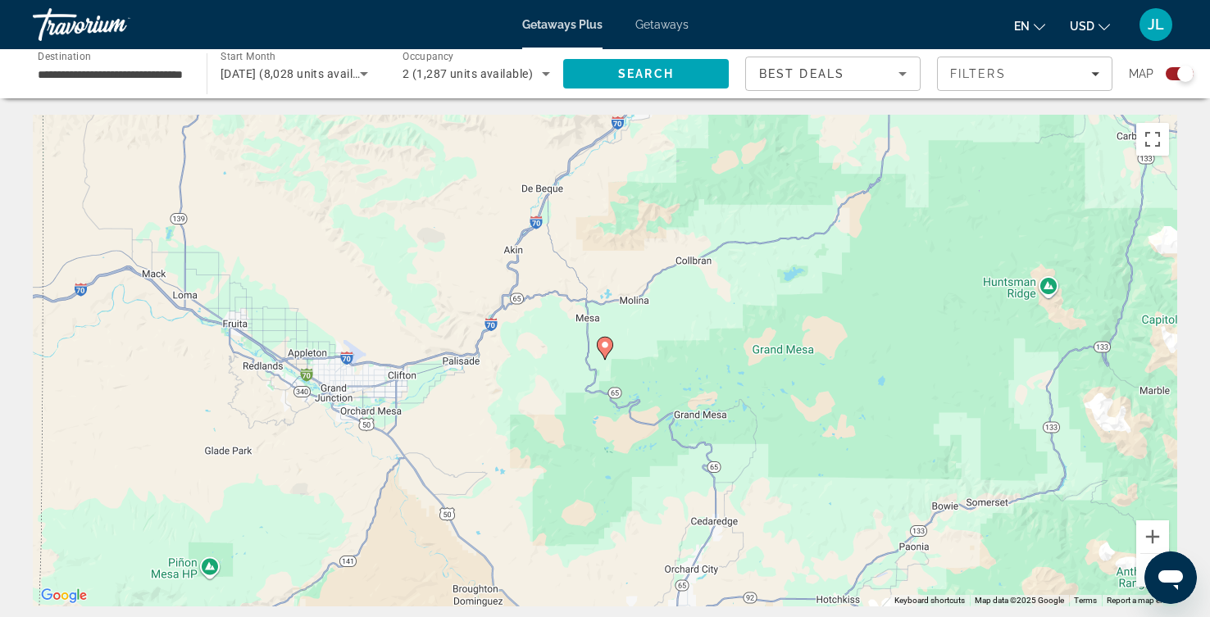
click at [607, 360] on g "Main content" at bounding box center [605, 348] width 16 height 23
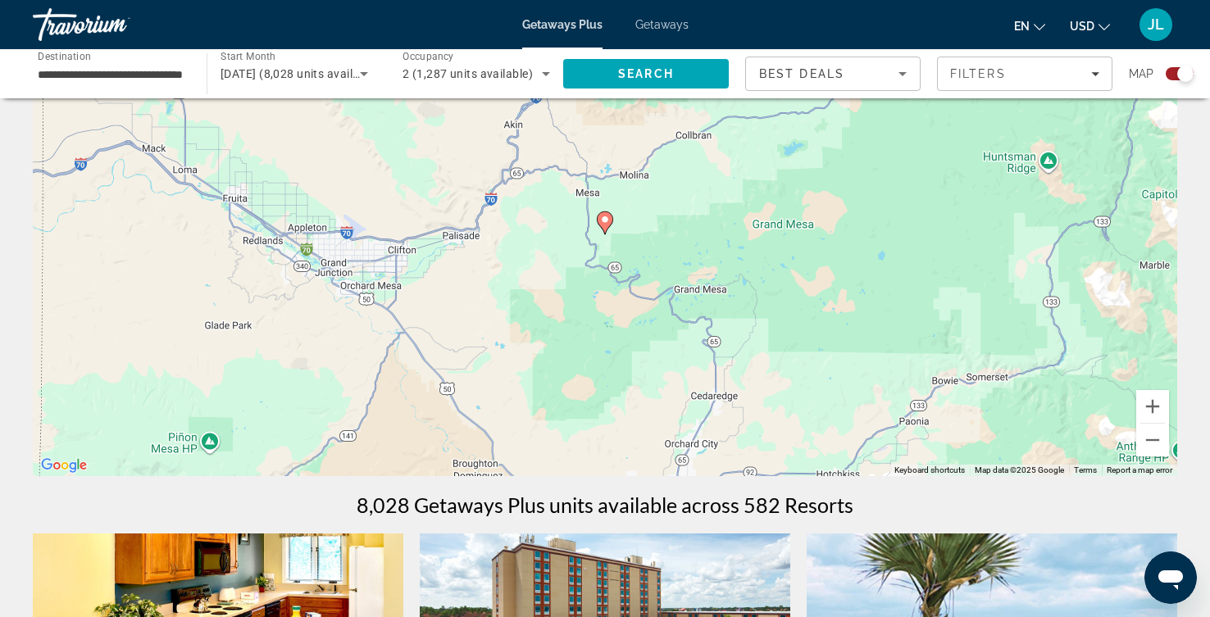
scroll to position [275, 0]
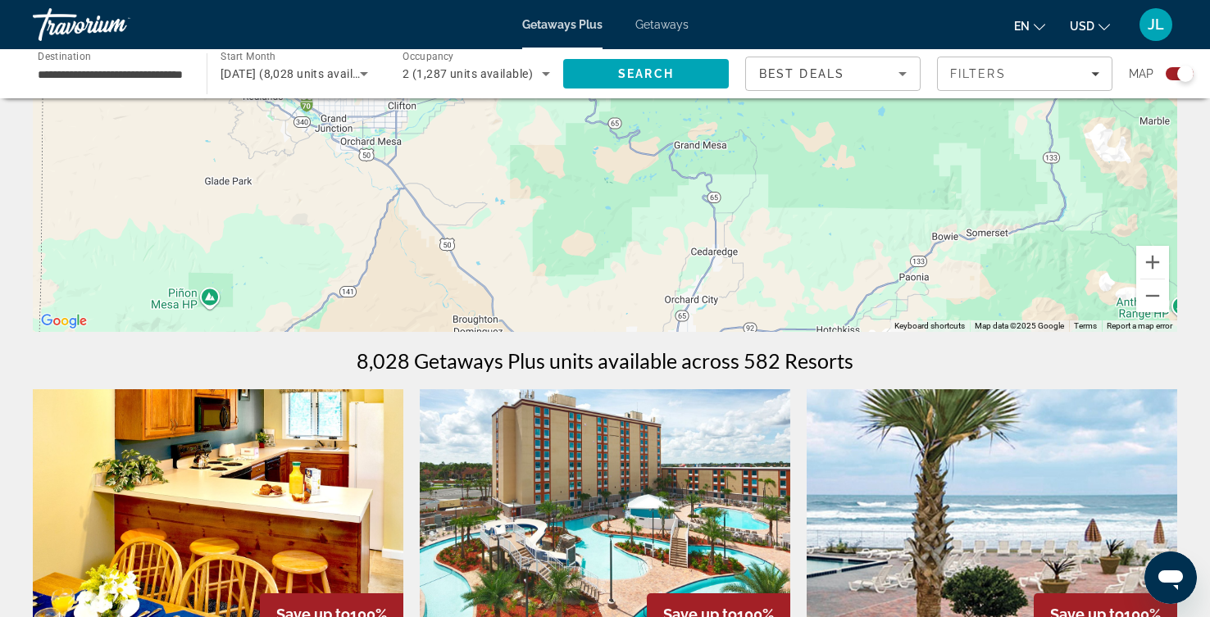
click at [734, 271] on div "To activate drag with keyboard, press Alt + Enter. Once in keyboard drag state,…" at bounding box center [605, 86] width 1144 height 492
click at [1143, 312] on button "Zoom out" at bounding box center [1152, 296] width 33 height 33
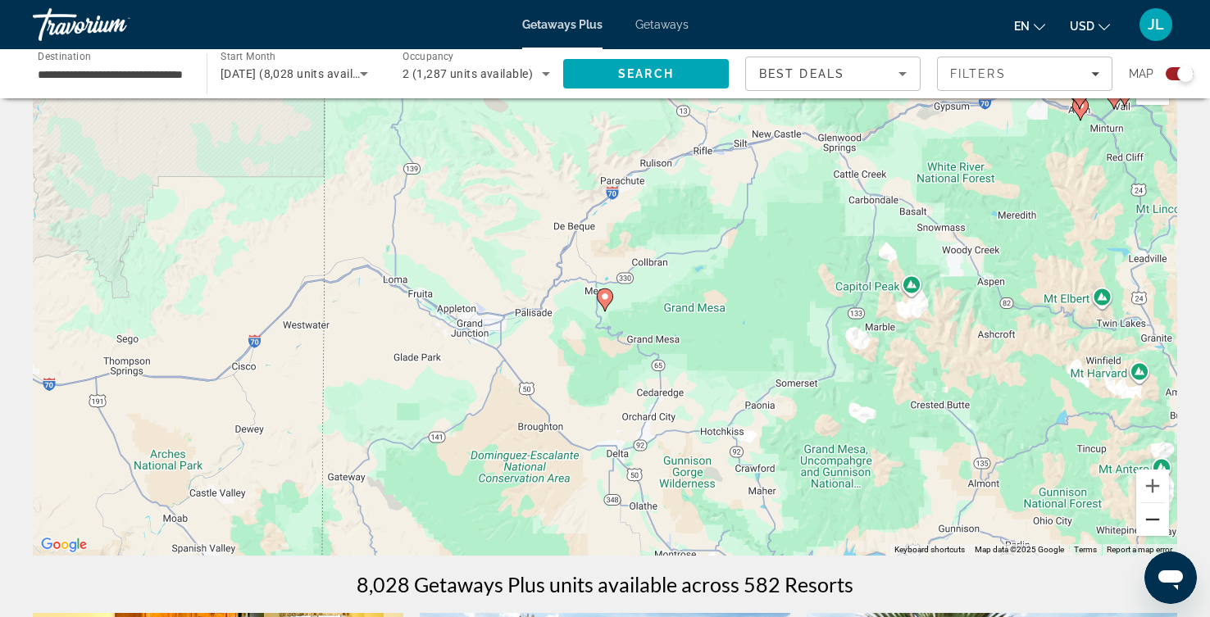
scroll to position [92, 0]
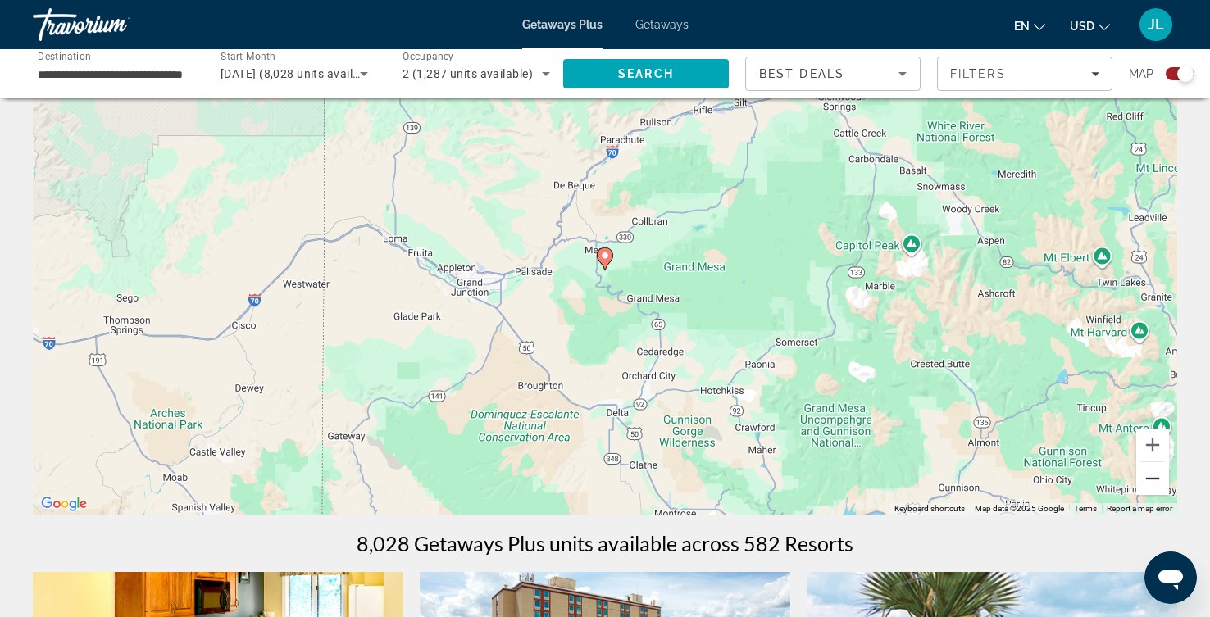
click at [1145, 495] on button "Zoom out" at bounding box center [1152, 478] width 33 height 33
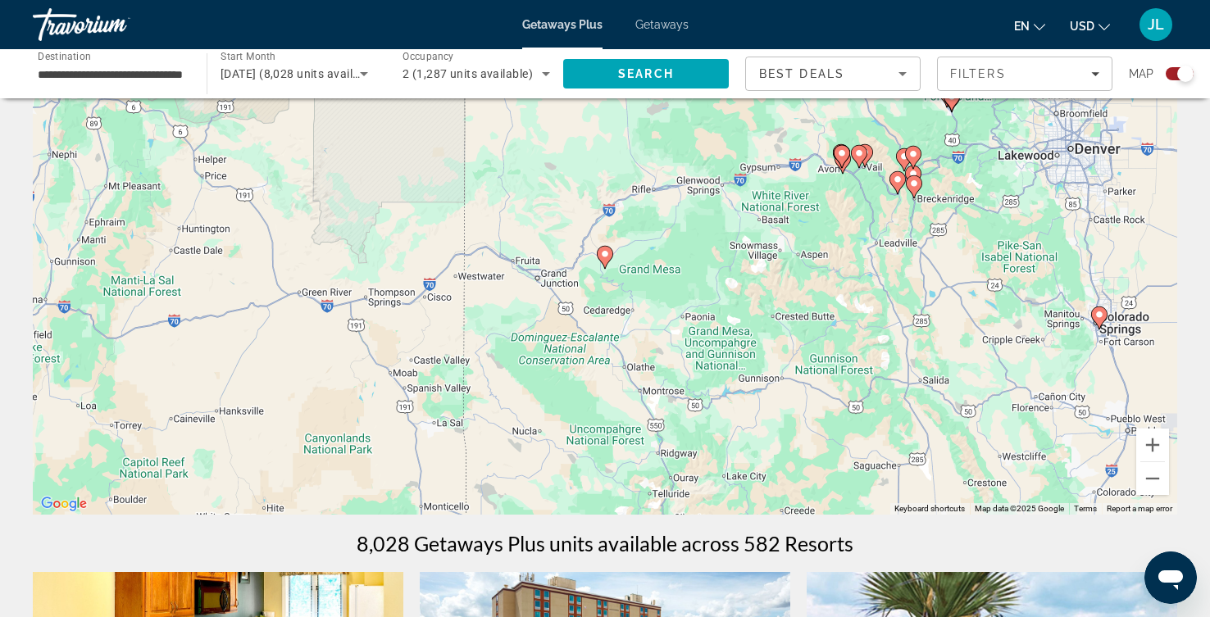
click at [1101, 320] on image "Main content" at bounding box center [1099, 315] width 10 height 10
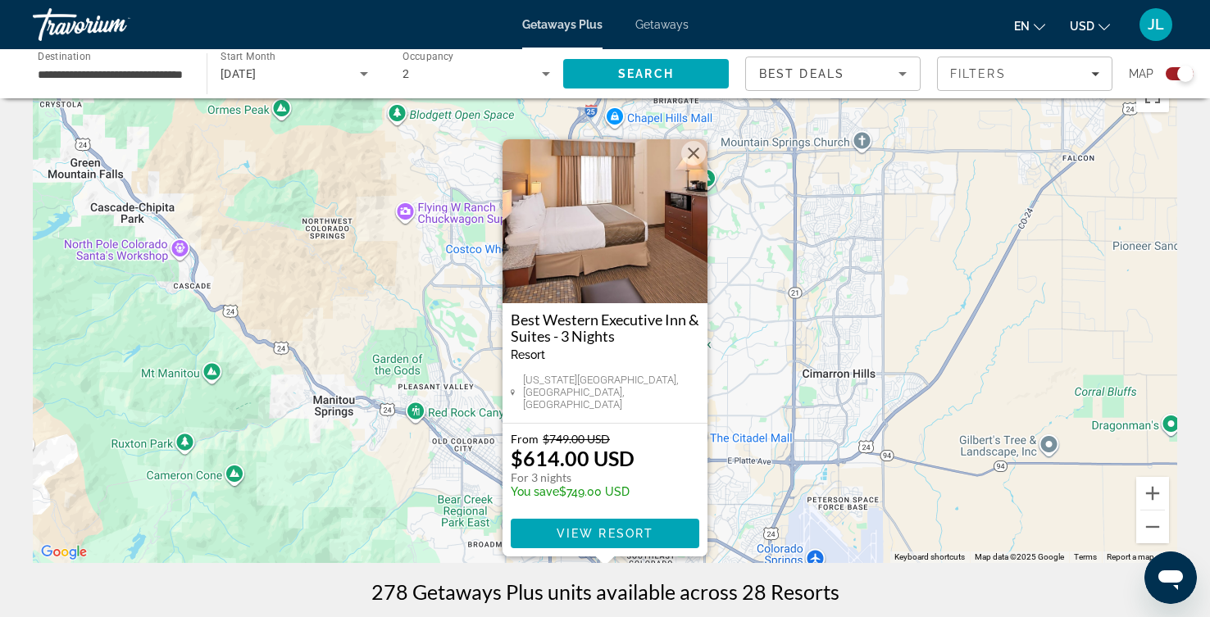
scroll to position [0, 0]
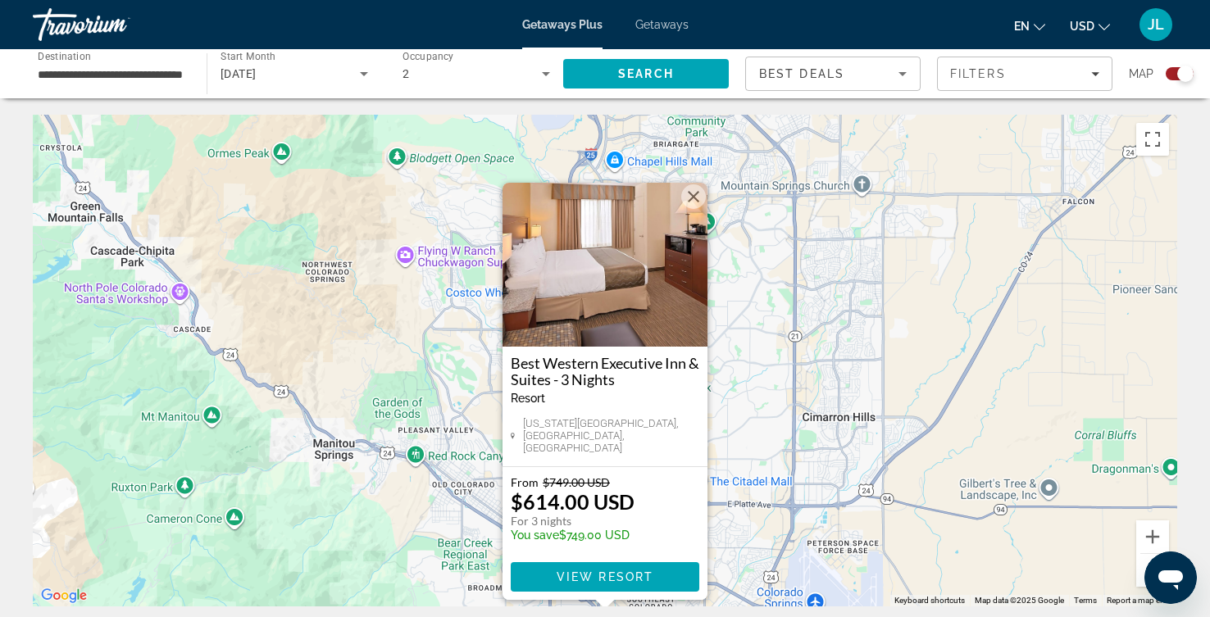
click at [834, 402] on div "To activate drag with keyboard, press Alt + Enter. Once in keyboard drag state,…" at bounding box center [605, 361] width 1144 height 492
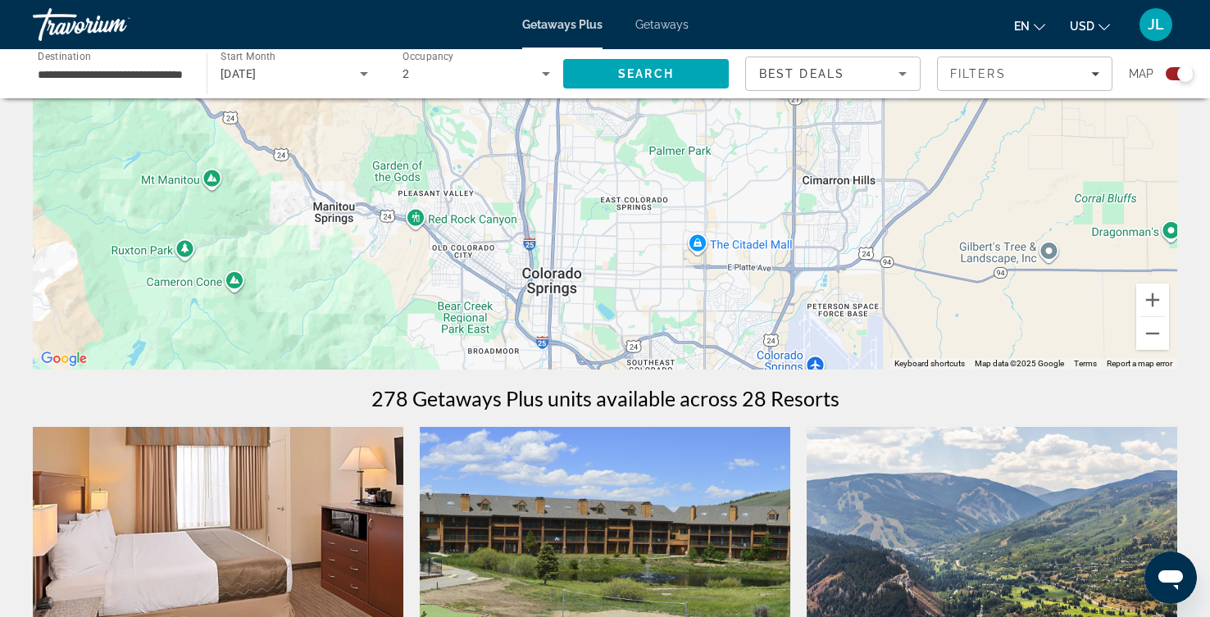
scroll to position [275, 0]
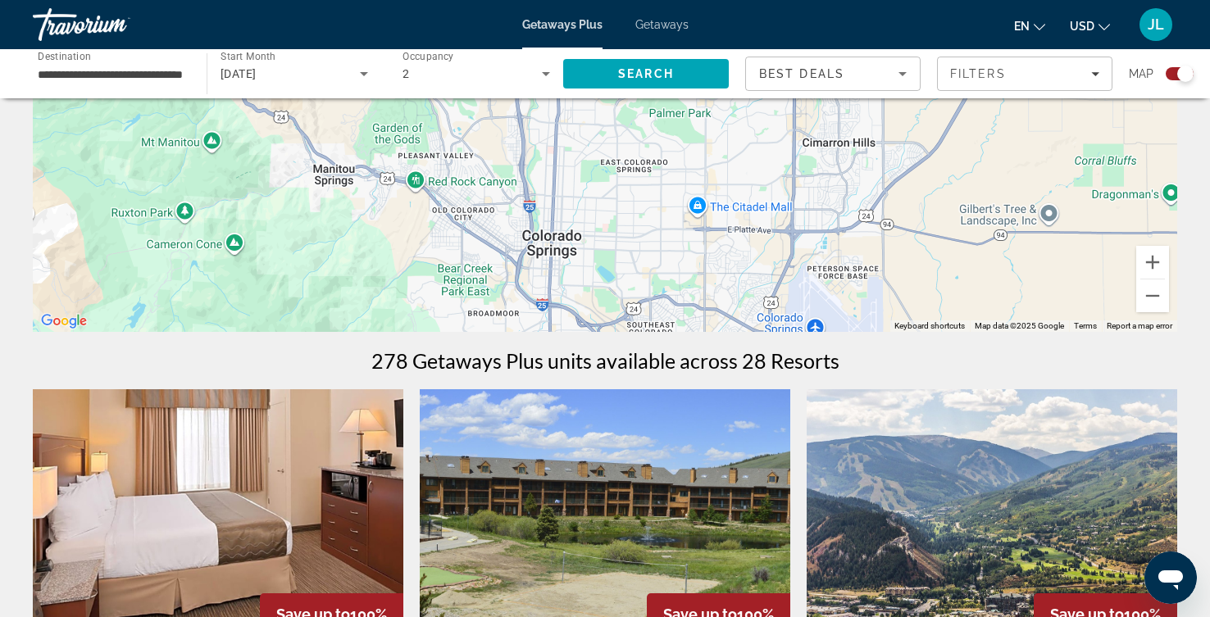
click at [813, 332] on div "To activate drag with keyboard, press Alt + Enter. Once in keyboard drag state,…" at bounding box center [605, 86] width 1144 height 492
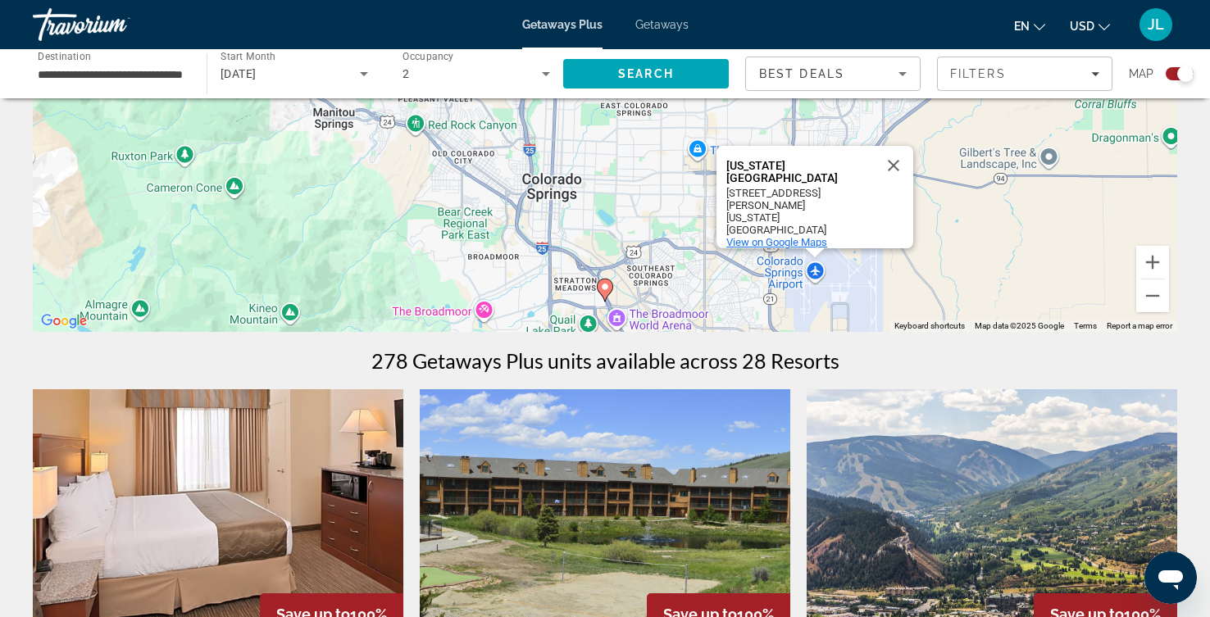
click at [784, 248] on span "View on Google Maps" at bounding box center [776, 242] width 101 height 12
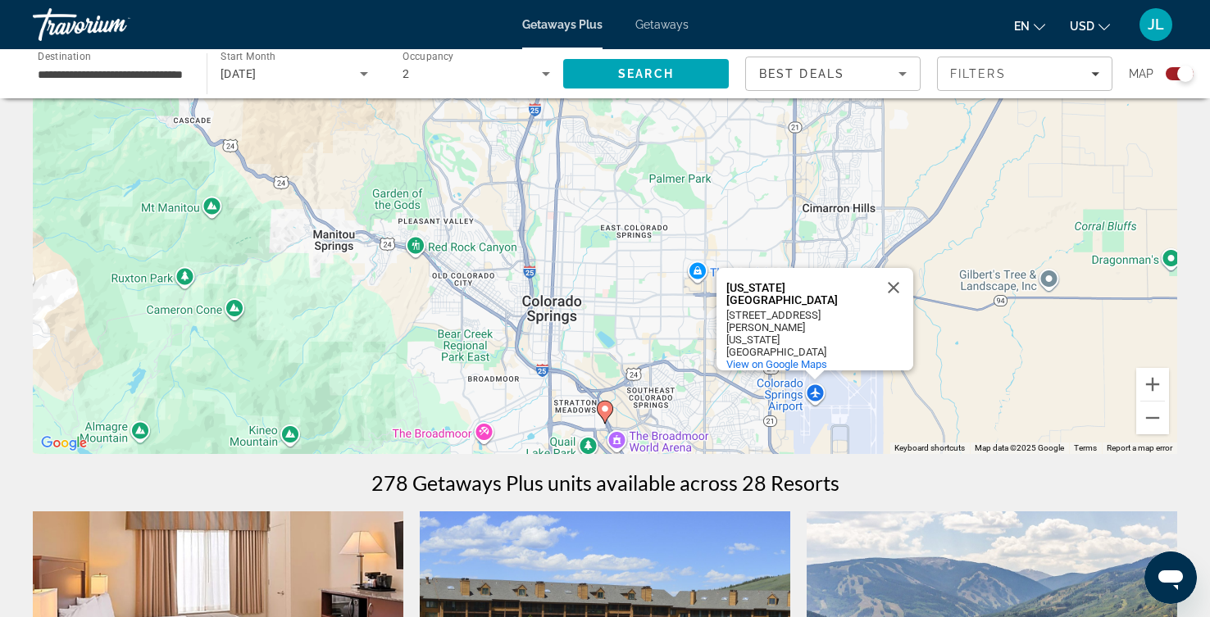
scroll to position [0, 0]
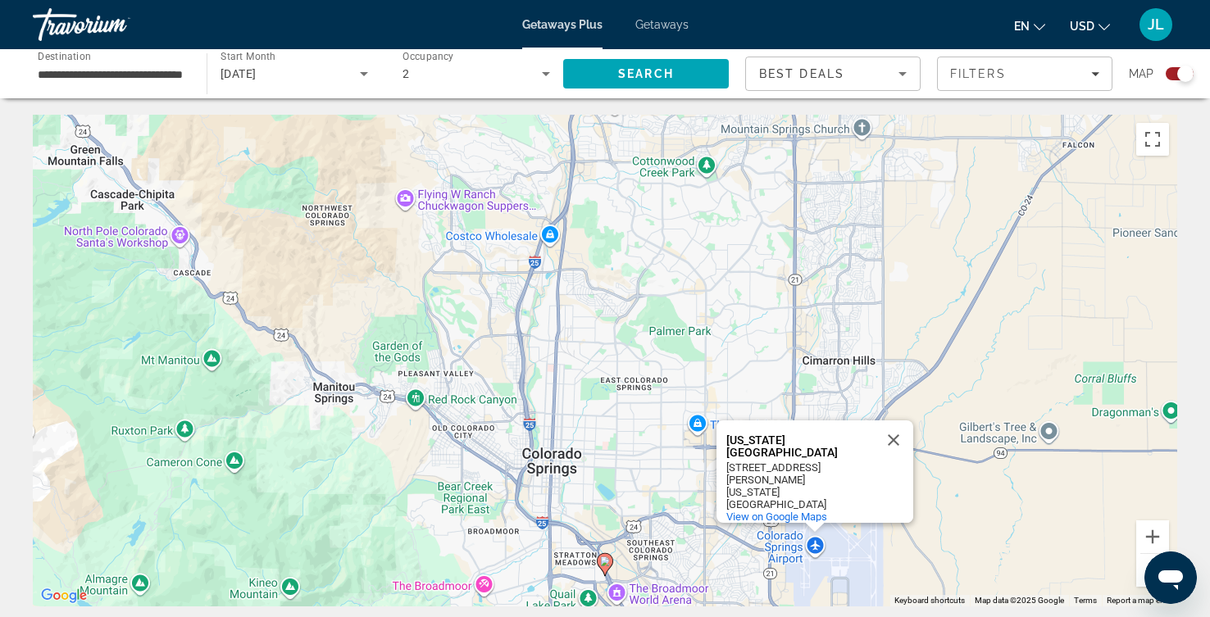
click at [998, 248] on div "To activate drag with keyboard, press Alt + Enter. Once in keyboard drag state,…" at bounding box center [605, 361] width 1144 height 492
click at [897, 460] on button "Close" at bounding box center [893, 439] width 39 height 39
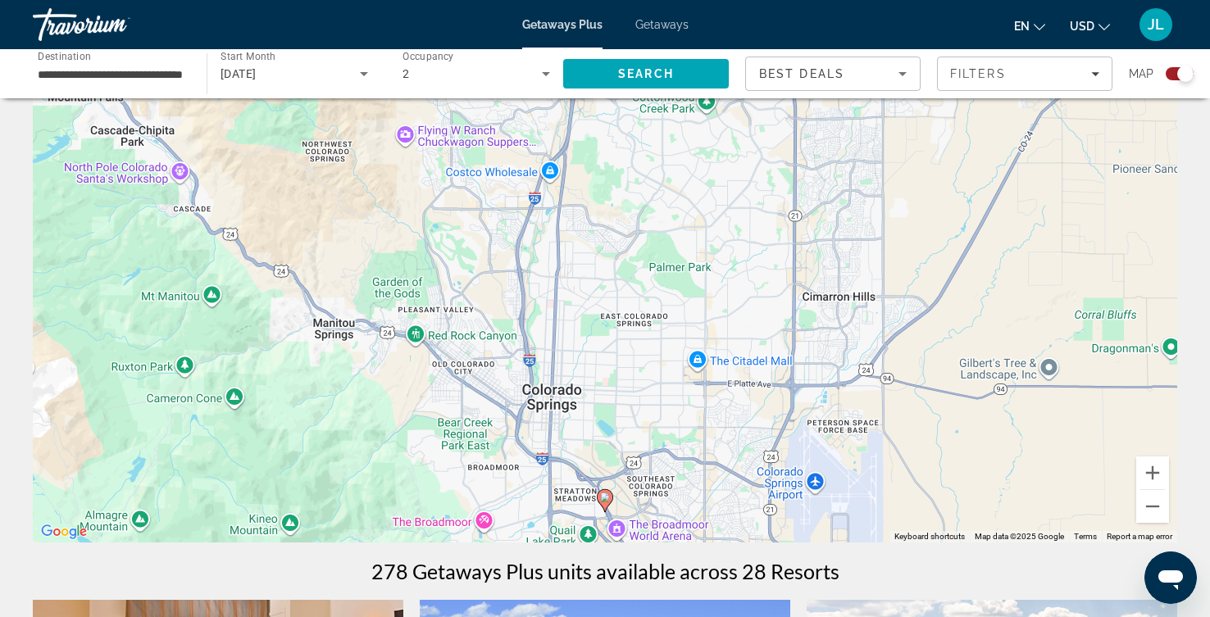
scroll to position [92, 0]
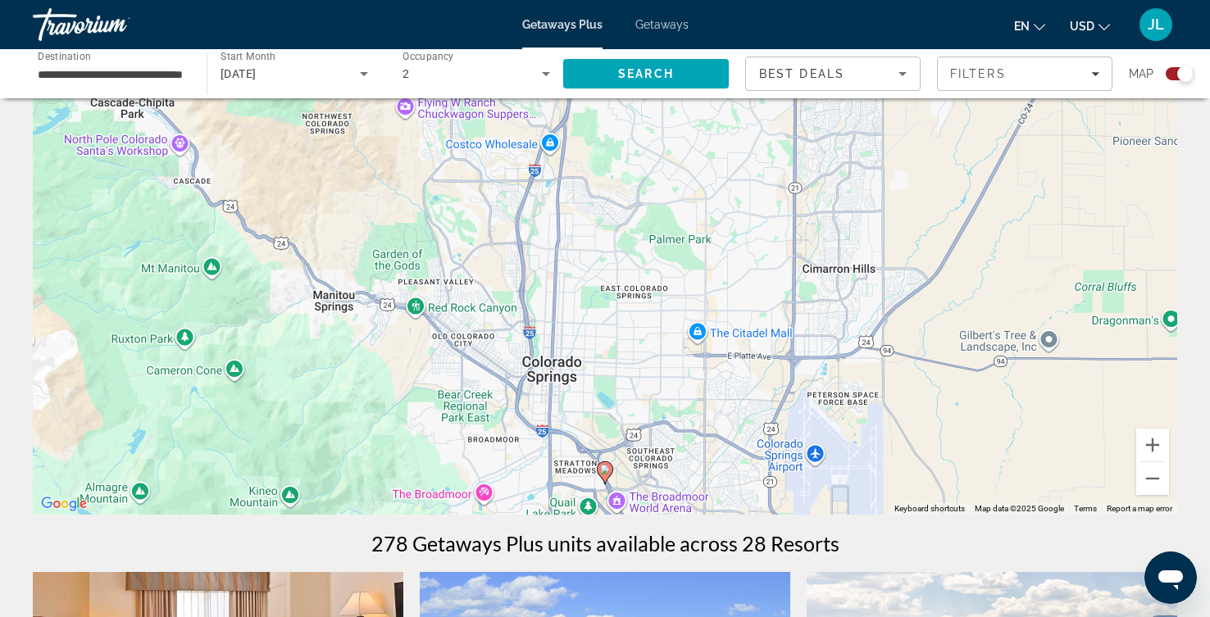
click at [695, 441] on div "To activate drag with keyboard, press Alt + Enter. Once in keyboard drag state,…" at bounding box center [605, 269] width 1144 height 492
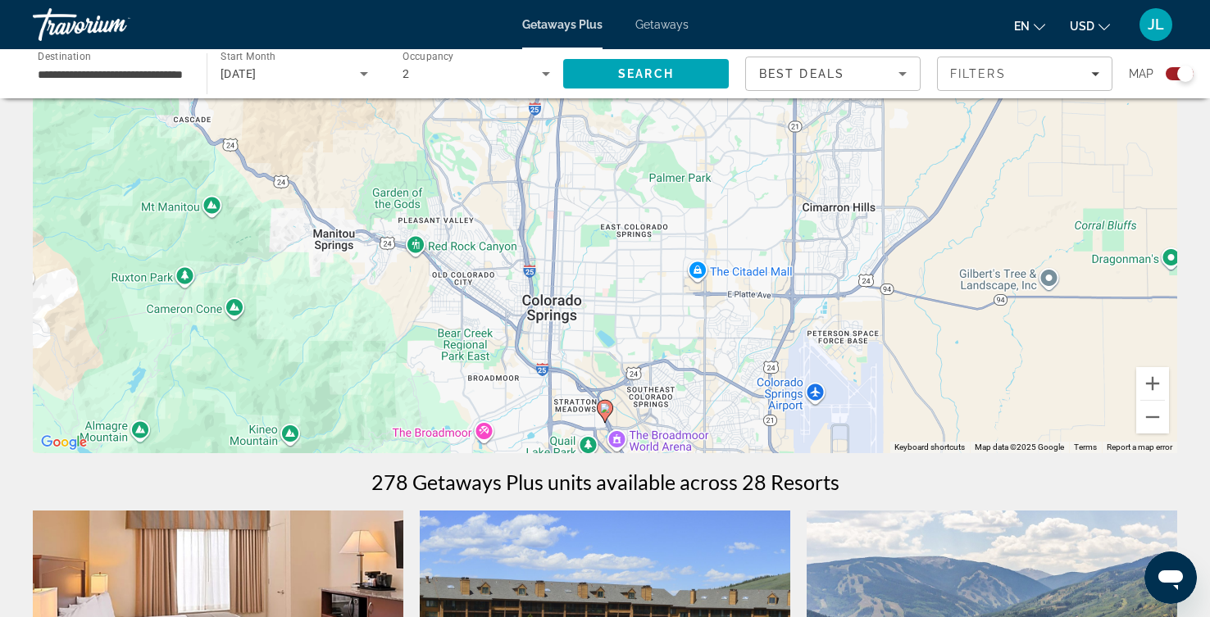
scroll to position [183, 0]
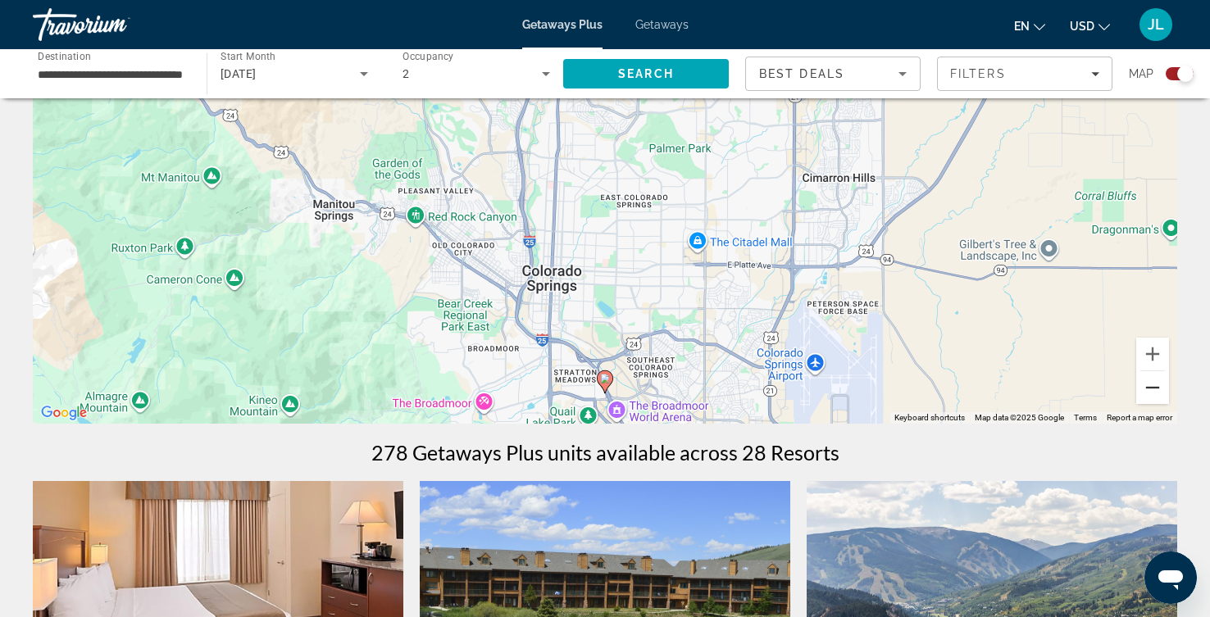
click at [1148, 404] on button "Zoom out" at bounding box center [1152, 387] width 33 height 33
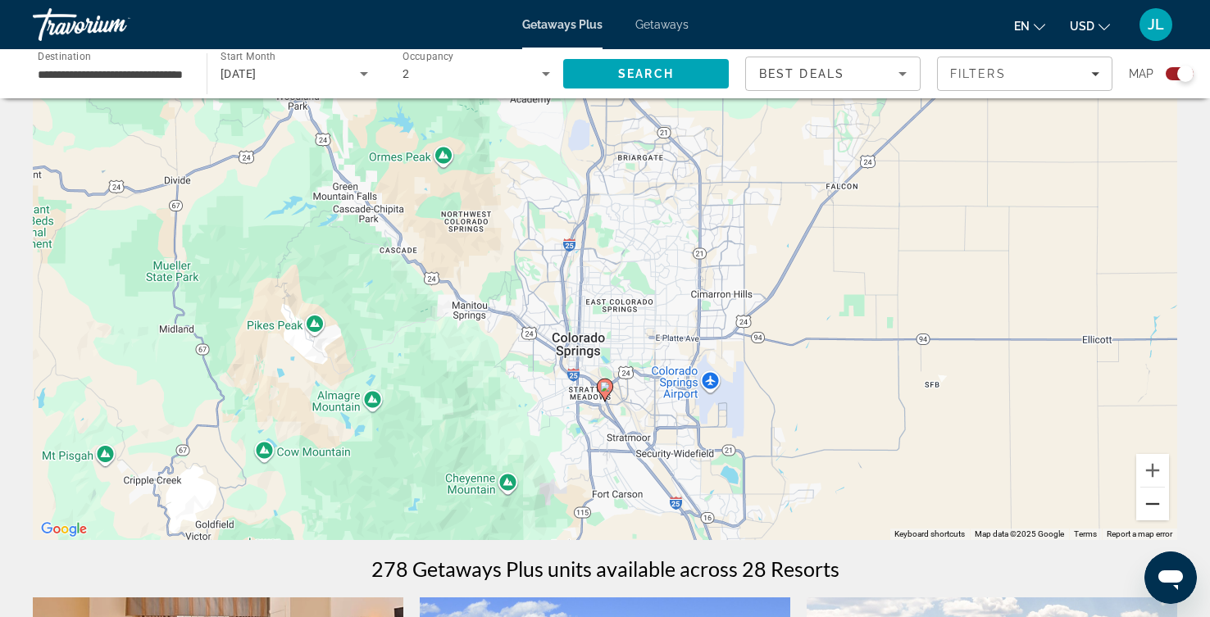
scroll to position [92, 0]
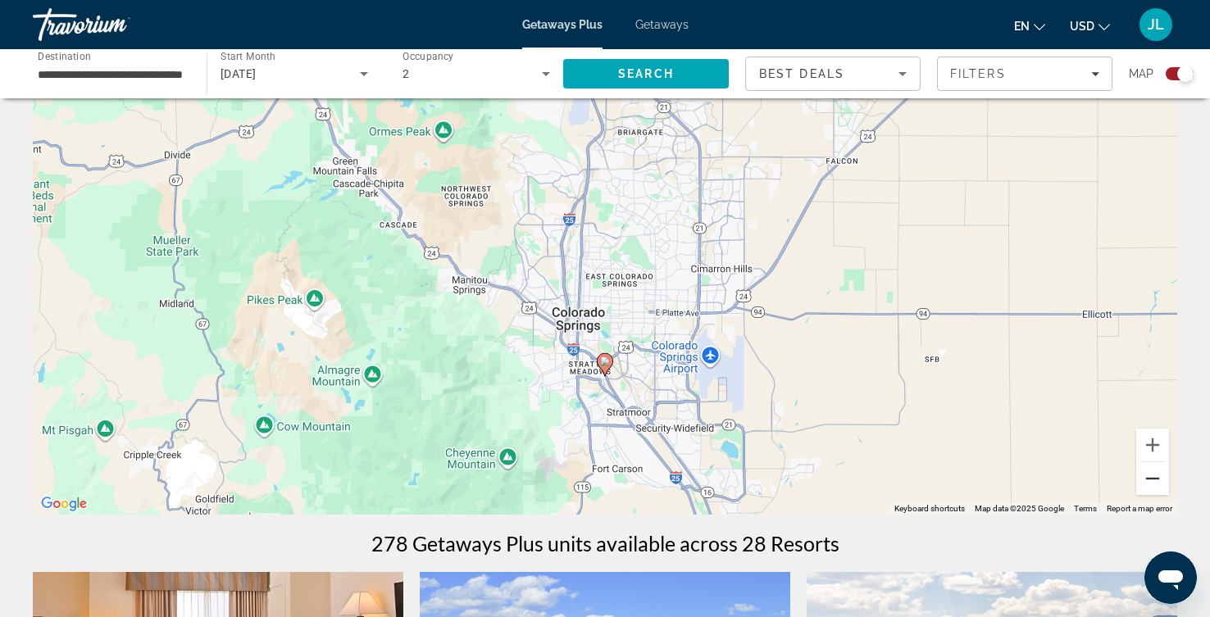
click at [1145, 495] on button "Zoom out" at bounding box center [1152, 478] width 33 height 33
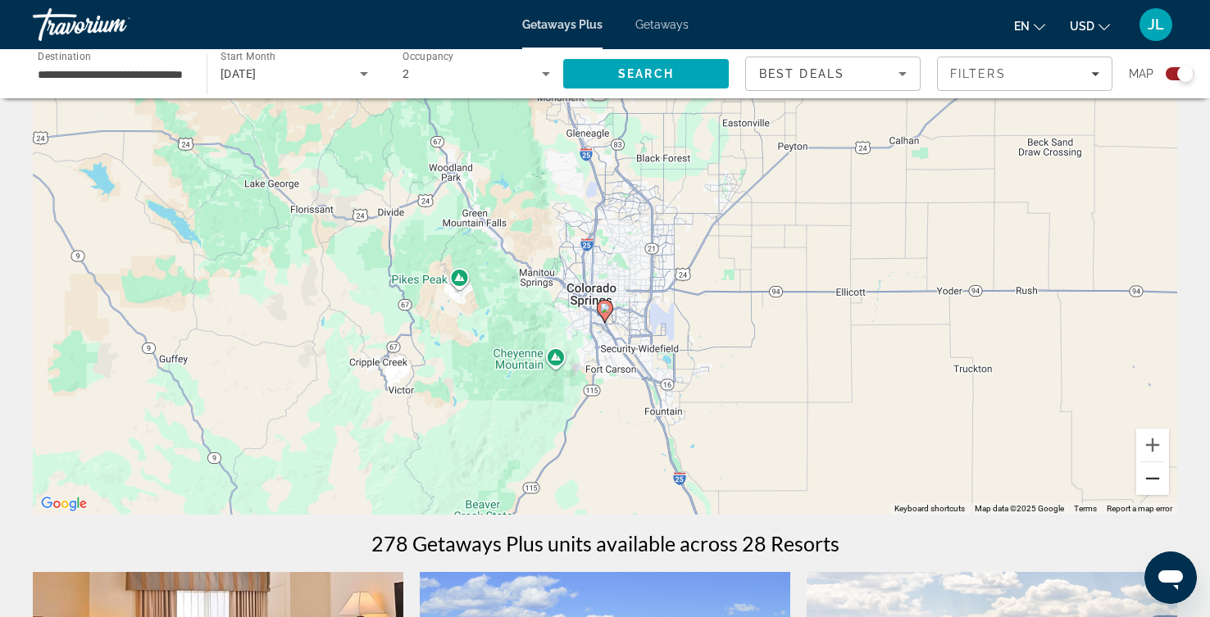
click at [1143, 495] on button "Zoom out" at bounding box center [1152, 478] width 33 height 33
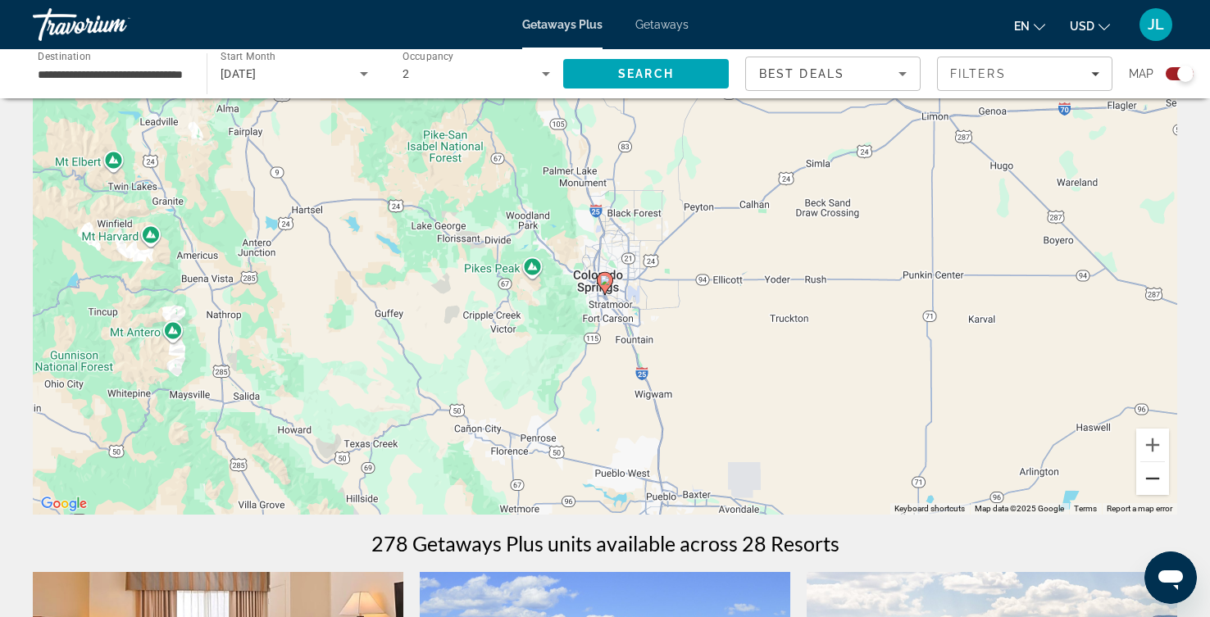
click at [1143, 495] on button "Zoom out" at bounding box center [1152, 478] width 33 height 33
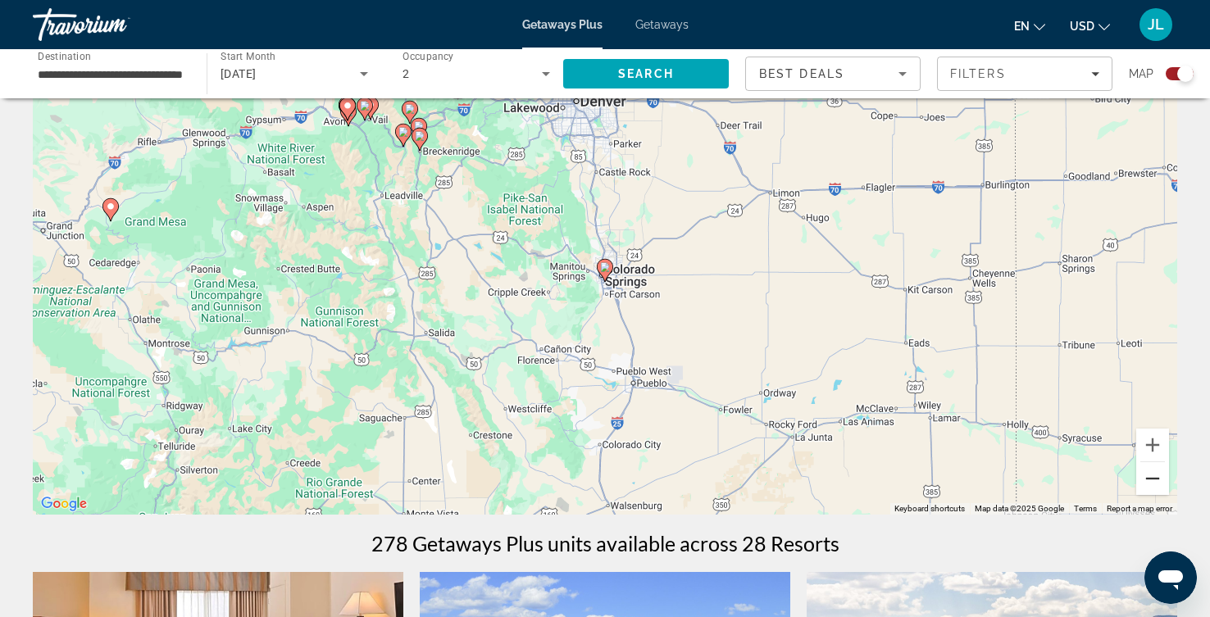
scroll to position [183, 0]
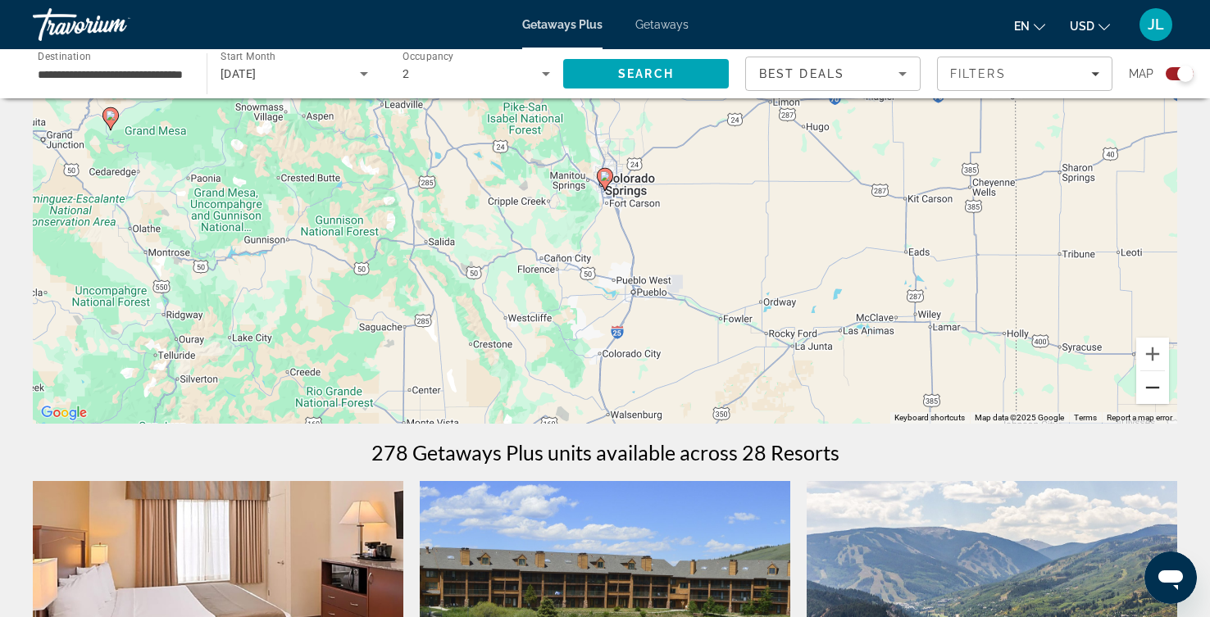
click at [1148, 404] on button "Zoom out" at bounding box center [1152, 387] width 33 height 33
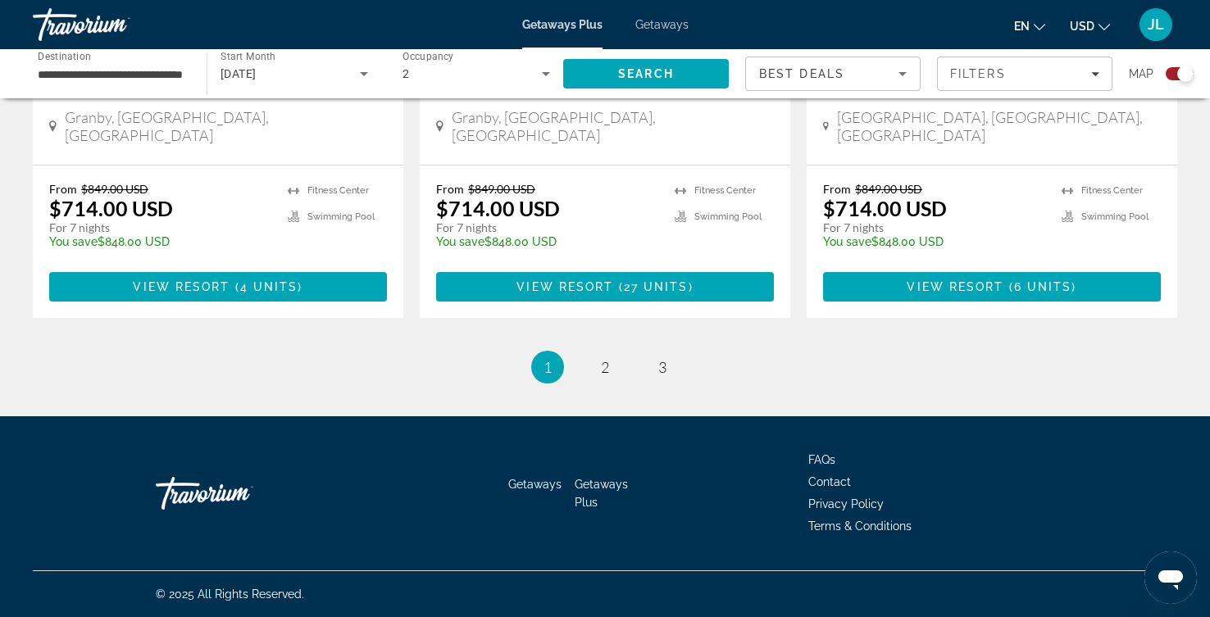
scroll to position [3305, 0]
click at [607, 358] on span "2" at bounding box center [605, 367] width 8 height 18
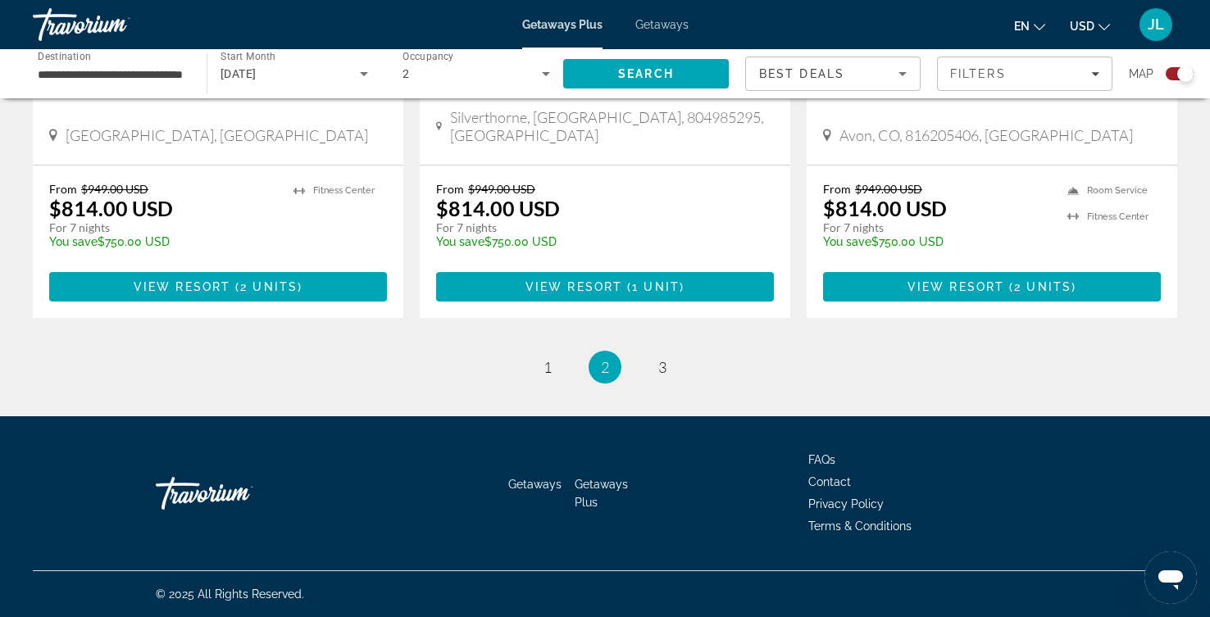
scroll to position [2937, 0]
click at [668, 382] on link "page 3" at bounding box center [662, 367] width 29 height 29
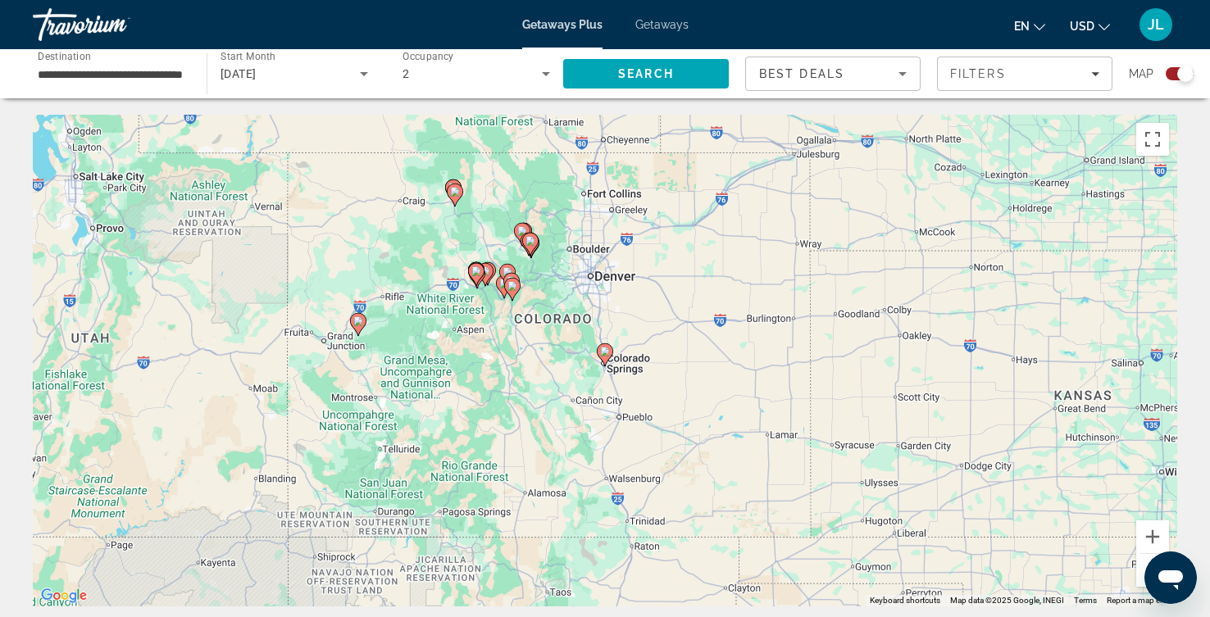
click at [606, 357] on image "Main content" at bounding box center [605, 352] width 10 height 10
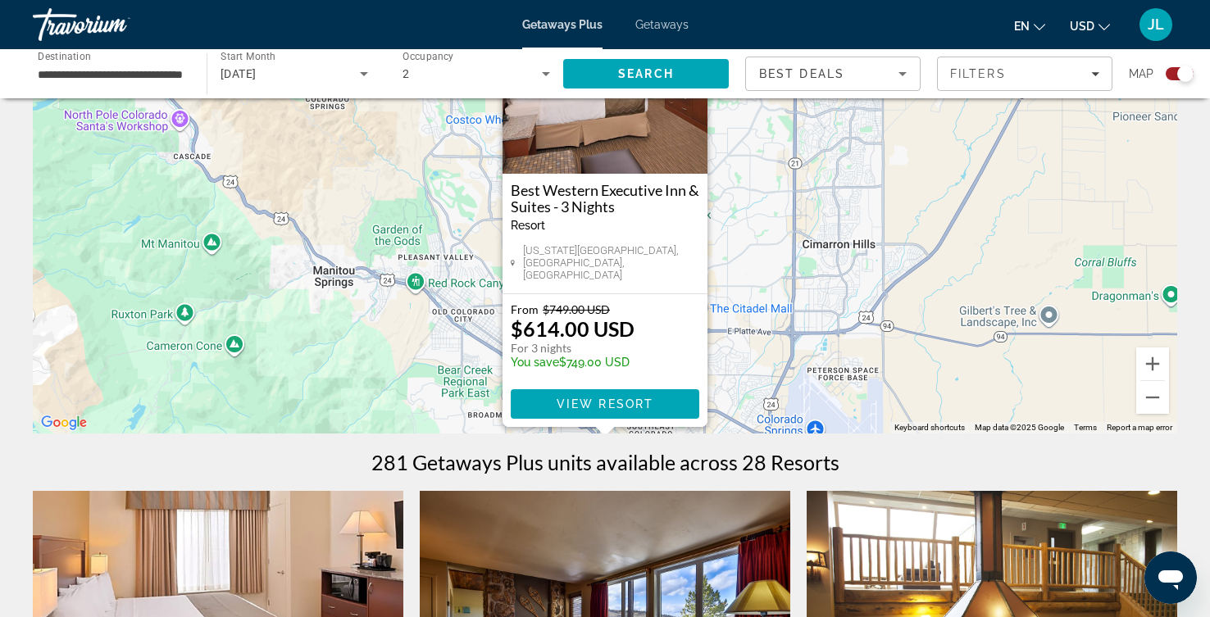
scroll to position [183, 0]
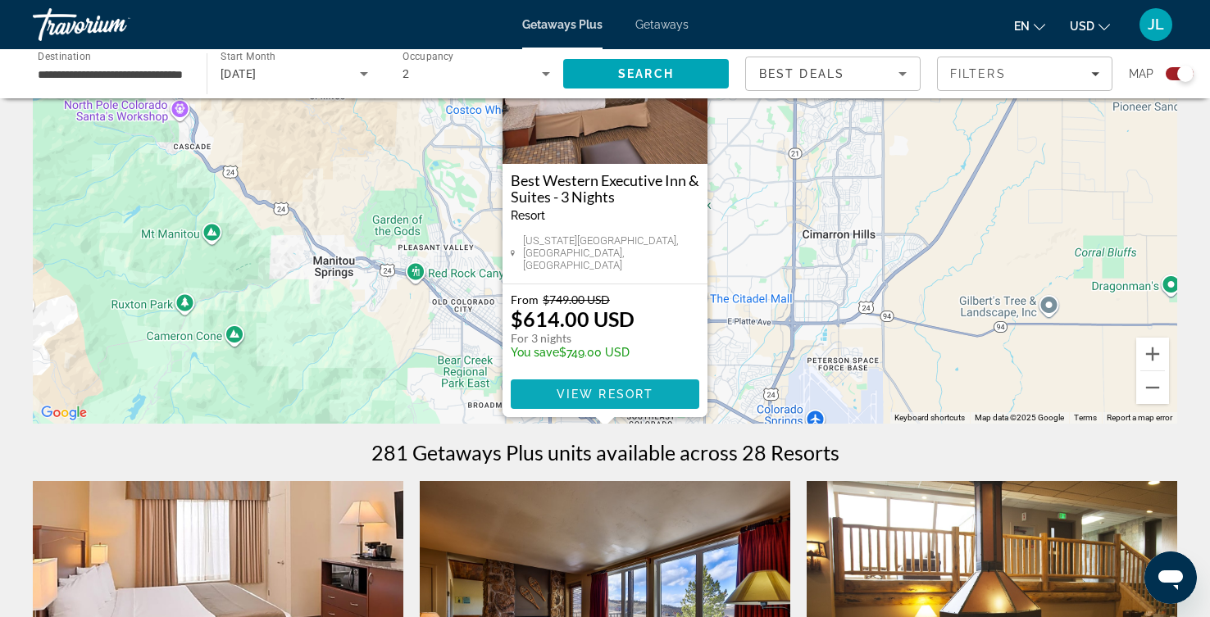
click at [593, 401] on span "View Resort" at bounding box center [605, 394] width 97 height 13
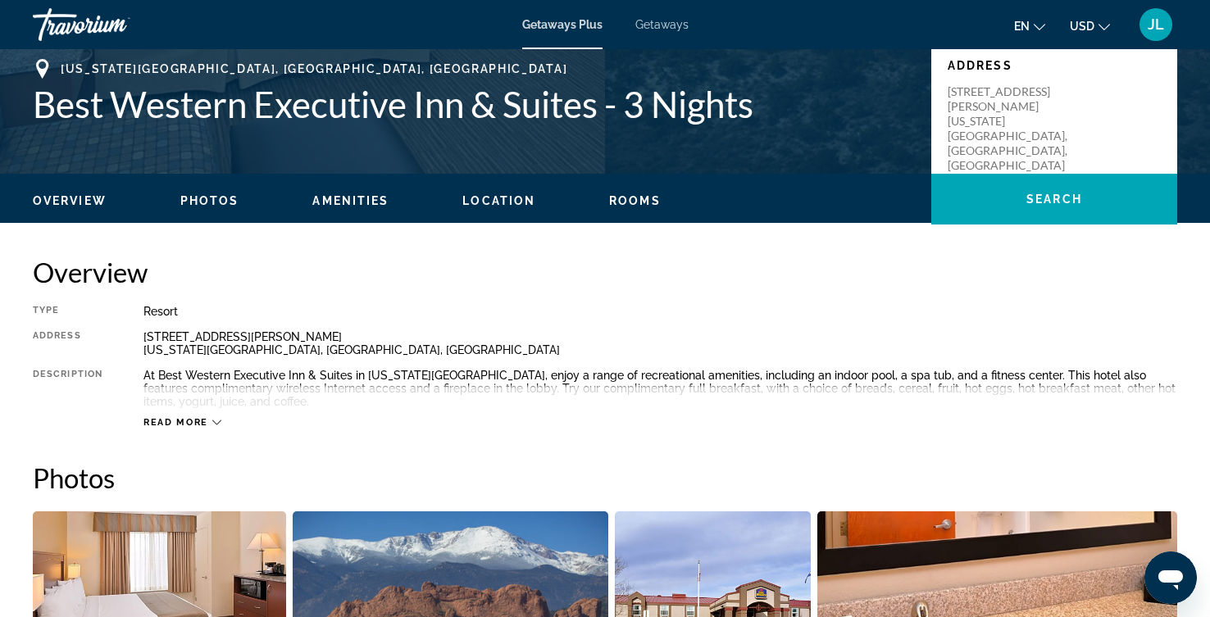
scroll to position [551, 0]
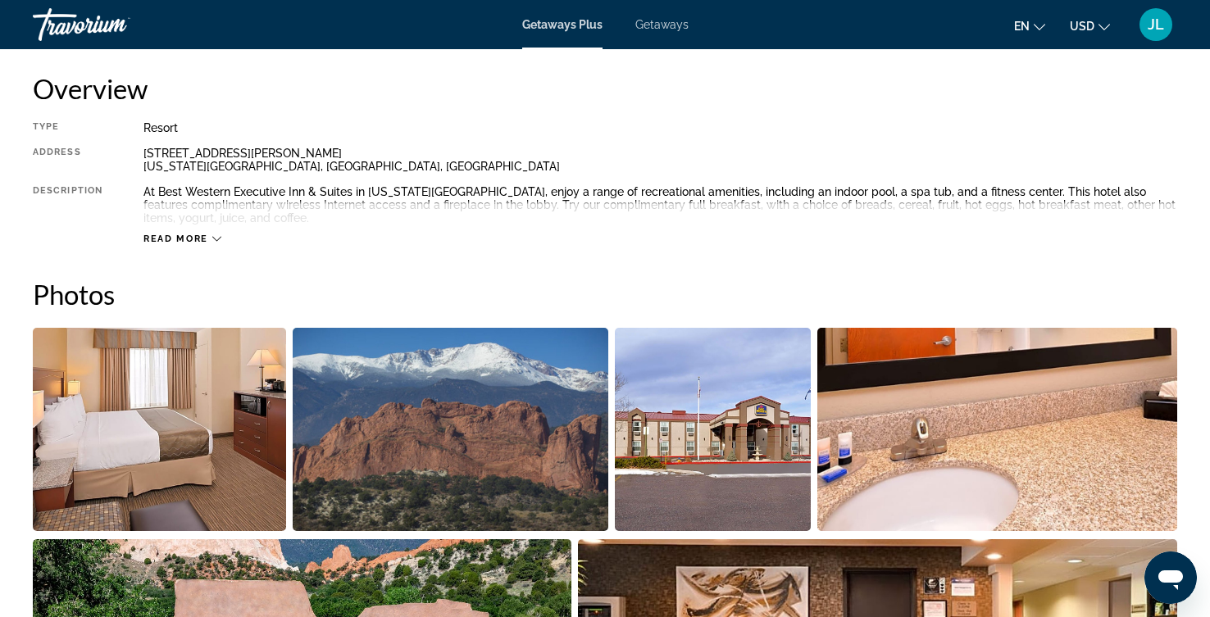
click at [221, 243] on icon "Main content" at bounding box center [216, 238] width 9 height 9
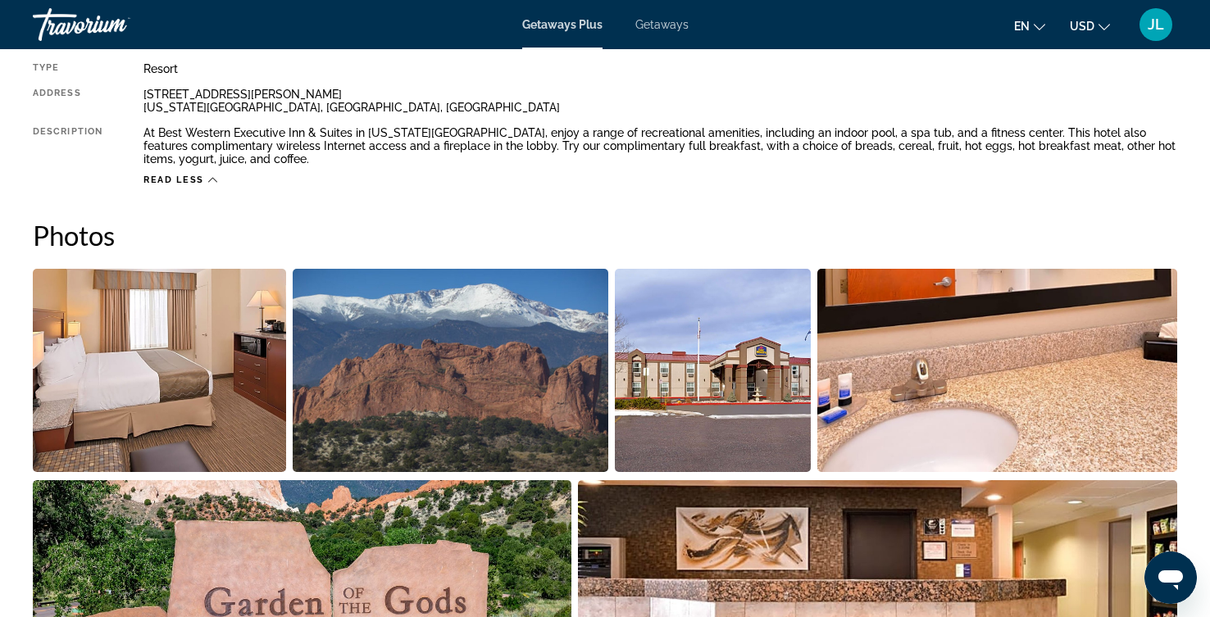
scroll to position [643, 0]
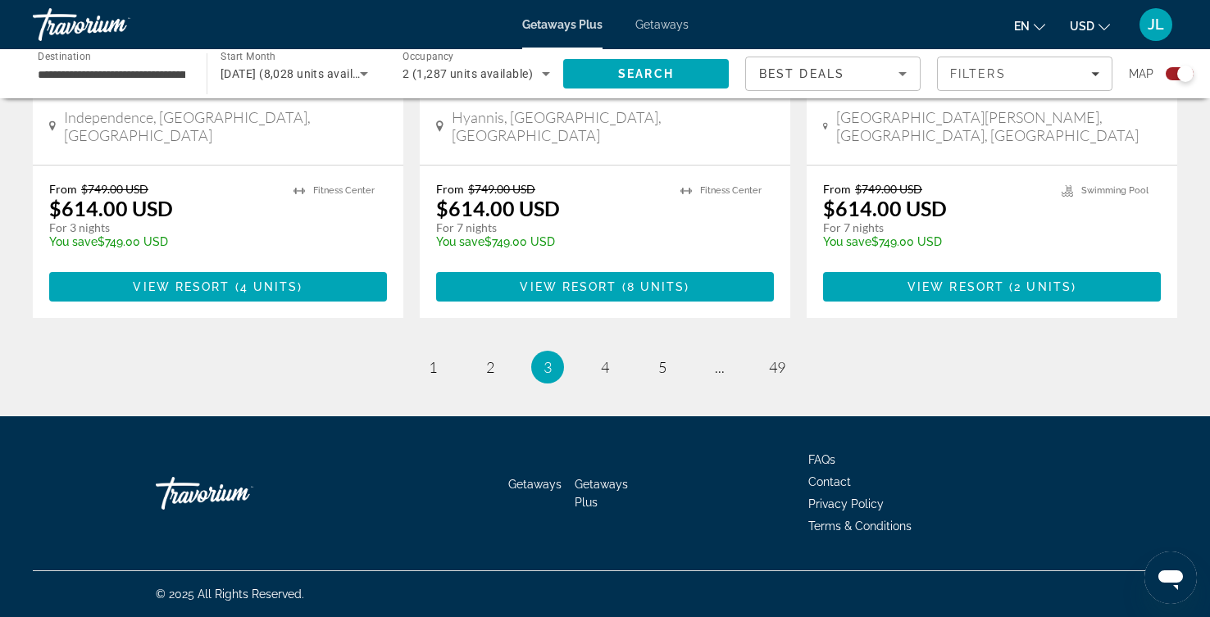
scroll to position [3270, 0]
click at [429, 358] on span "1" at bounding box center [433, 367] width 8 height 18
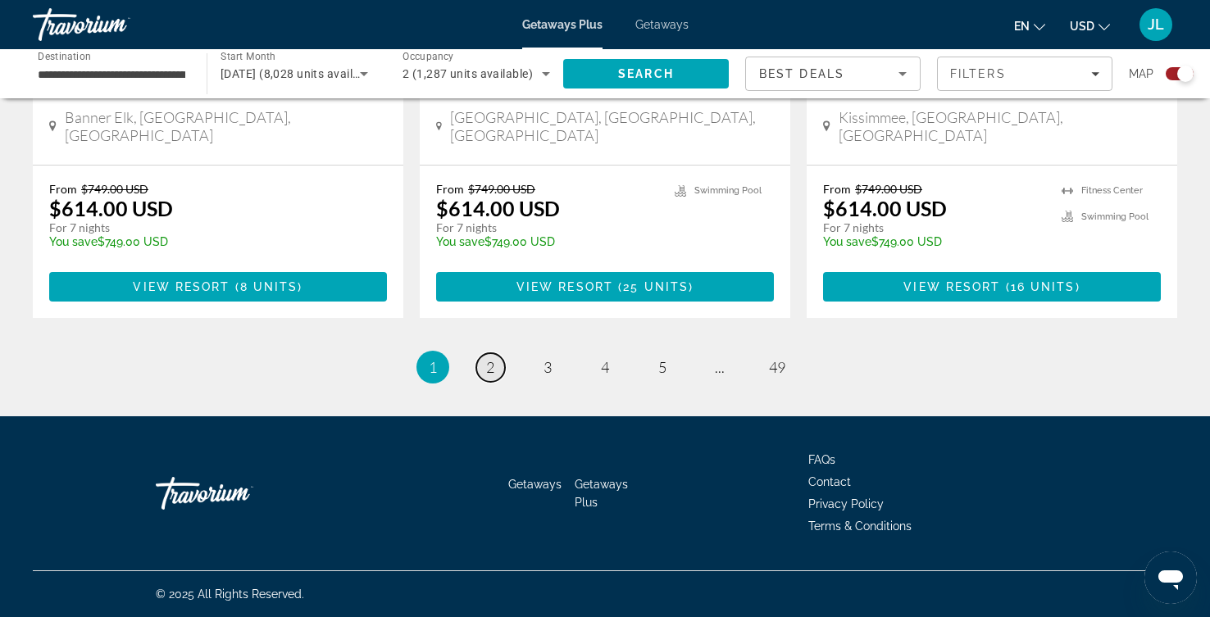
click at [486, 376] on span "2" at bounding box center [490, 367] width 8 height 18
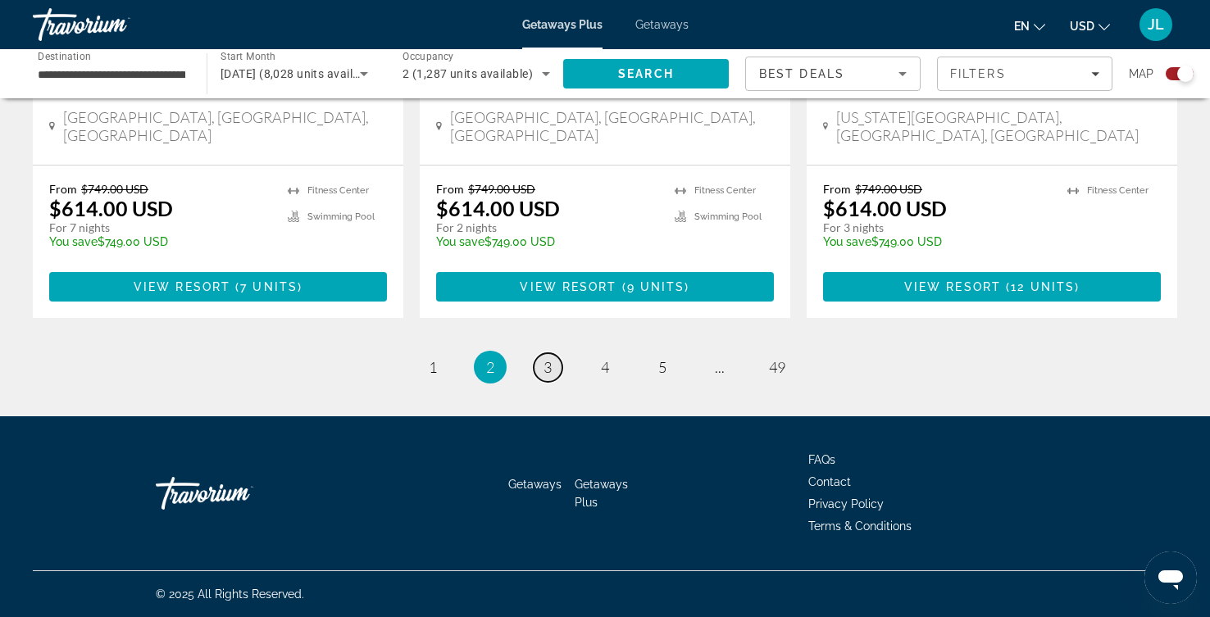
click at [541, 353] on link "page 3" at bounding box center [548, 367] width 29 height 29
click at [601, 359] on span "4" at bounding box center [605, 367] width 8 height 18
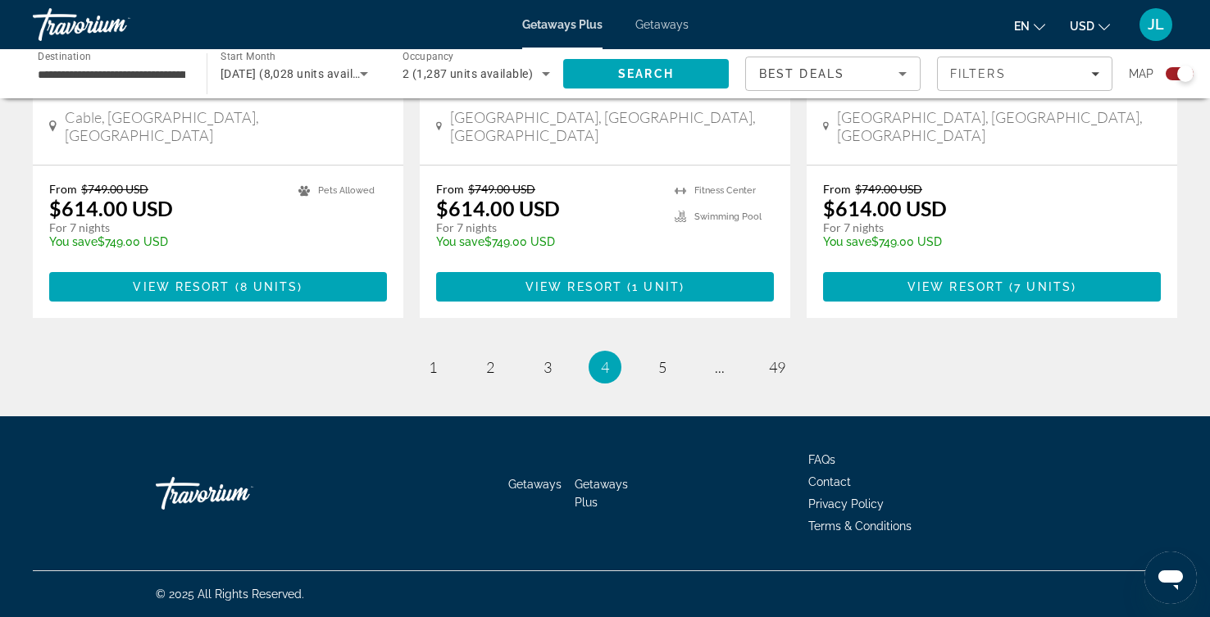
scroll to position [3331, 0]
click at [666, 358] on span "5" at bounding box center [662, 367] width 8 height 18
click at [666, 376] on span "6" at bounding box center [662, 367] width 8 height 18
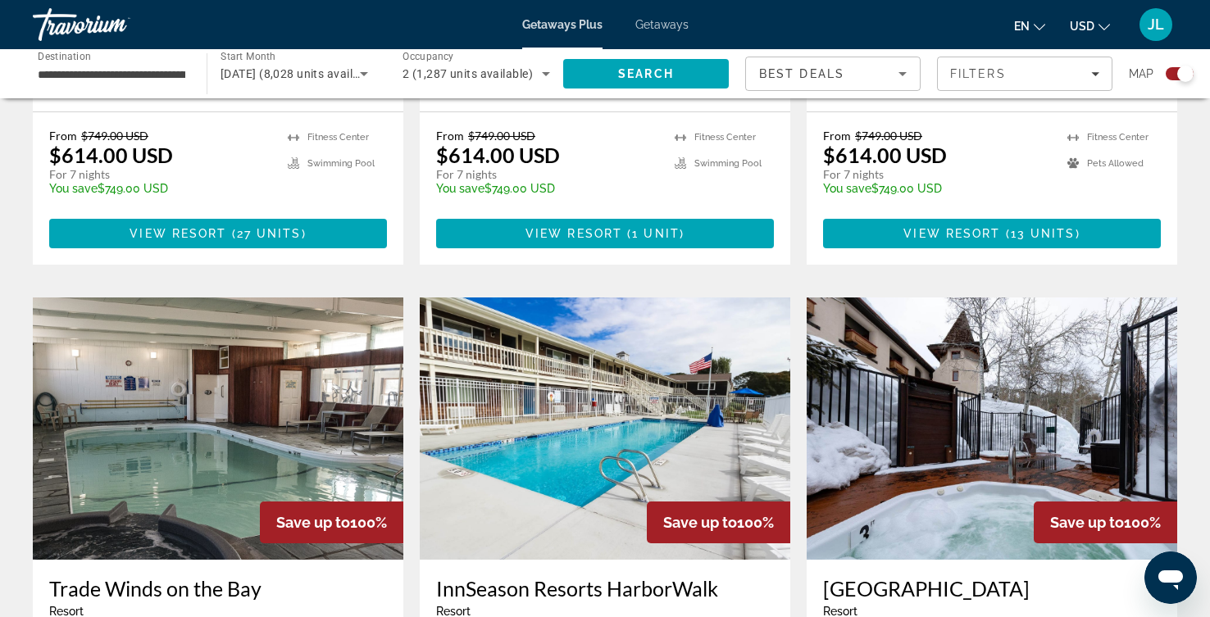
scroll to position [1561, 0]
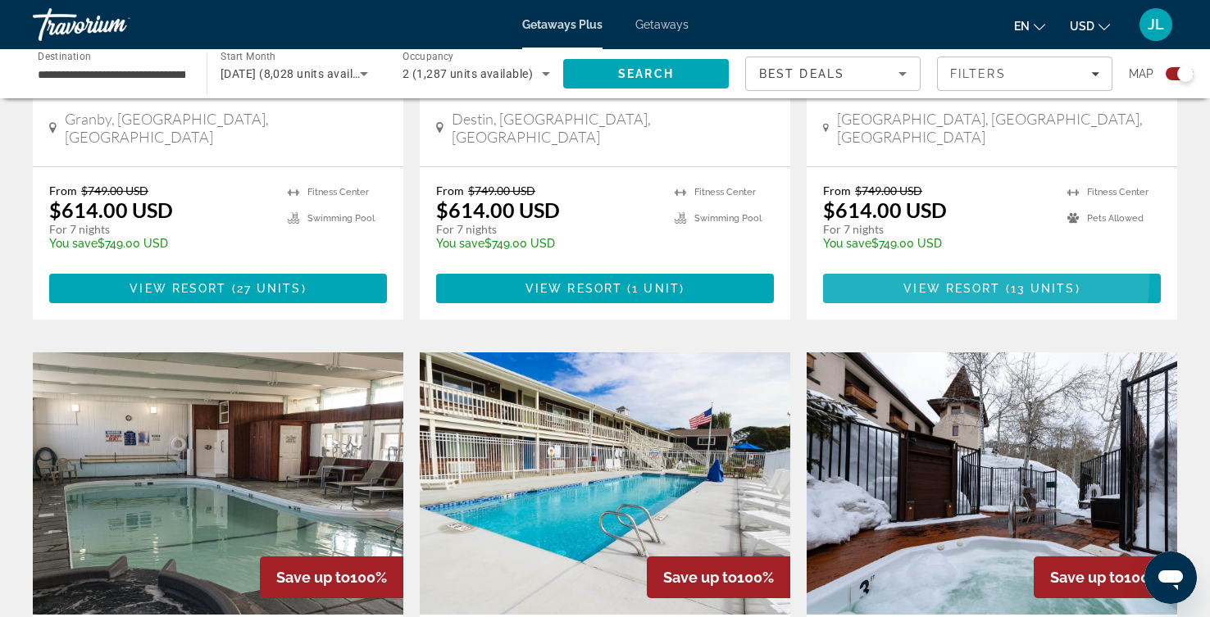
click at [989, 295] on span "View Resort" at bounding box center [951, 288] width 97 height 13
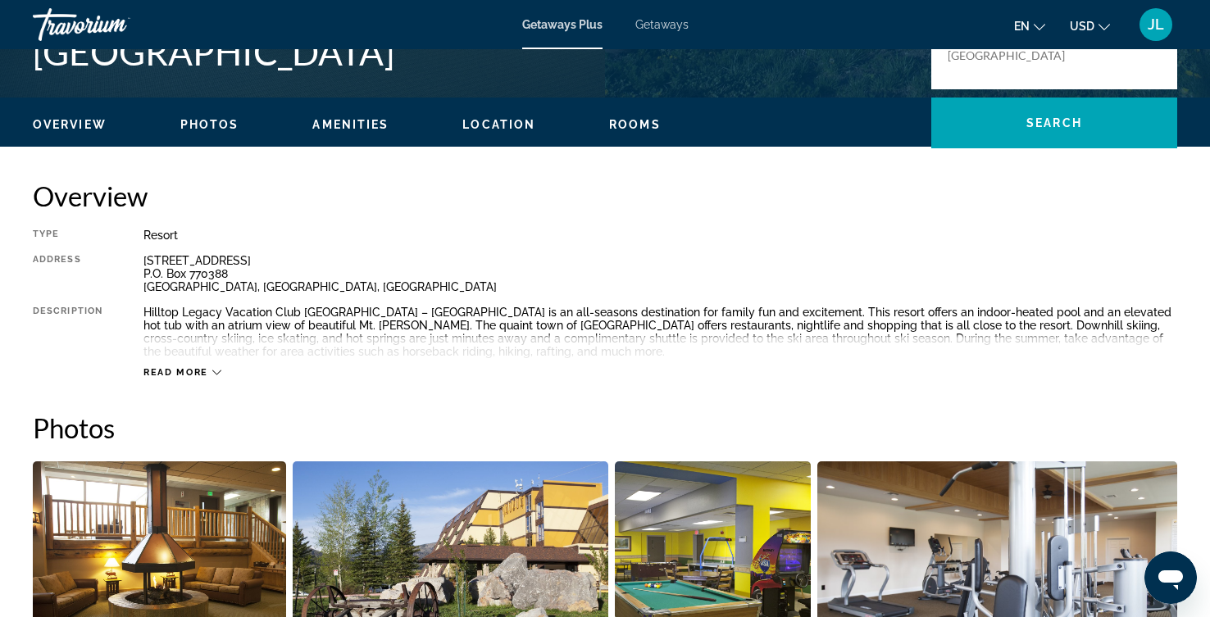
scroll to position [550, 0]
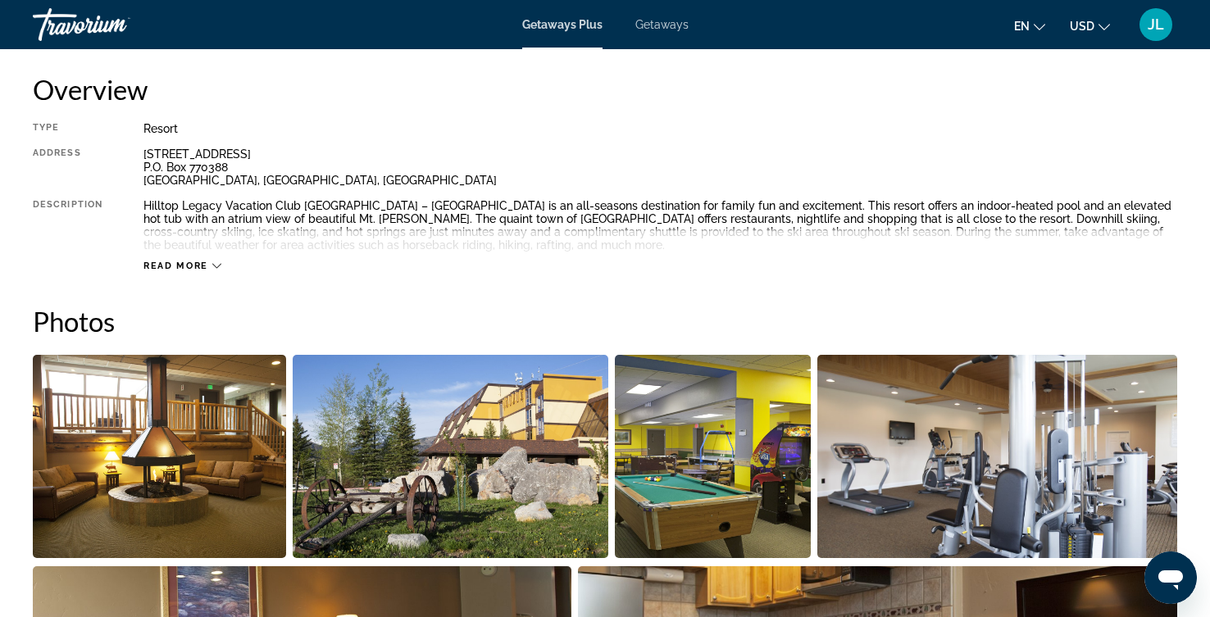
click at [208, 271] on span "Read more" at bounding box center [175, 266] width 65 height 11
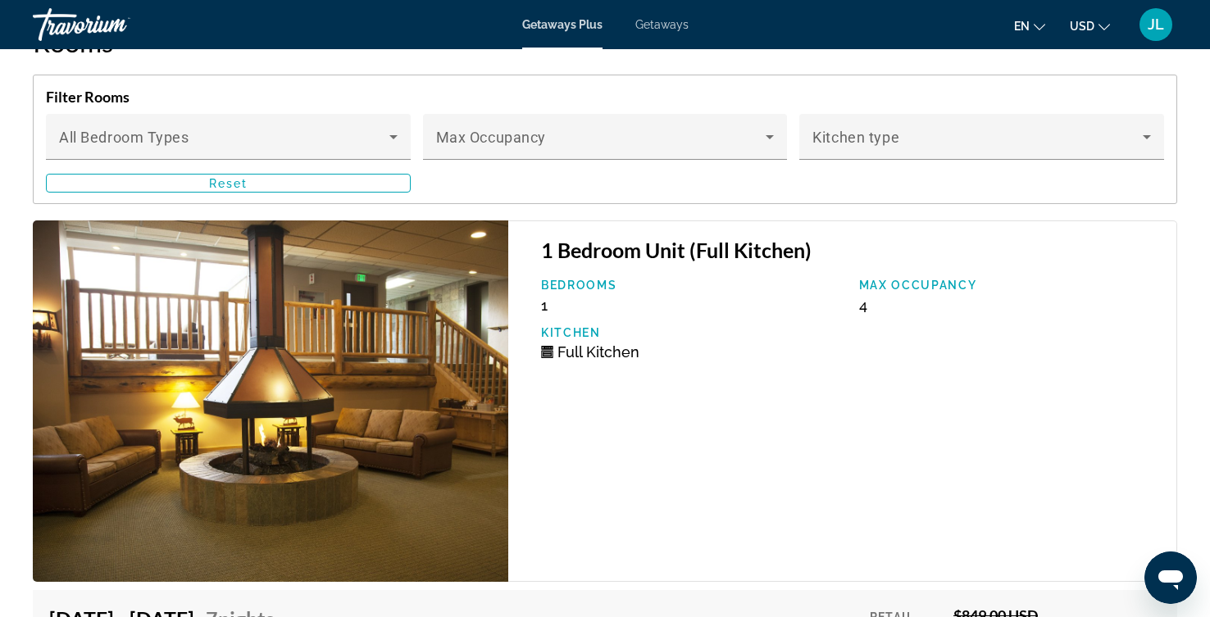
scroll to position [3029, 0]
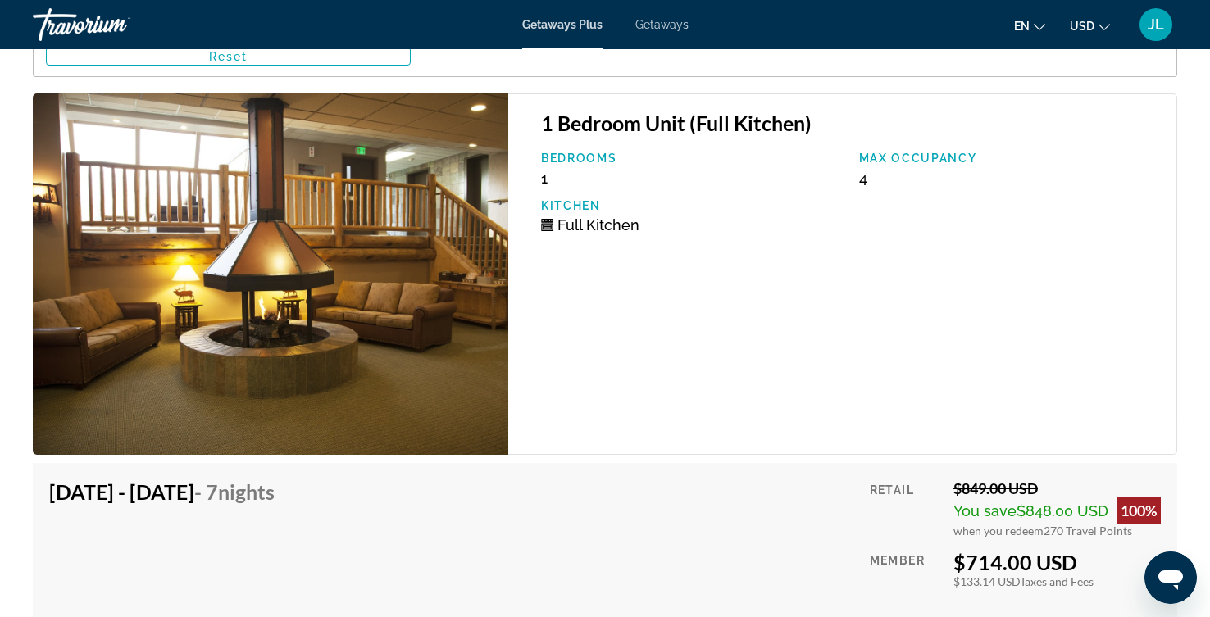
scroll to position [3212, 0]
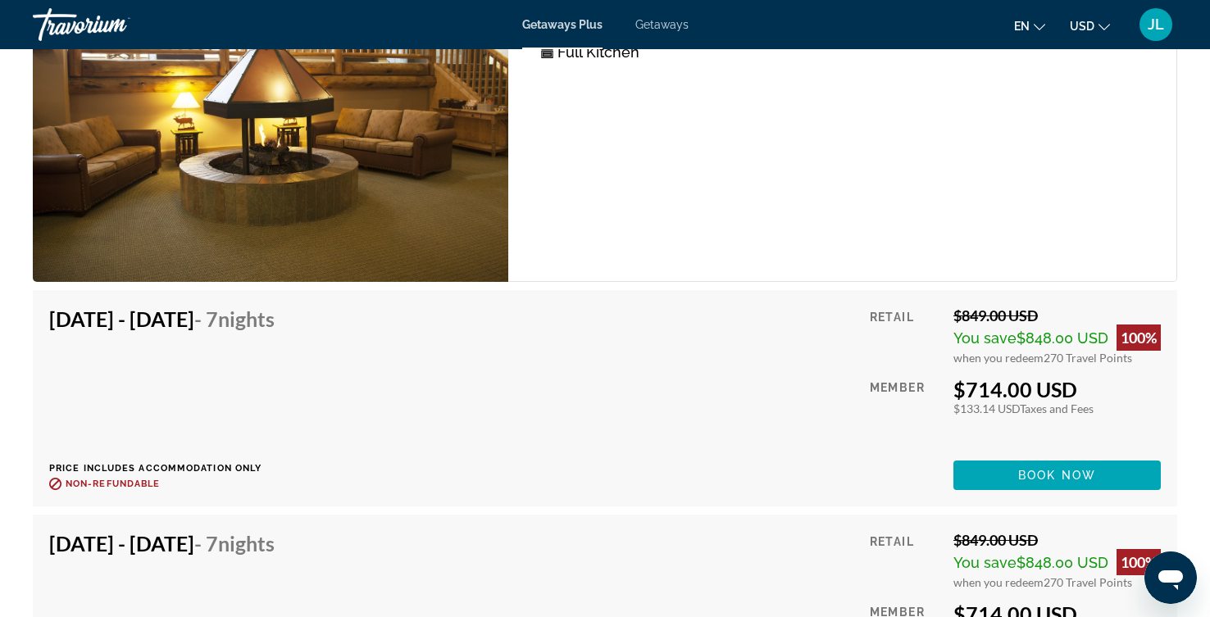
scroll to position [3305, 0]
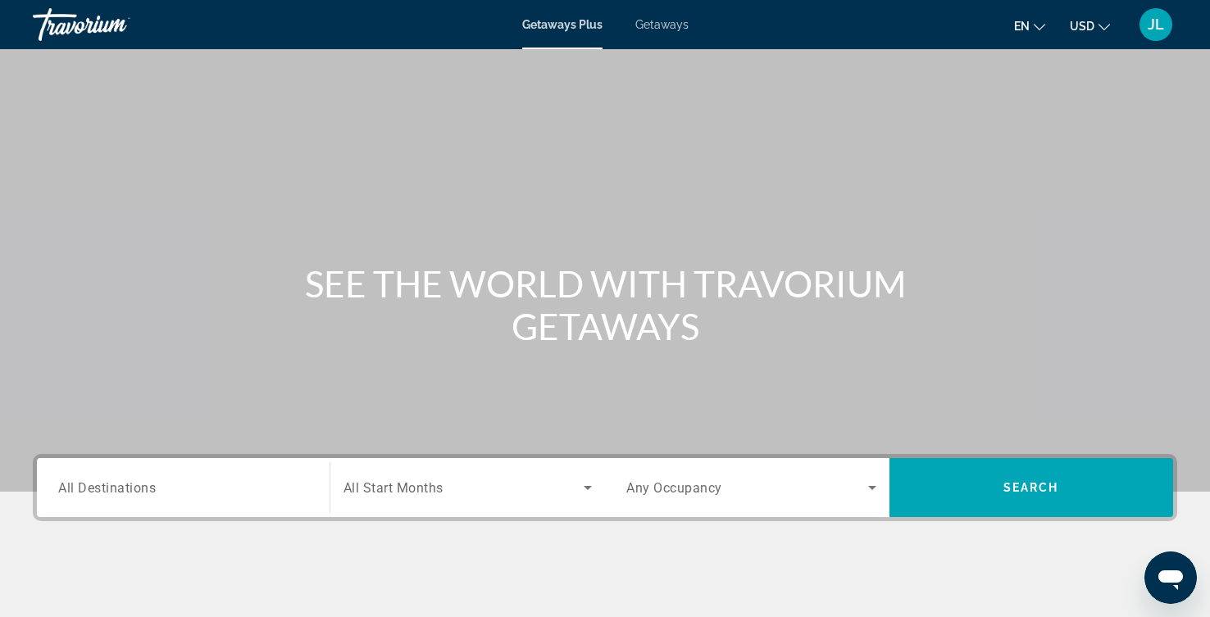
click at [1148, 25] on span "JL" at bounding box center [1156, 24] width 16 height 16
